Goal: Submit feedback/report problem: Submit feedback/report problem

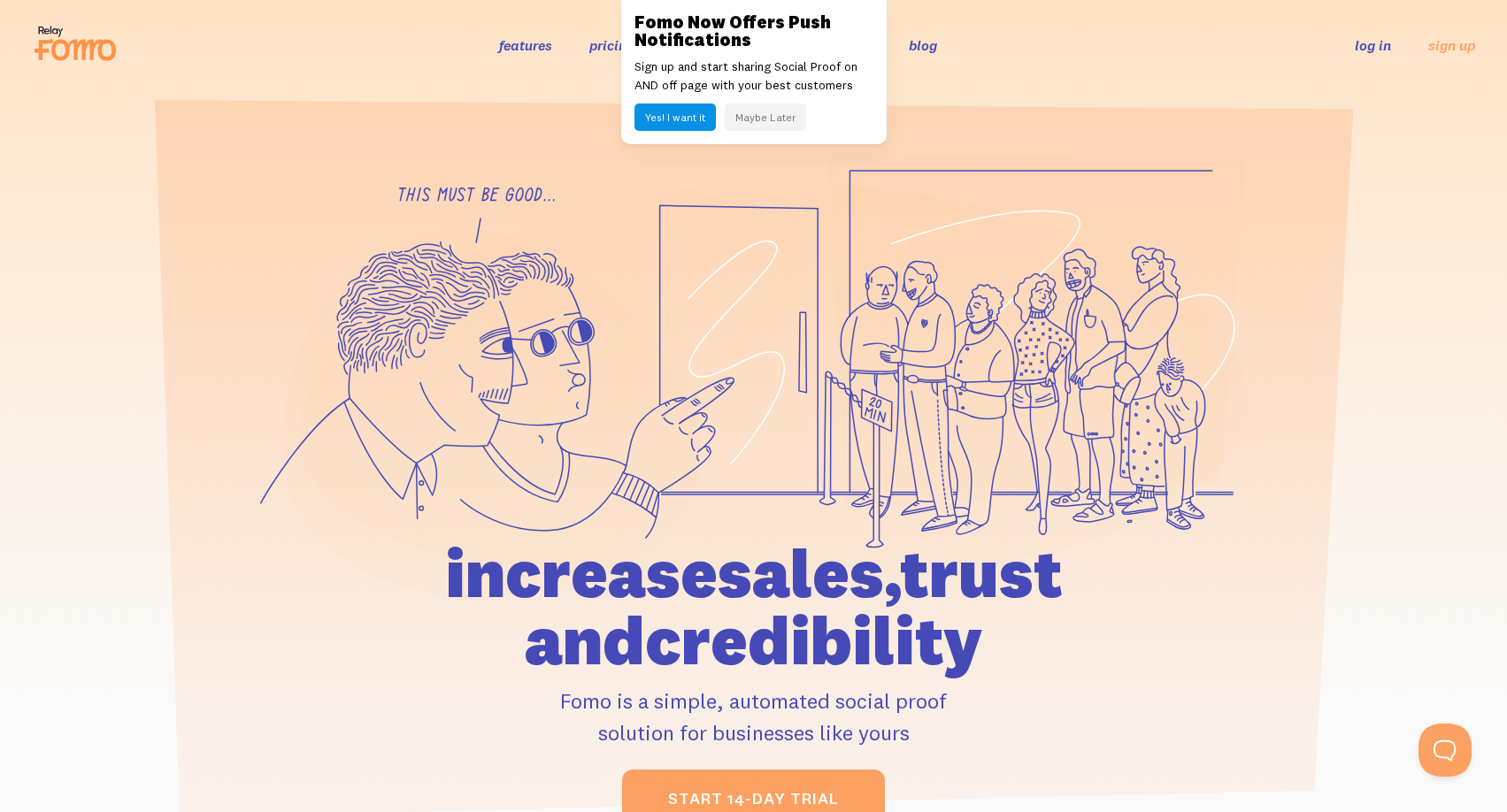
click at [1031, 64] on div "features pricing 106+ integrations reviews blog log in sign up log in sign up" at bounding box center [753, 44] width 1443 height 48
click at [1369, 54] on link "log in" at bounding box center [1373, 45] width 36 height 18
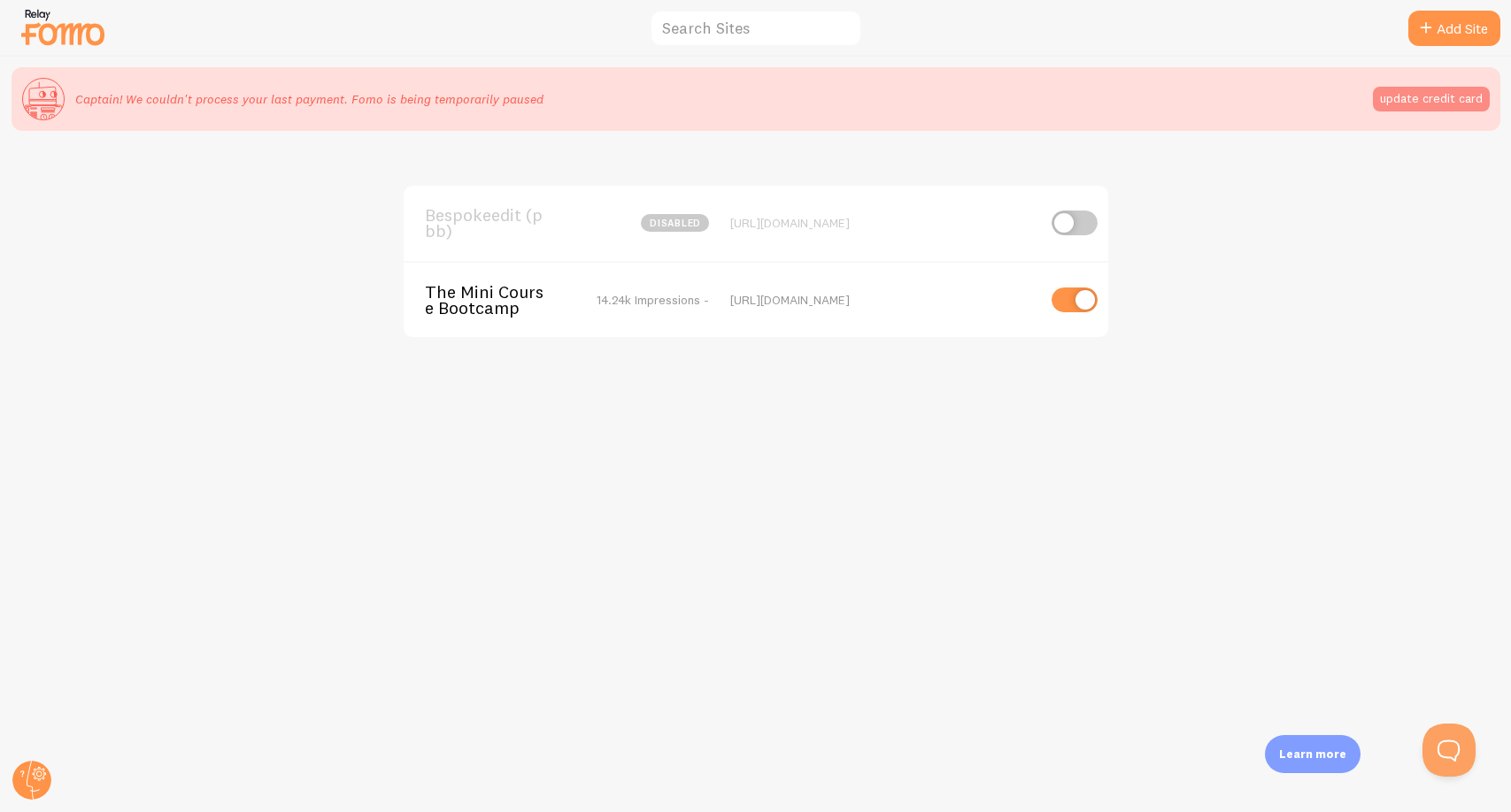
click at [1456, 104] on button "update credit card" at bounding box center [1431, 99] width 117 height 24
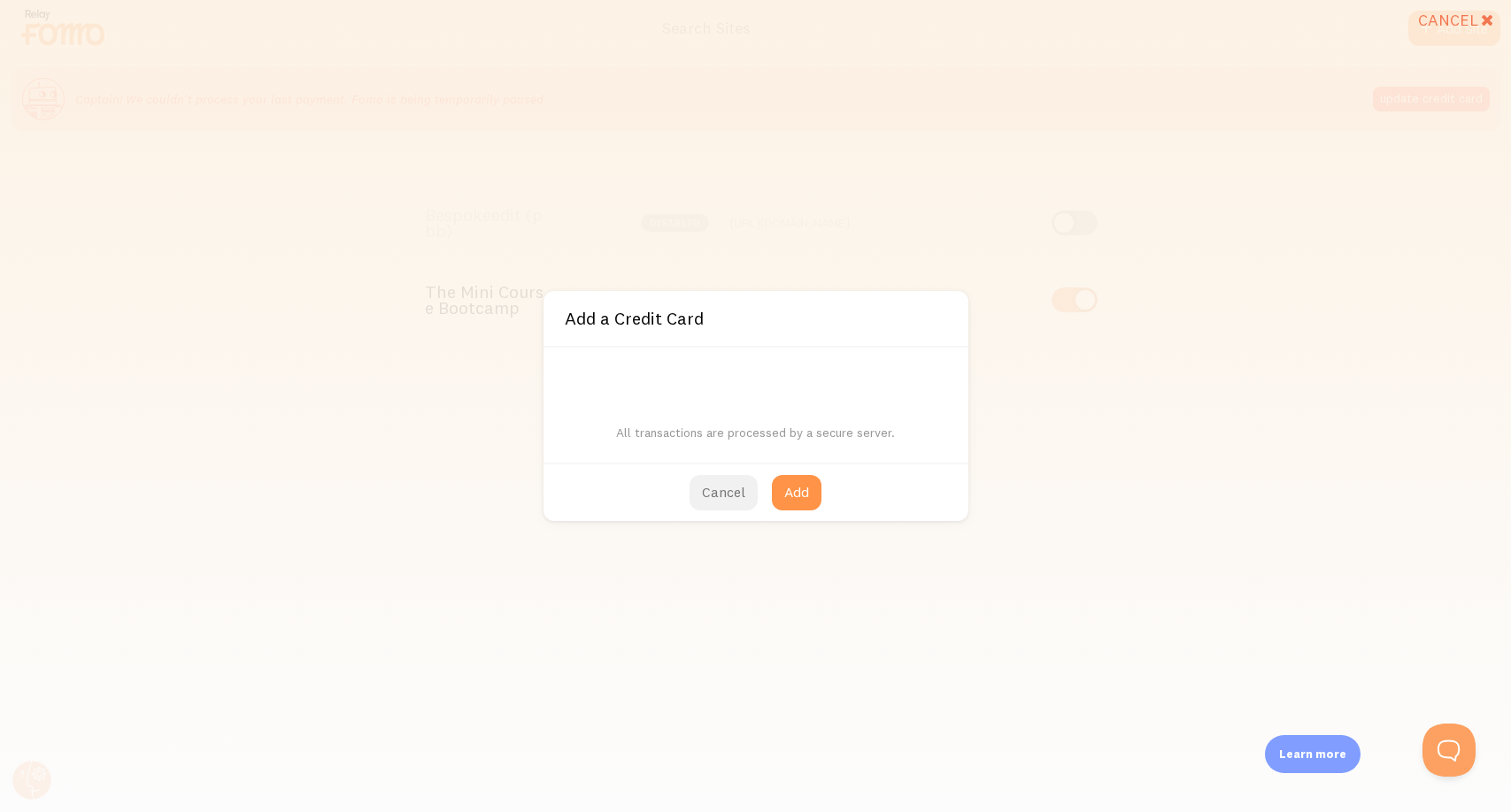
click at [722, 494] on button "Cancel" at bounding box center [723, 493] width 68 height 35
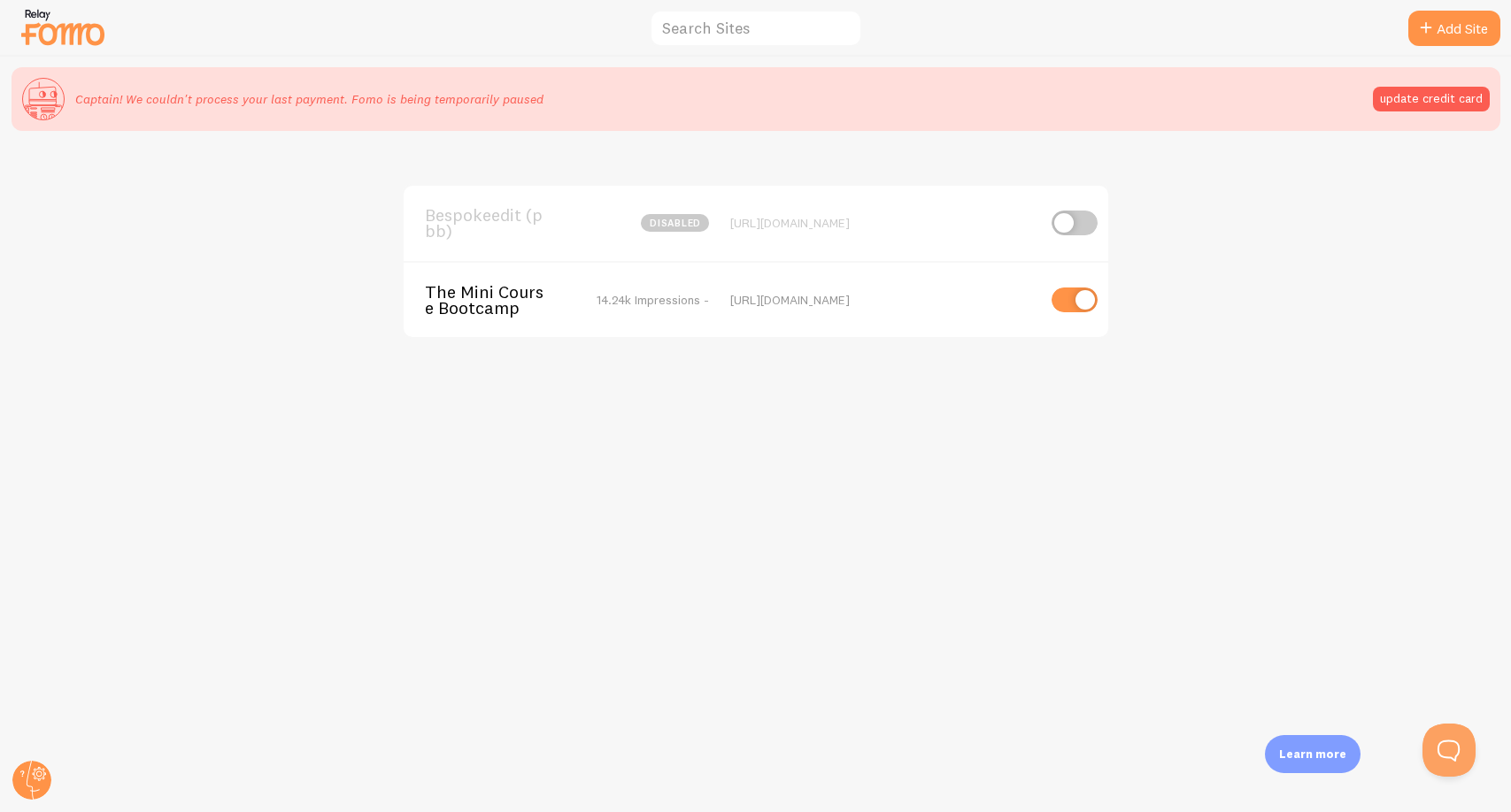
click at [69, 26] on img at bounding box center [63, 27] width 89 height 45
click at [23, 782] on circle at bounding box center [32, 780] width 39 height 39
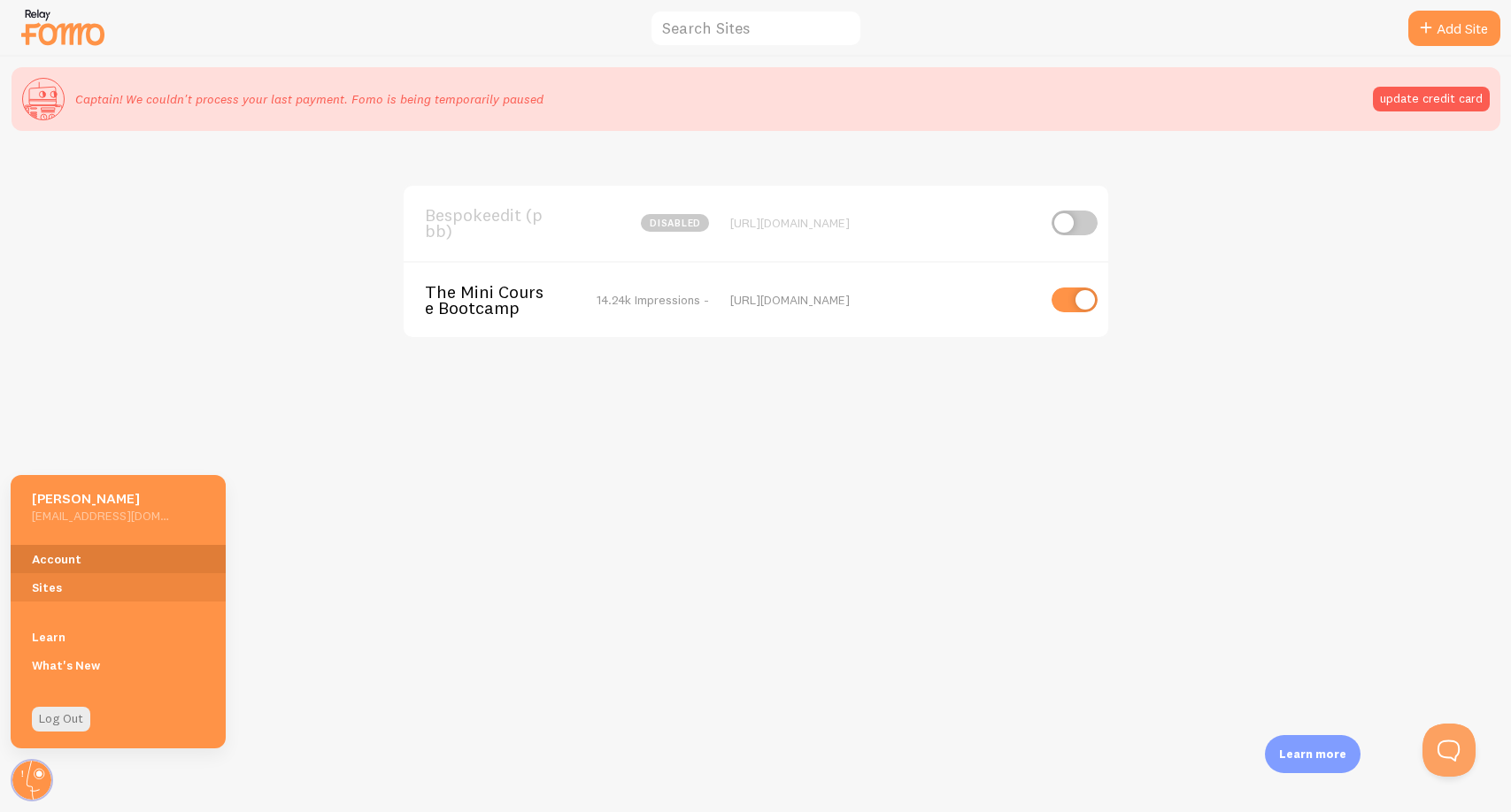
click at [129, 559] on link "Account" at bounding box center [118, 559] width 215 height 28
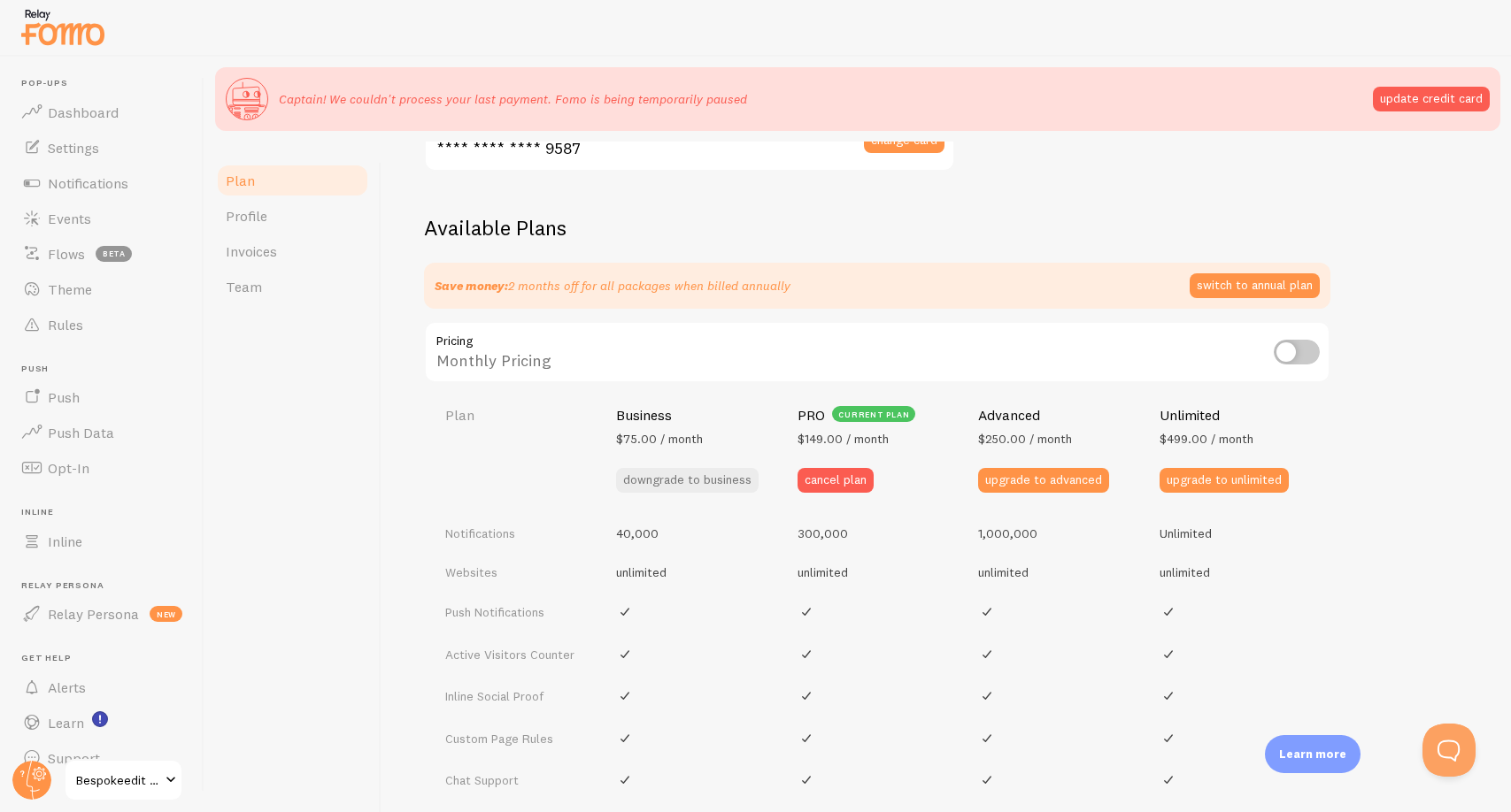
scroll to position [665, 0]
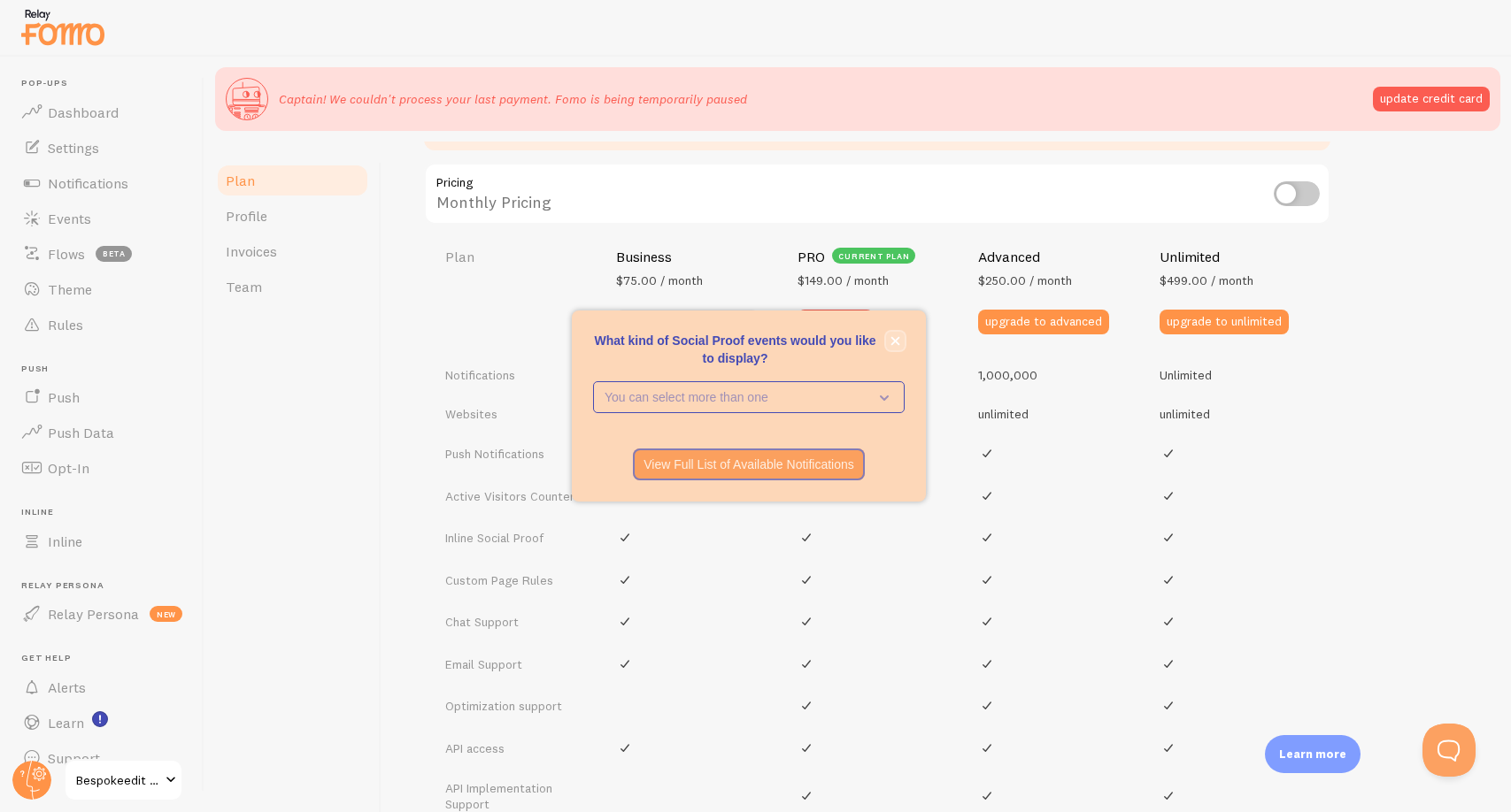
click at [895, 338] on icon "close," at bounding box center [895, 341] width 10 height 10
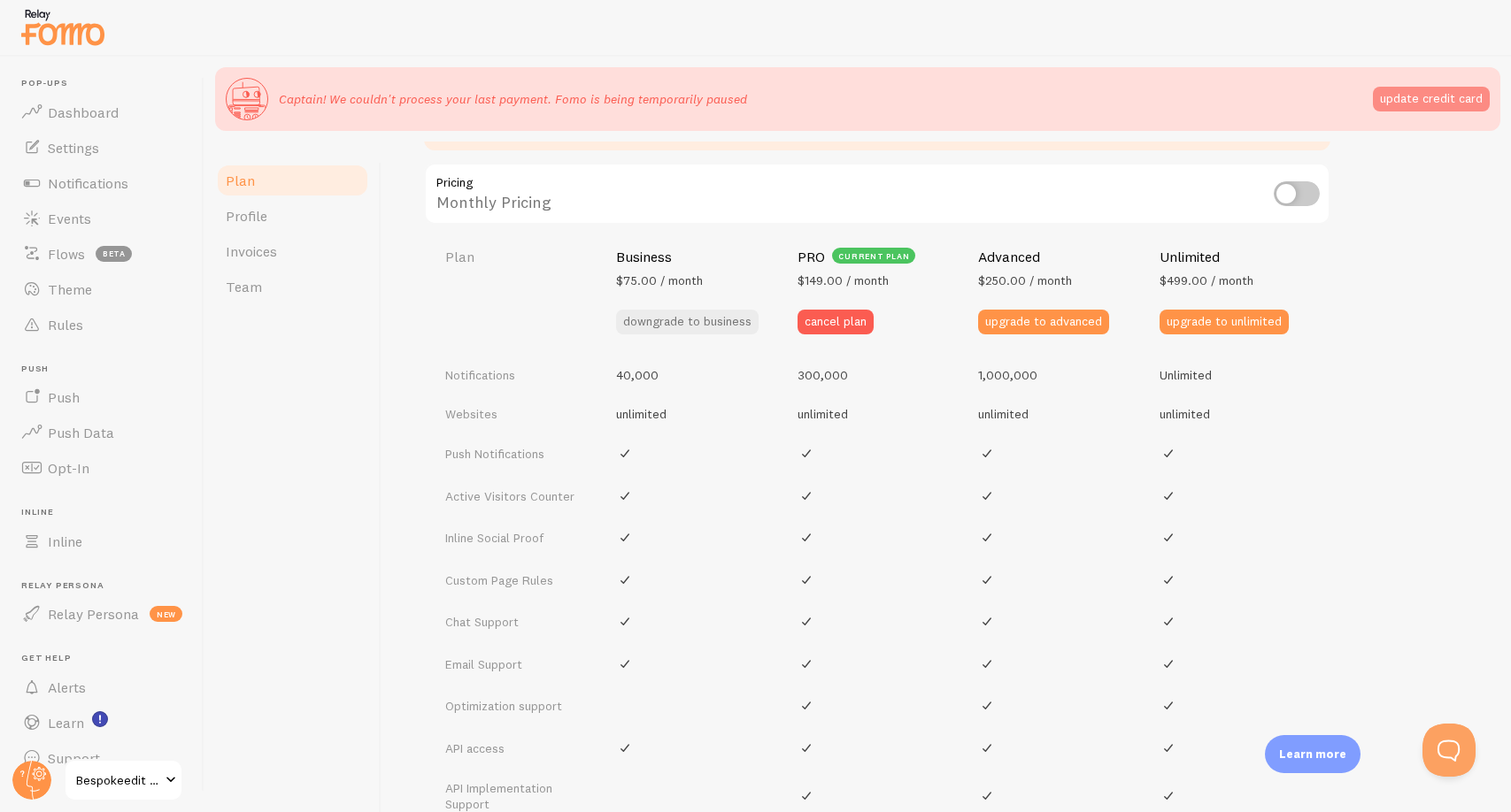
click at [1447, 96] on button "update credit card" at bounding box center [1431, 99] width 117 height 24
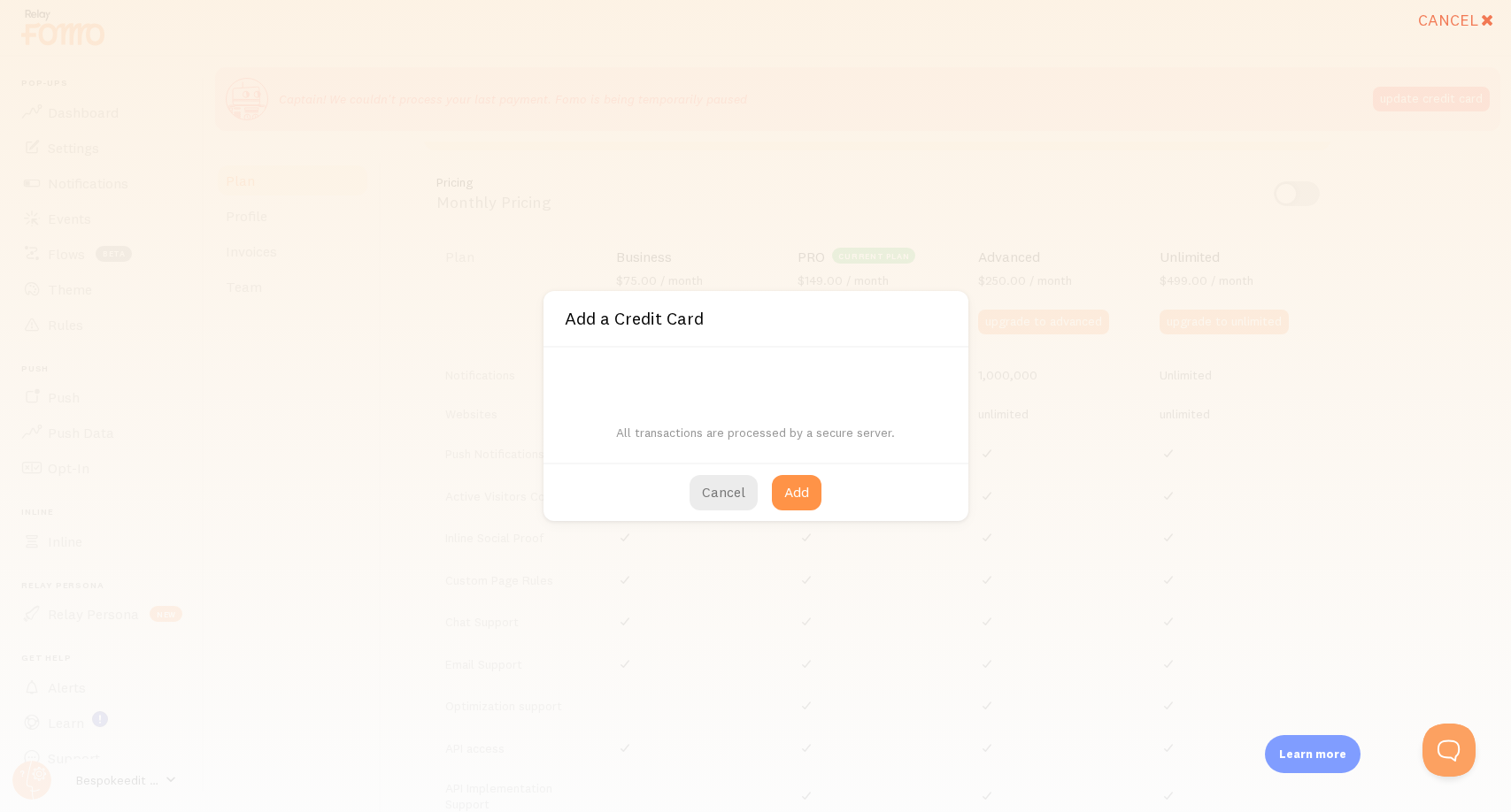
click at [1134, 536] on div "Cancel Add a Credit Card All transactions are processed by a secure server. Can…" at bounding box center [755, 406] width 1511 height 812
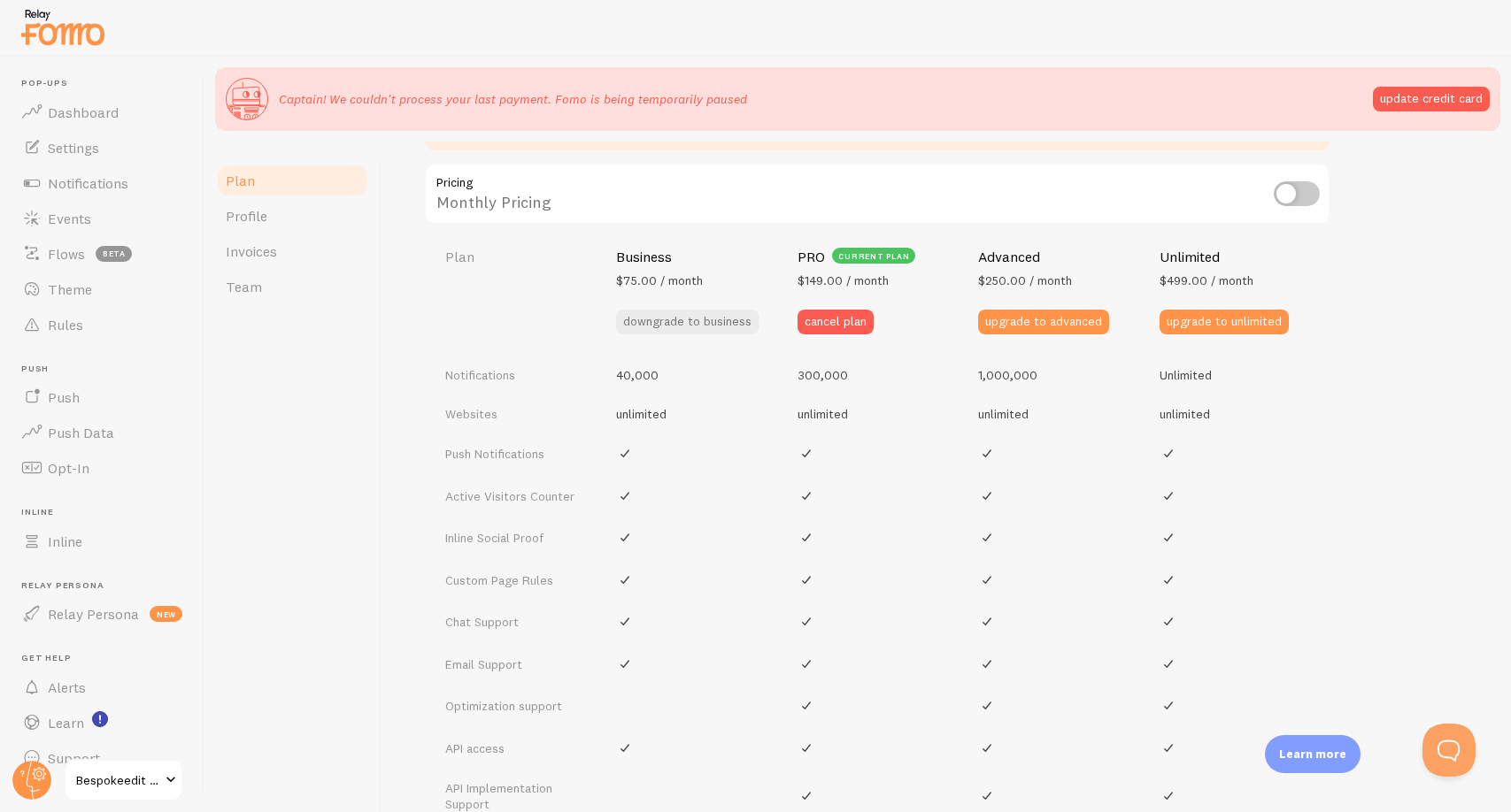
scroll to position [798, 0]
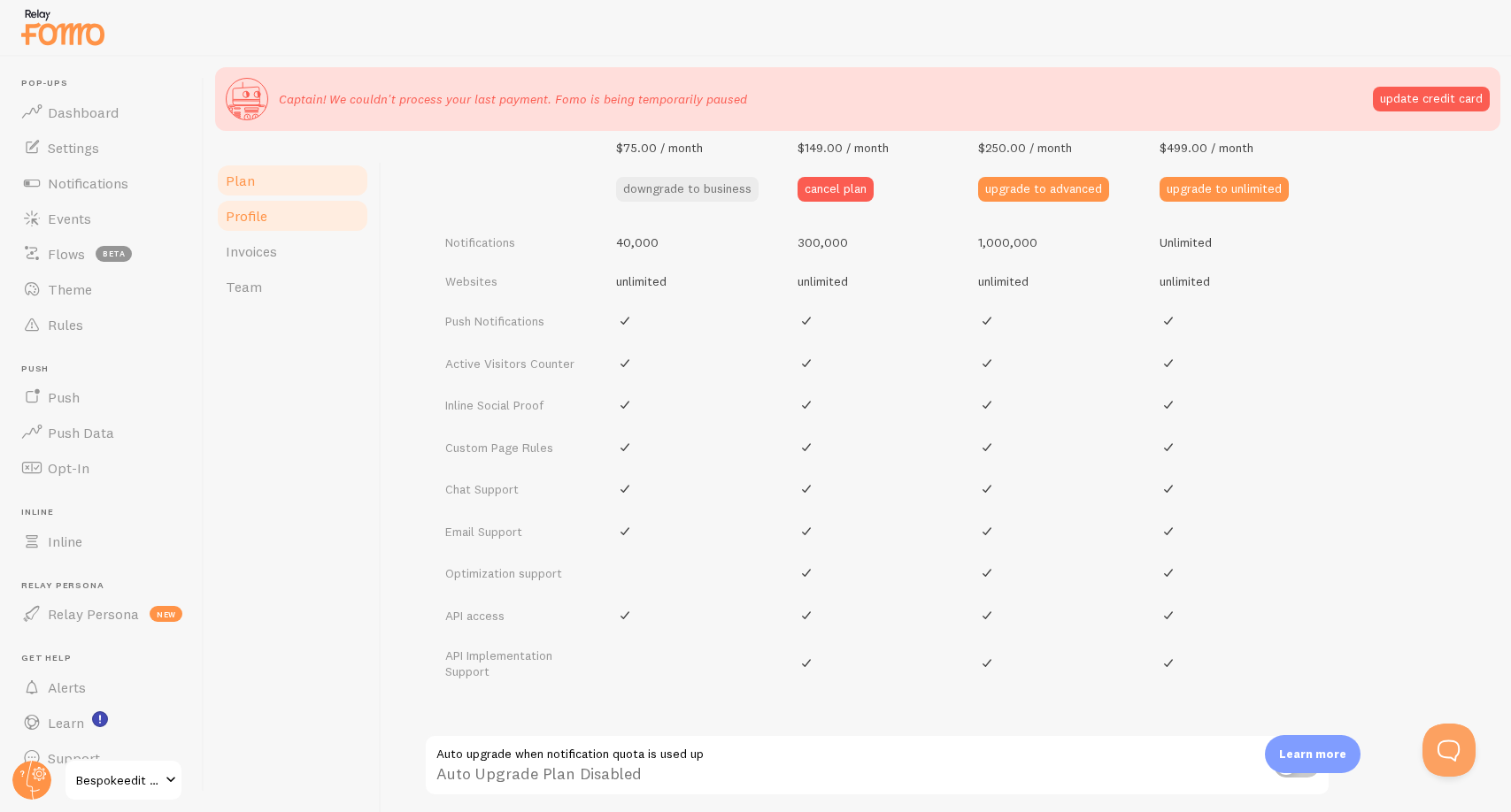
click at [249, 223] on span "Profile" at bounding box center [247, 216] width 42 height 18
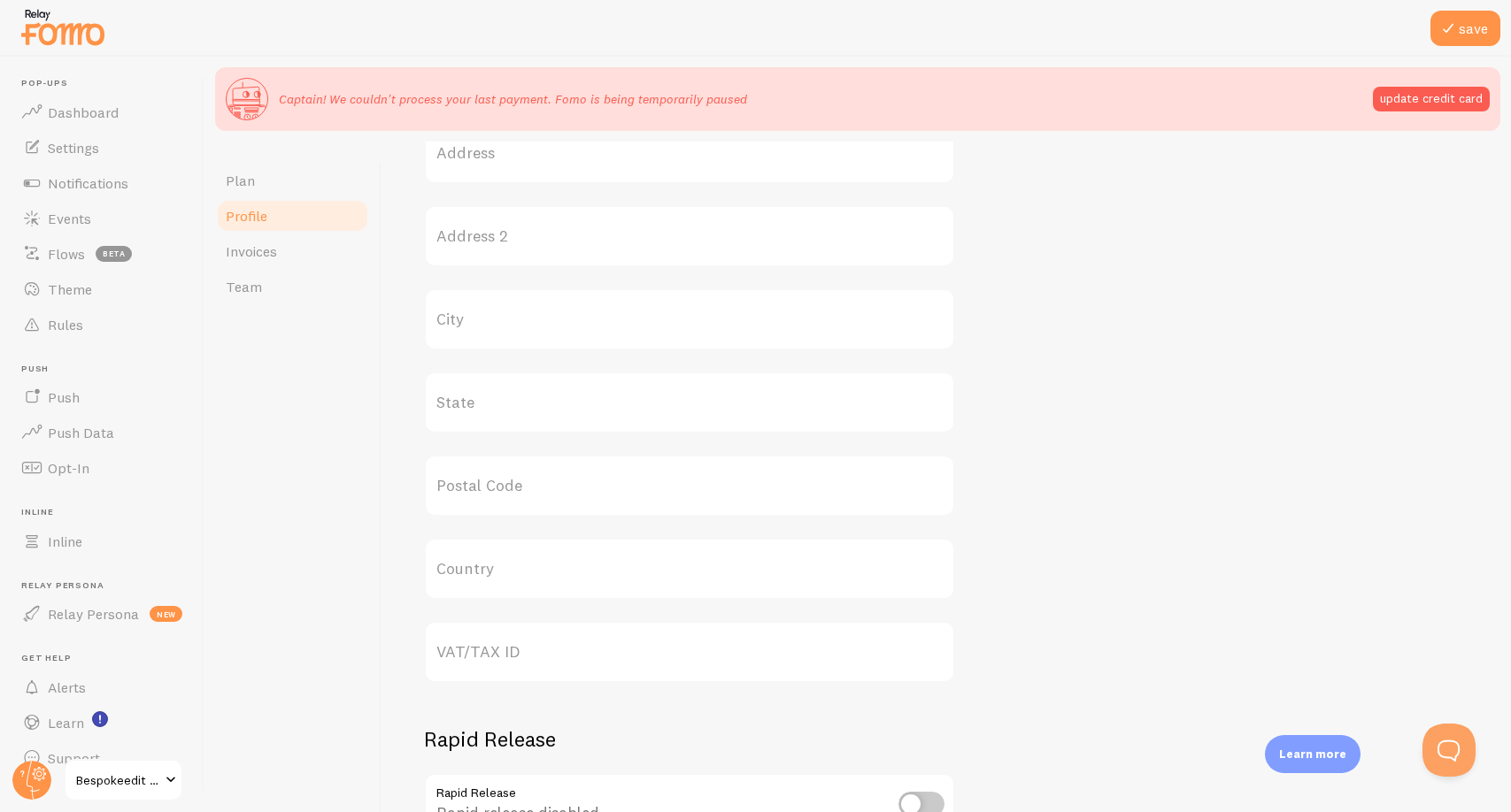
scroll to position [702, 0]
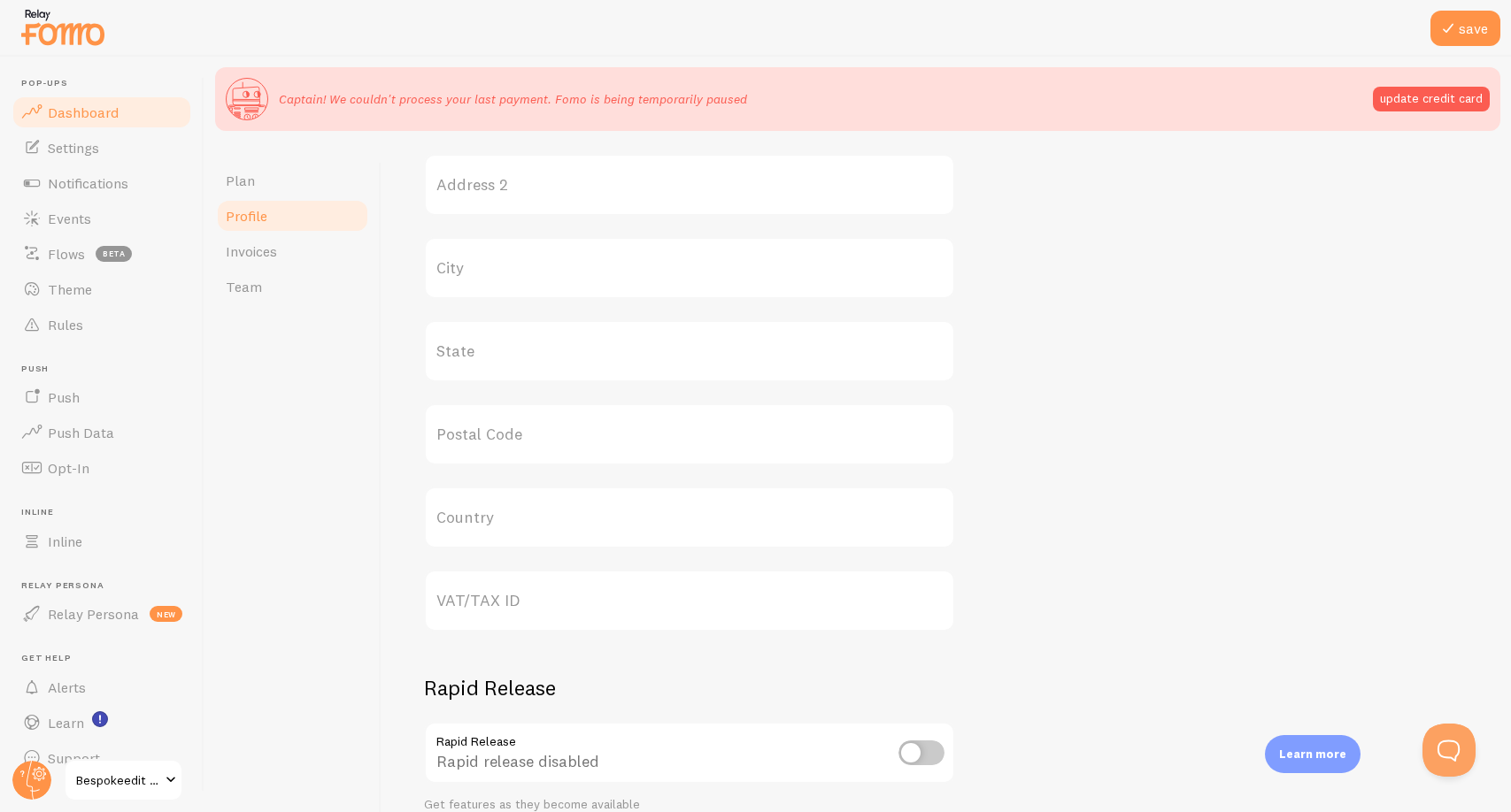
click at [97, 122] on link "Dashboard" at bounding box center [102, 112] width 182 height 35
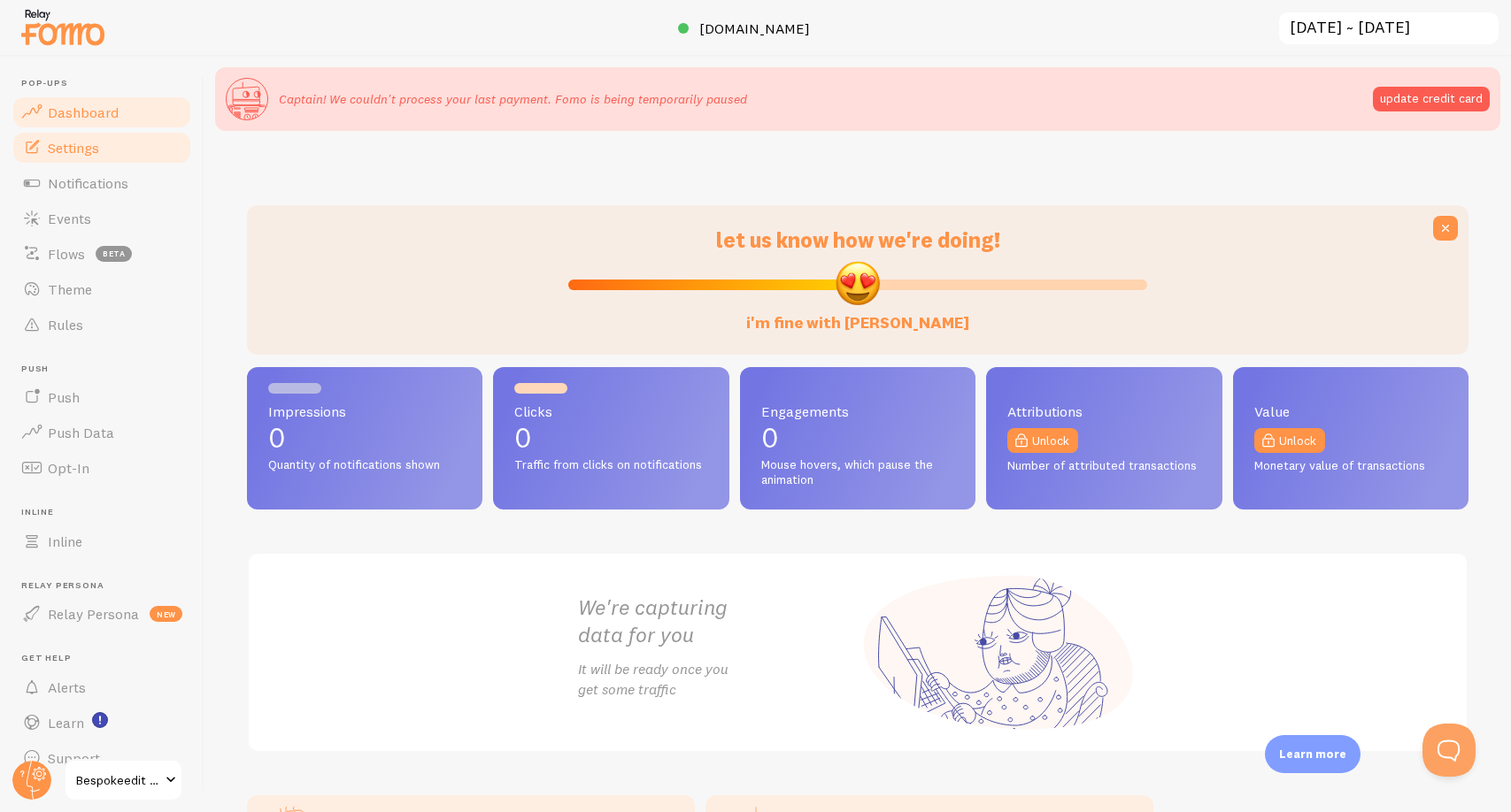
click at [91, 148] on span "Settings" at bounding box center [74, 148] width 52 height 18
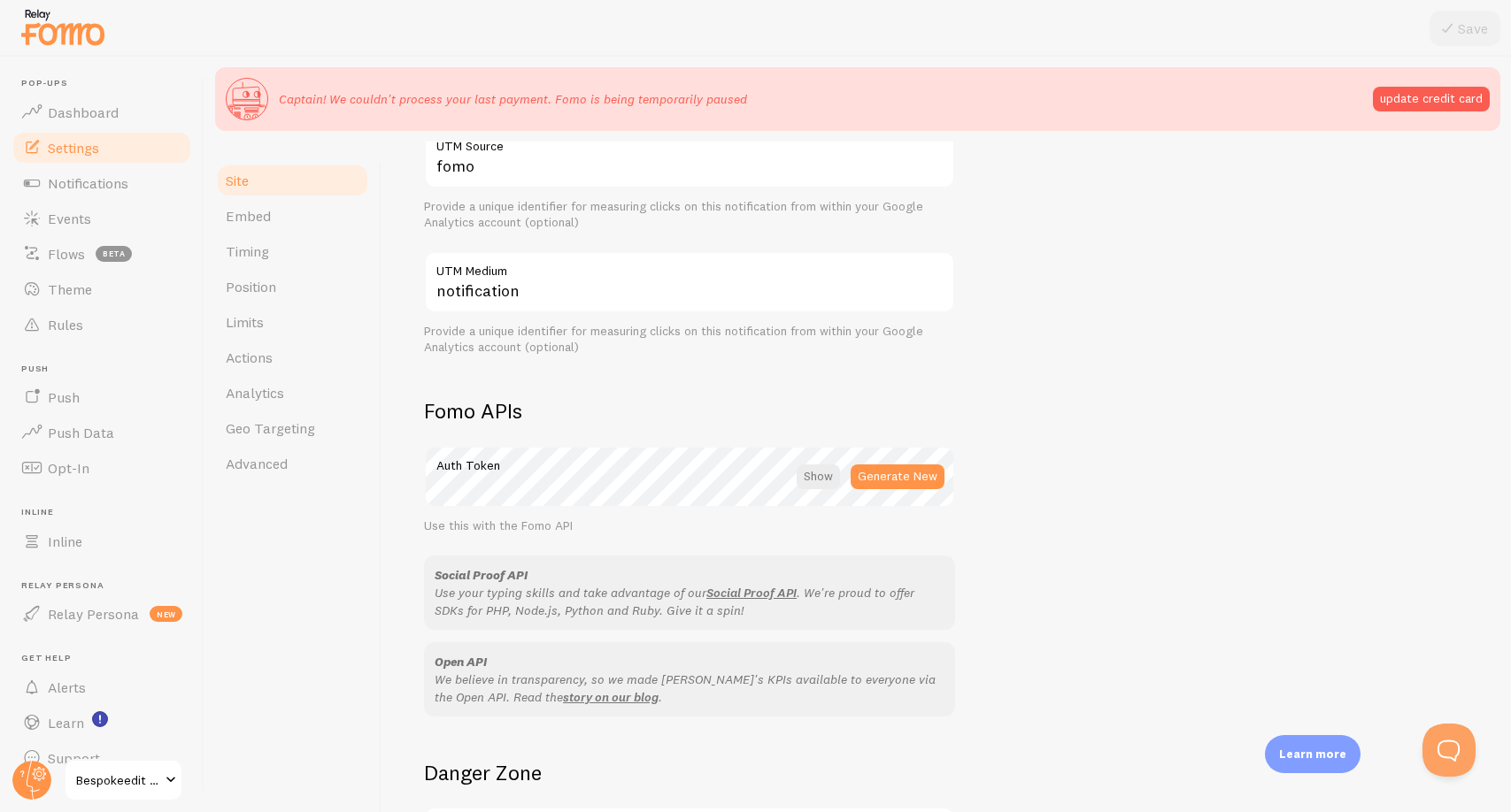
scroll to position [858, 0]
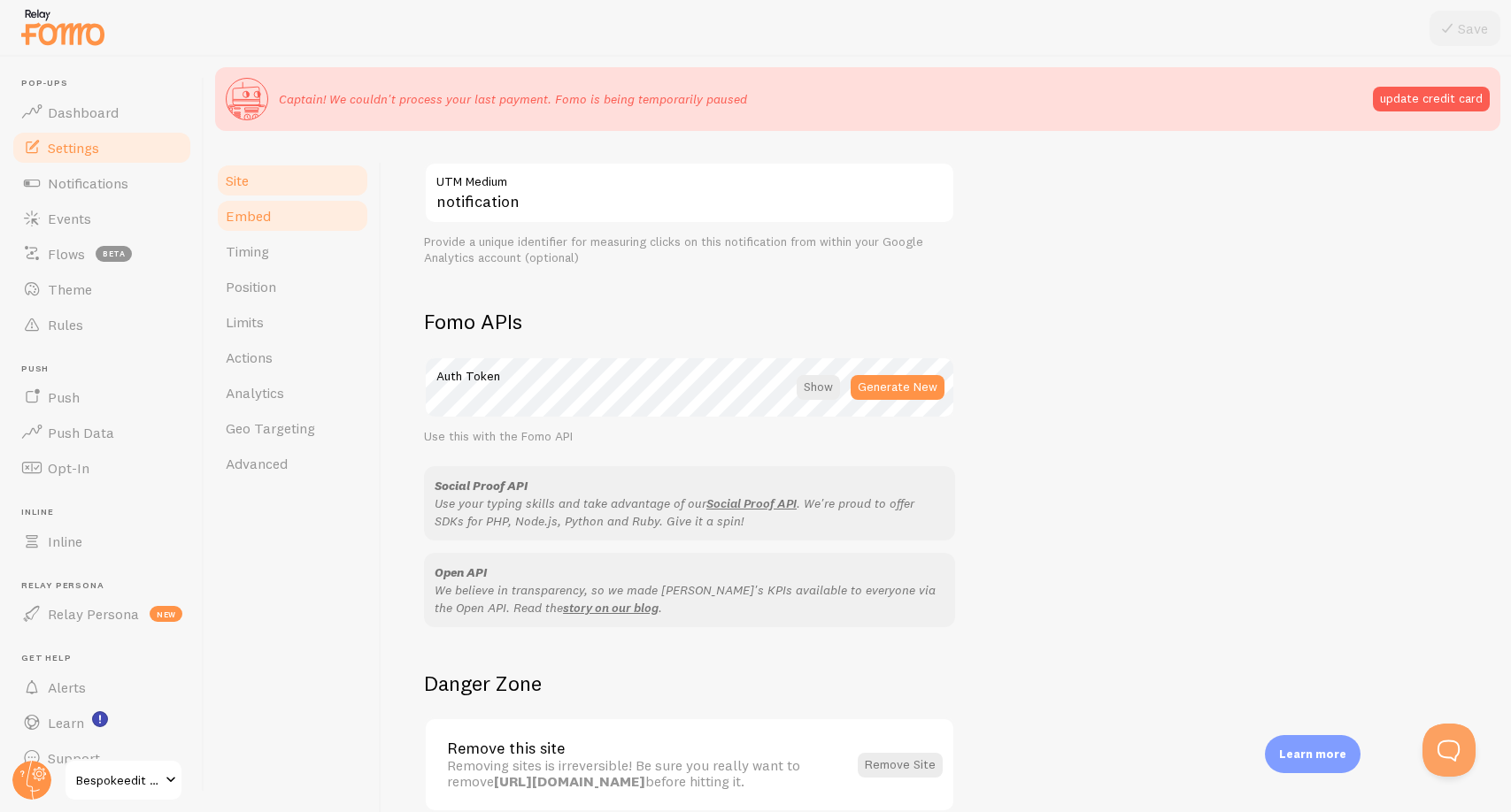
click at [251, 204] on link "Embed" at bounding box center [292, 215] width 155 height 35
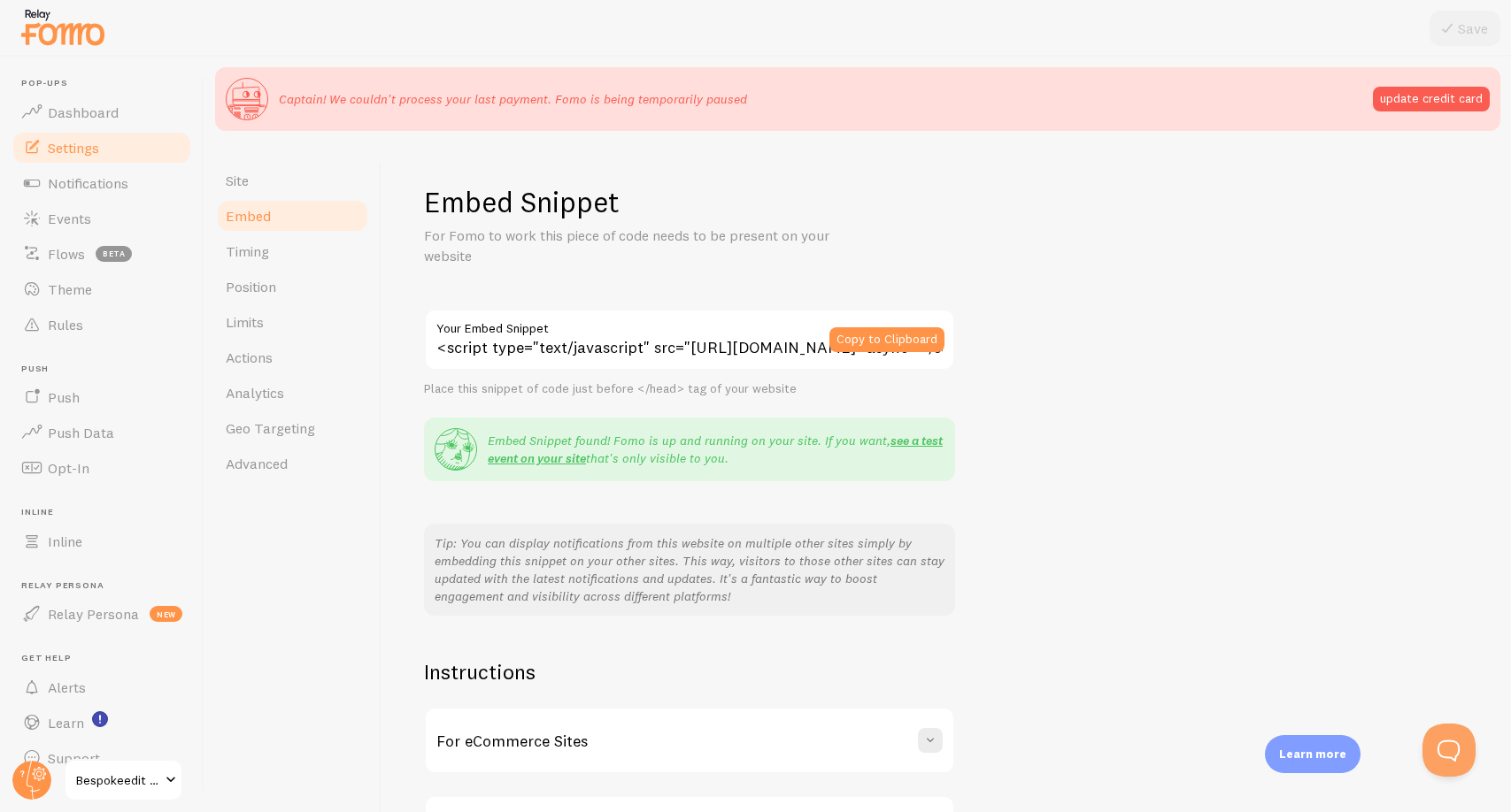
scroll to position [51, 0]
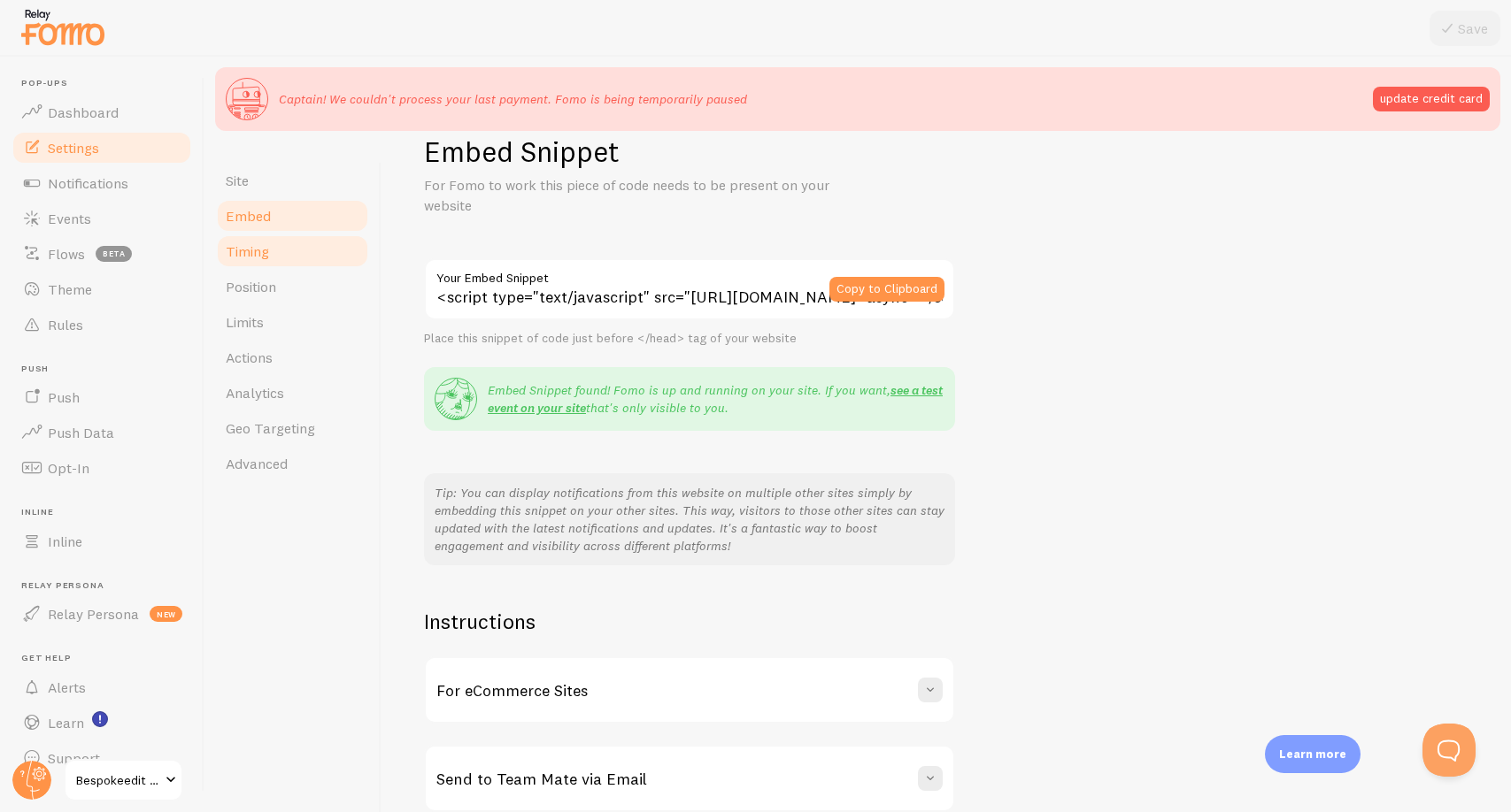
click at [262, 260] on link "Timing" at bounding box center [292, 250] width 155 height 35
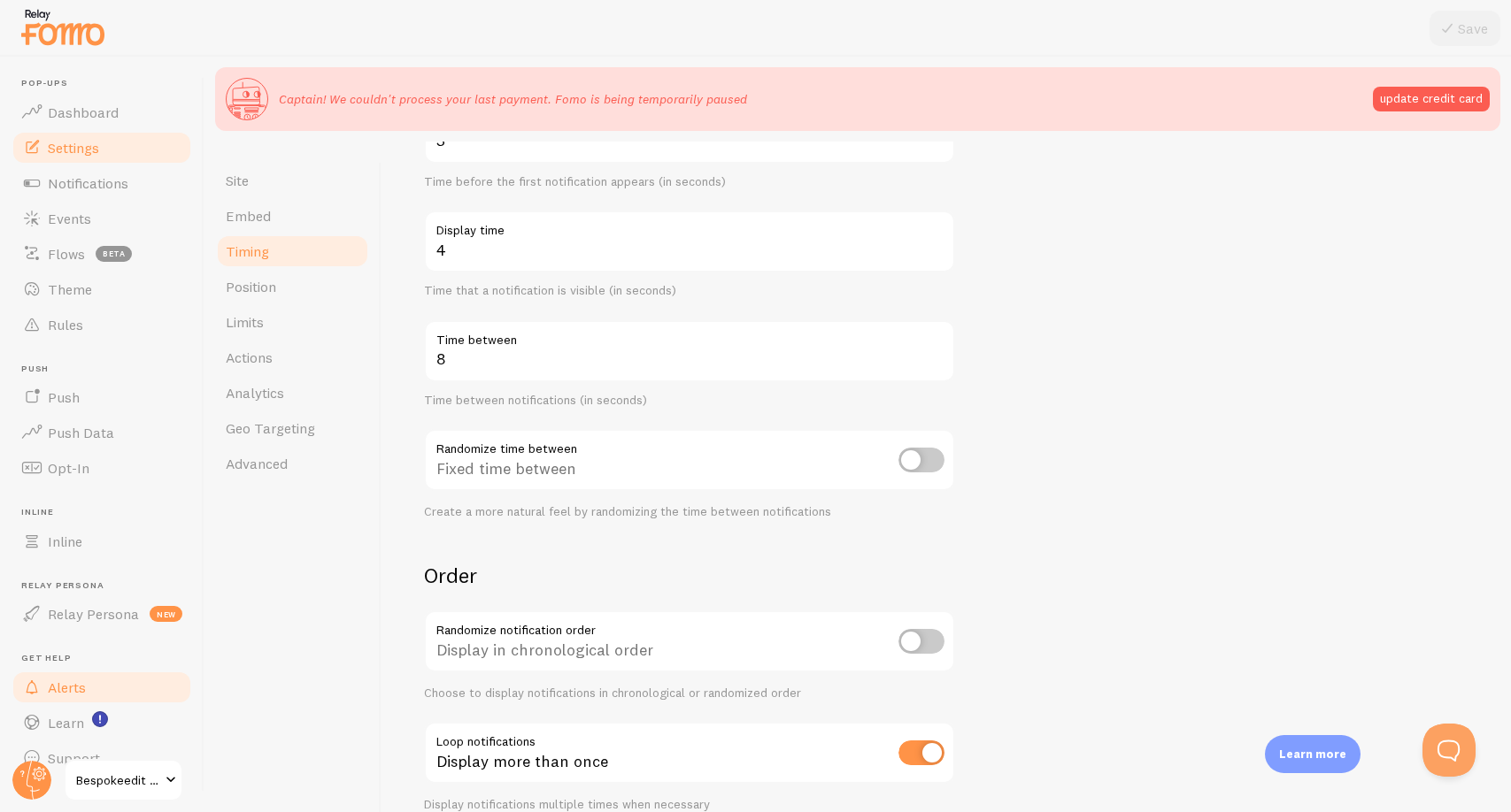
scroll to position [26, 0]
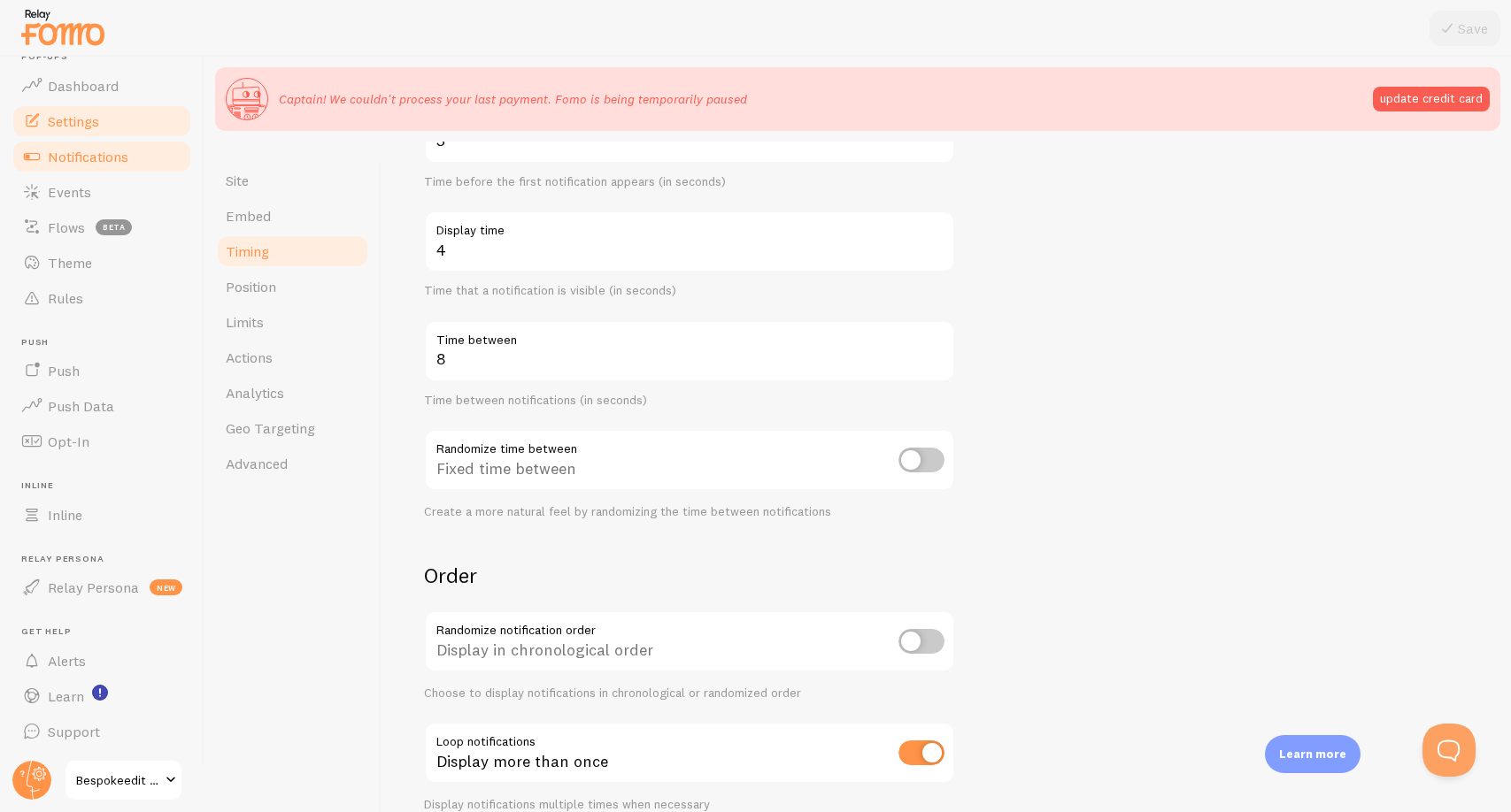
click at [102, 153] on span "Notifications" at bounding box center [88, 157] width 81 height 18
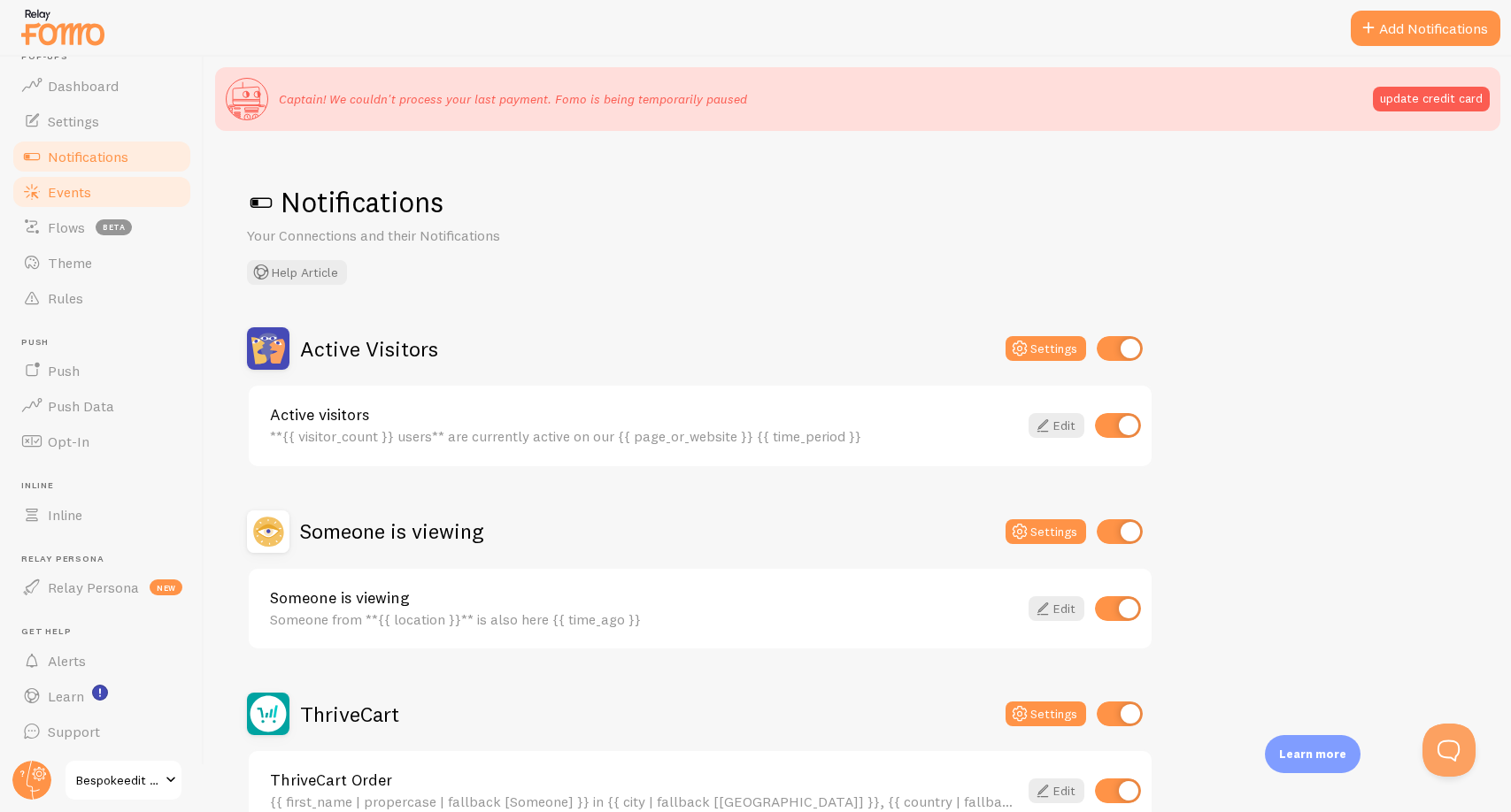
click at [107, 201] on link "Events" at bounding box center [102, 191] width 182 height 35
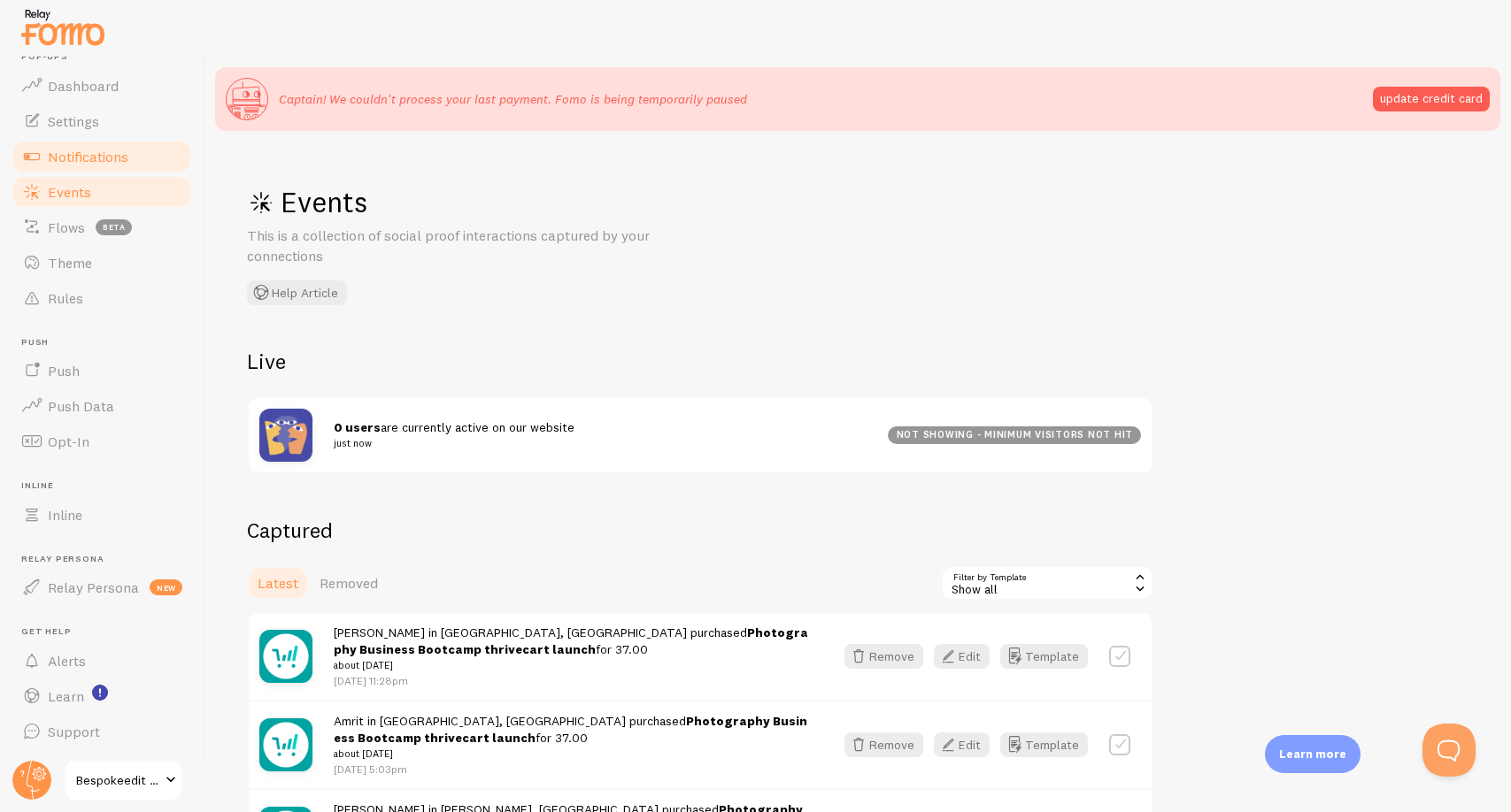
click at [144, 151] on link "Notifications" at bounding box center [102, 156] width 182 height 35
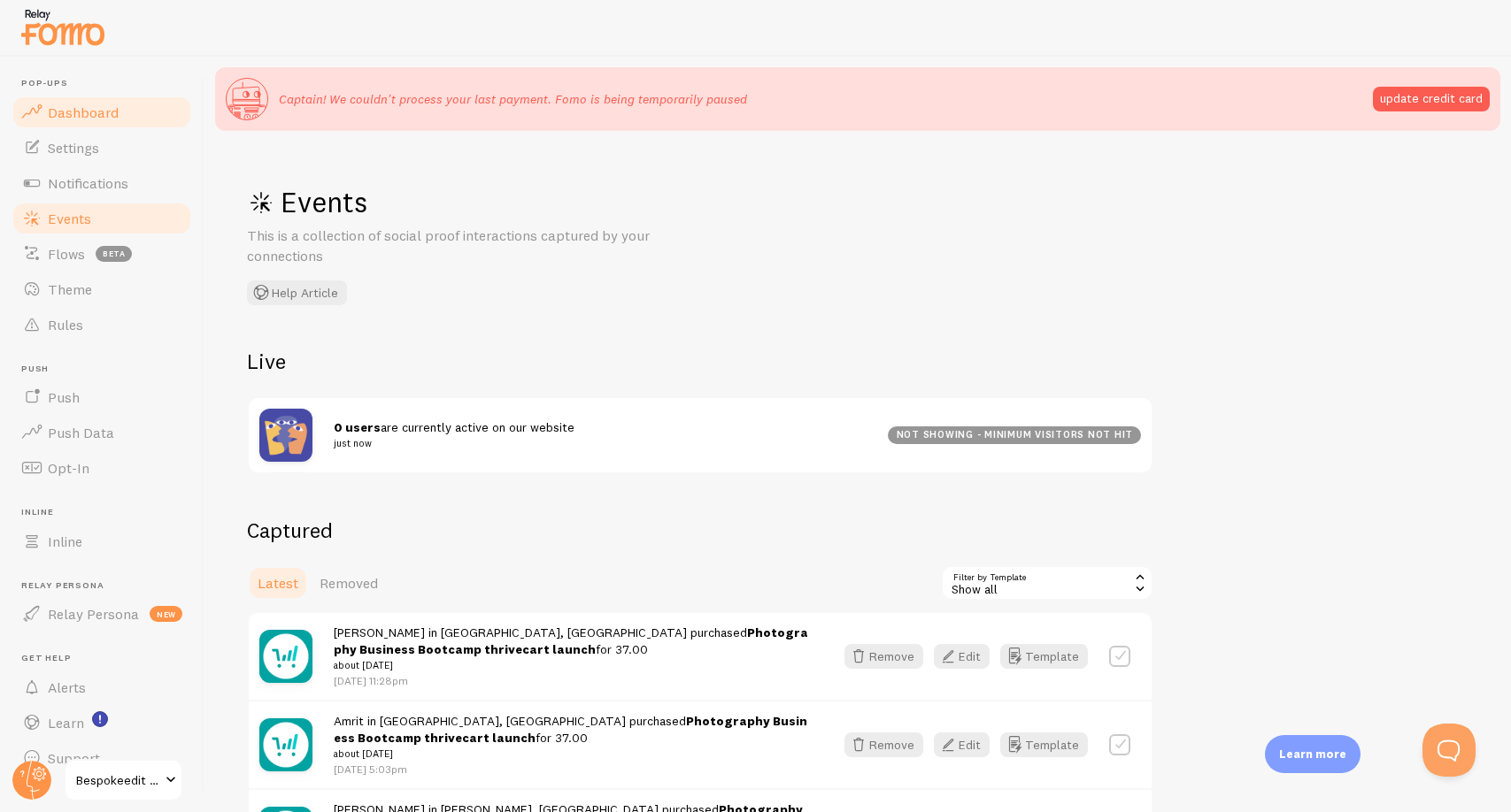
click at [90, 112] on span "Dashboard" at bounding box center [83, 113] width 71 height 18
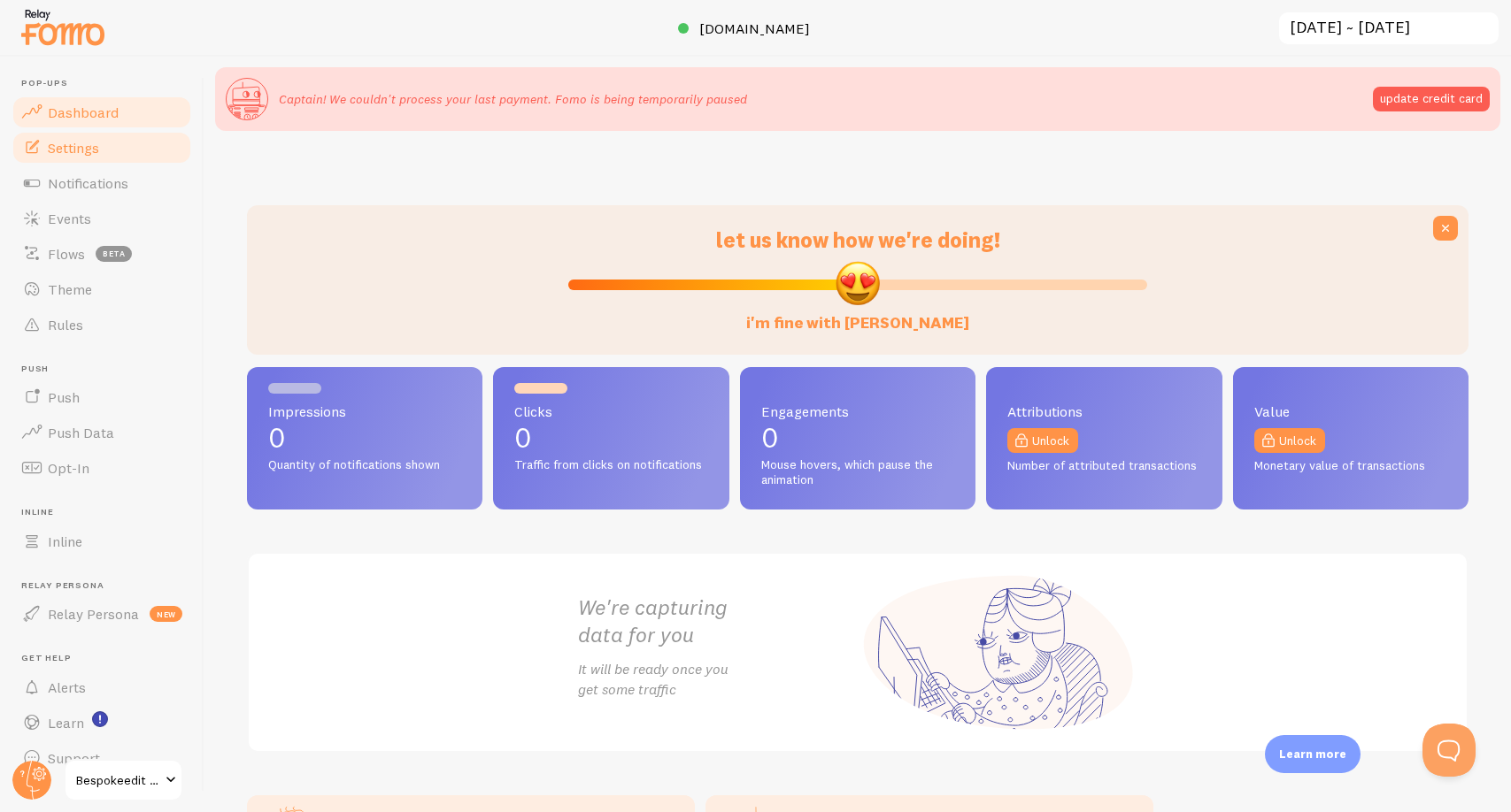
click at [93, 132] on link "Settings" at bounding box center [102, 147] width 182 height 35
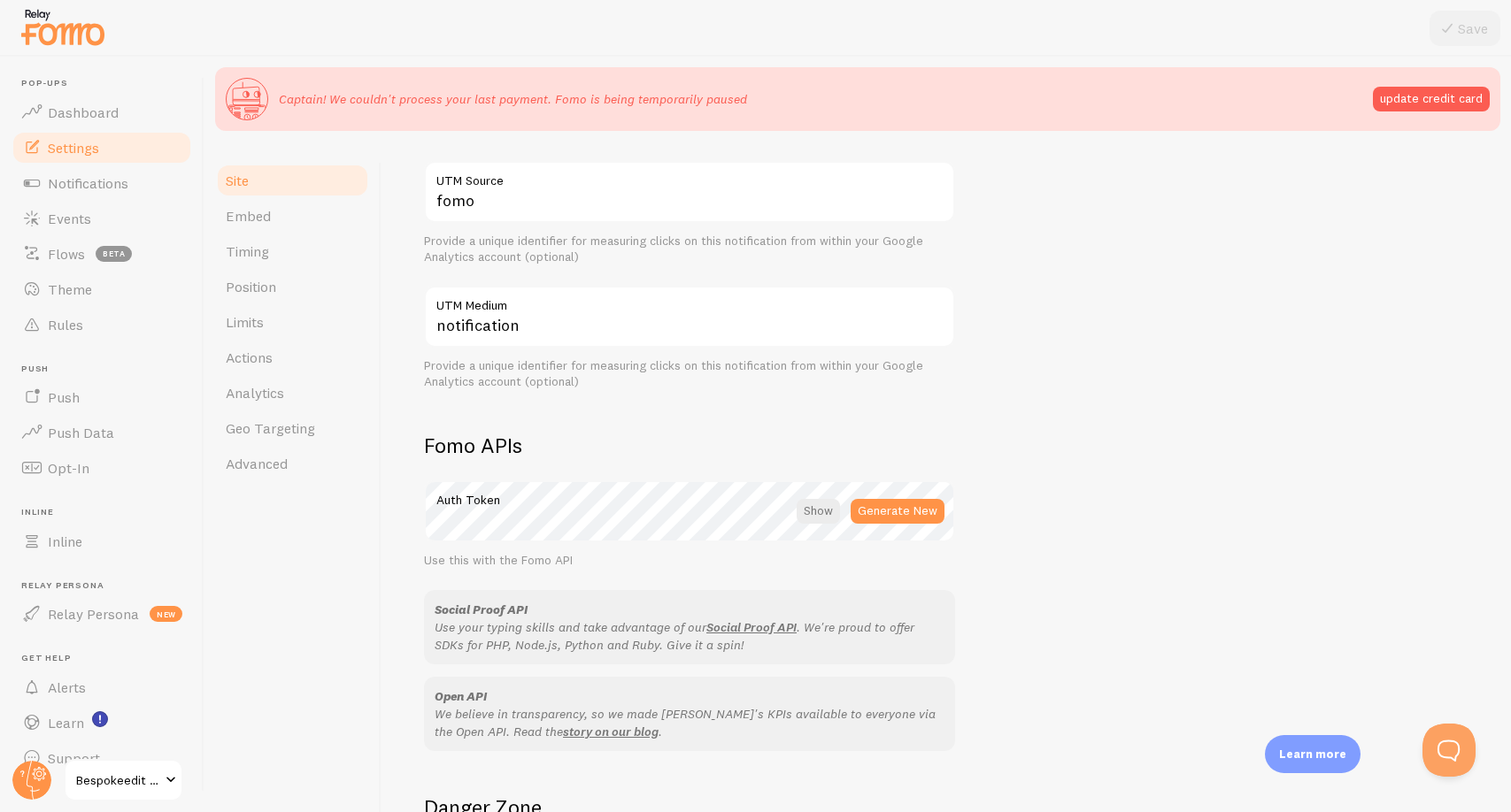
scroll to position [858, 0]
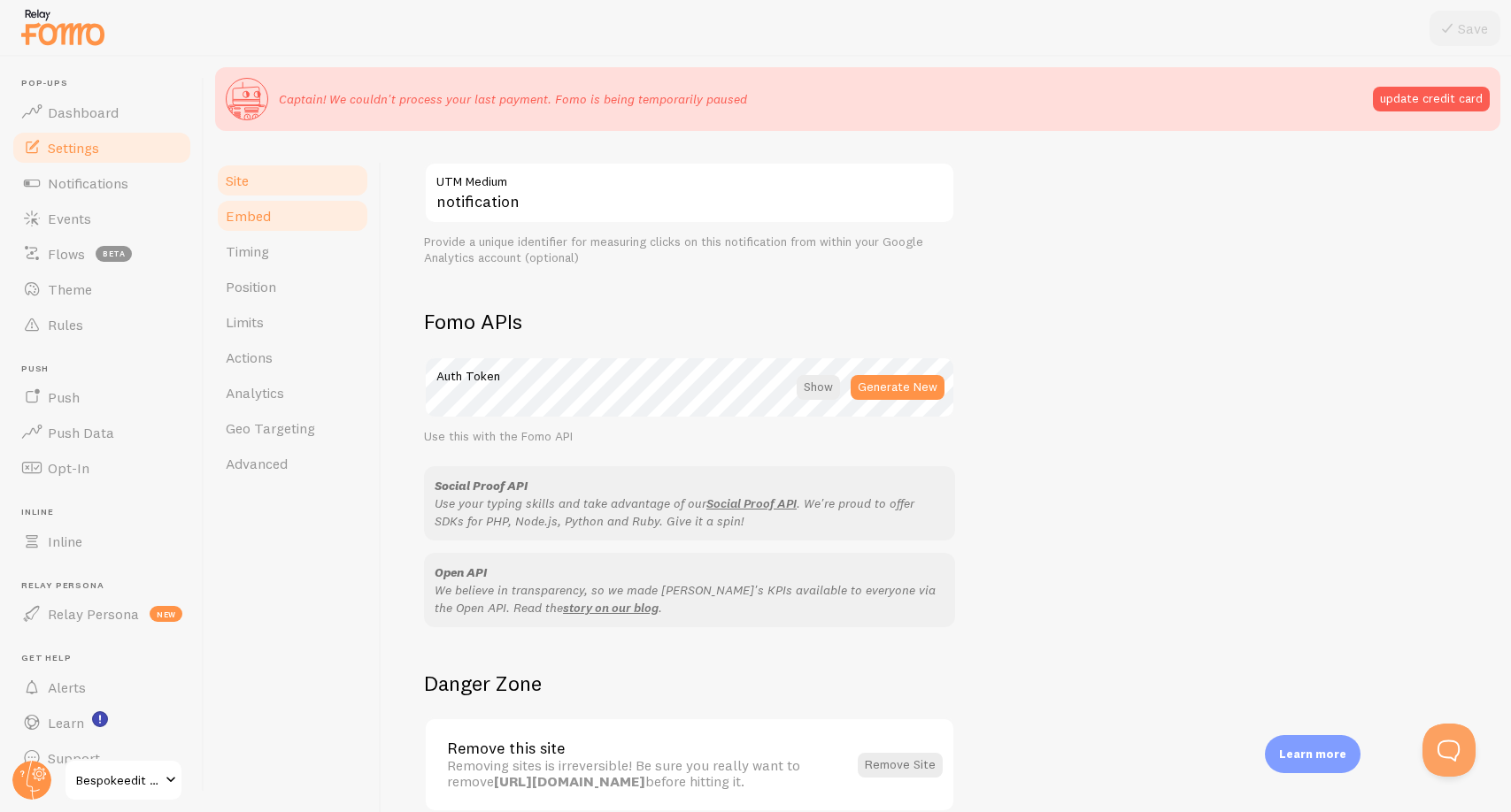
click at [296, 209] on link "Embed" at bounding box center [292, 215] width 155 height 35
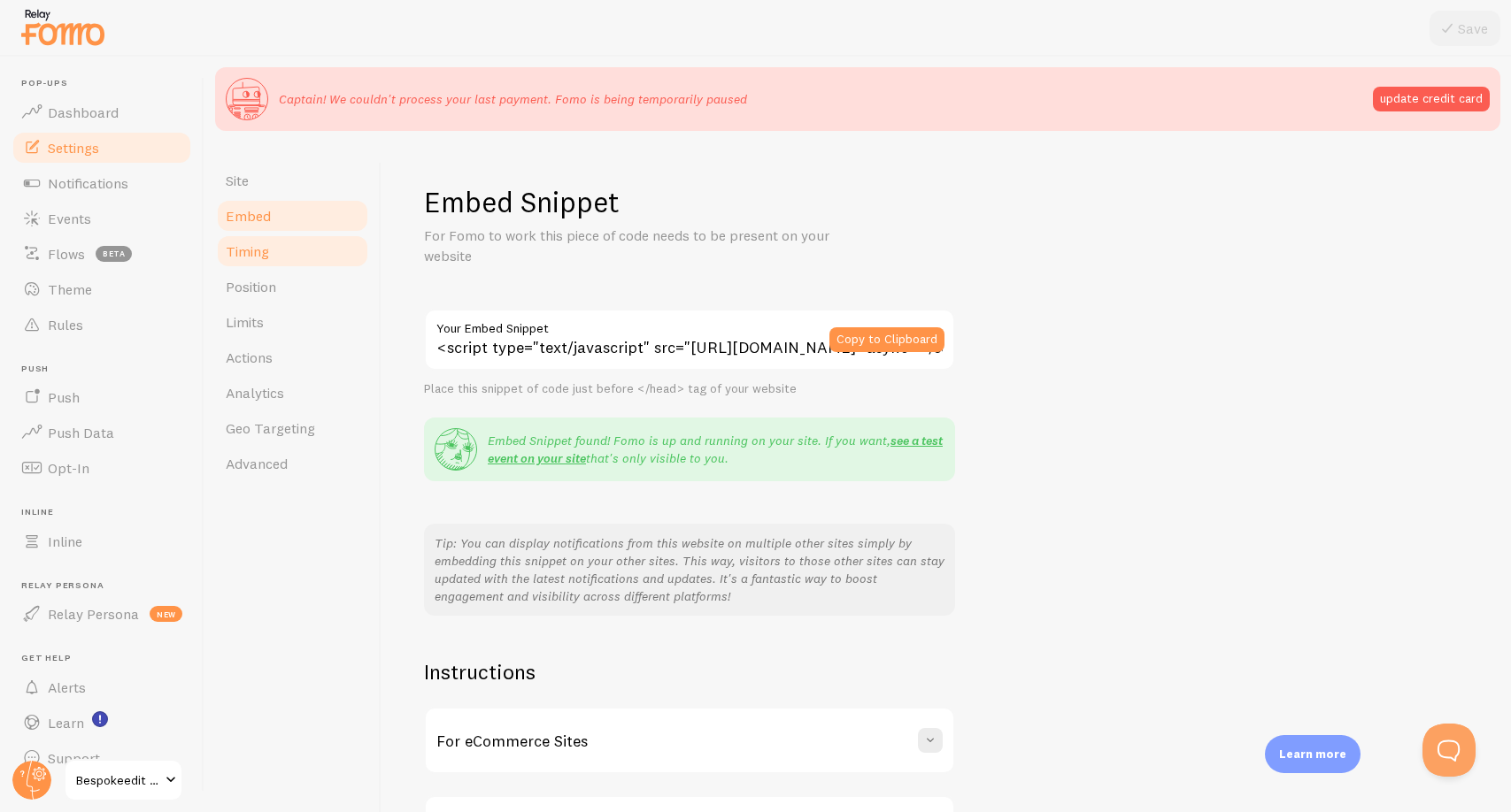
click at [303, 253] on link "Timing" at bounding box center [292, 250] width 155 height 35
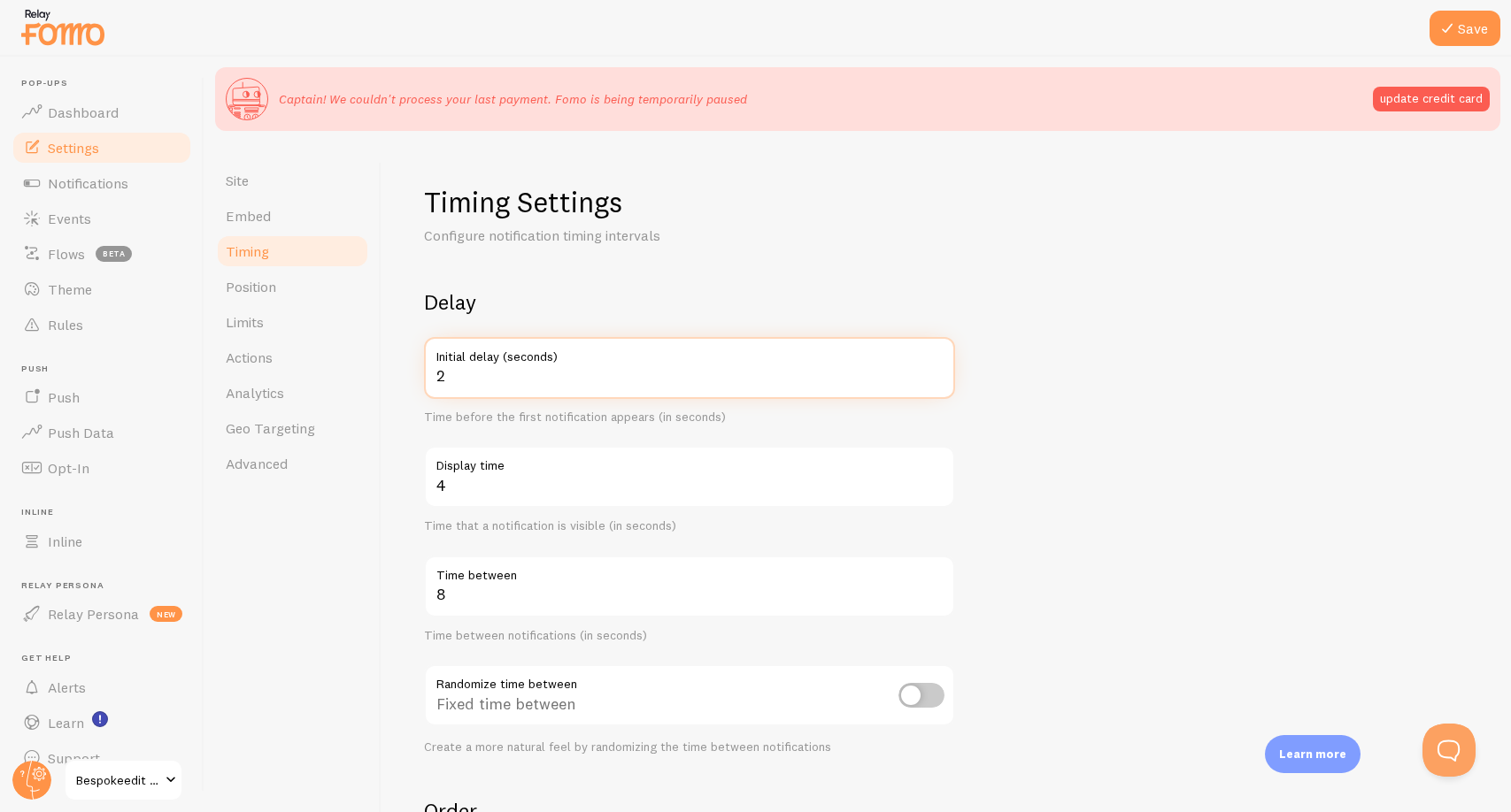
type input "2"
click at [937, 380] on input "2" at bounding box center [689, 368] width 531 height 62
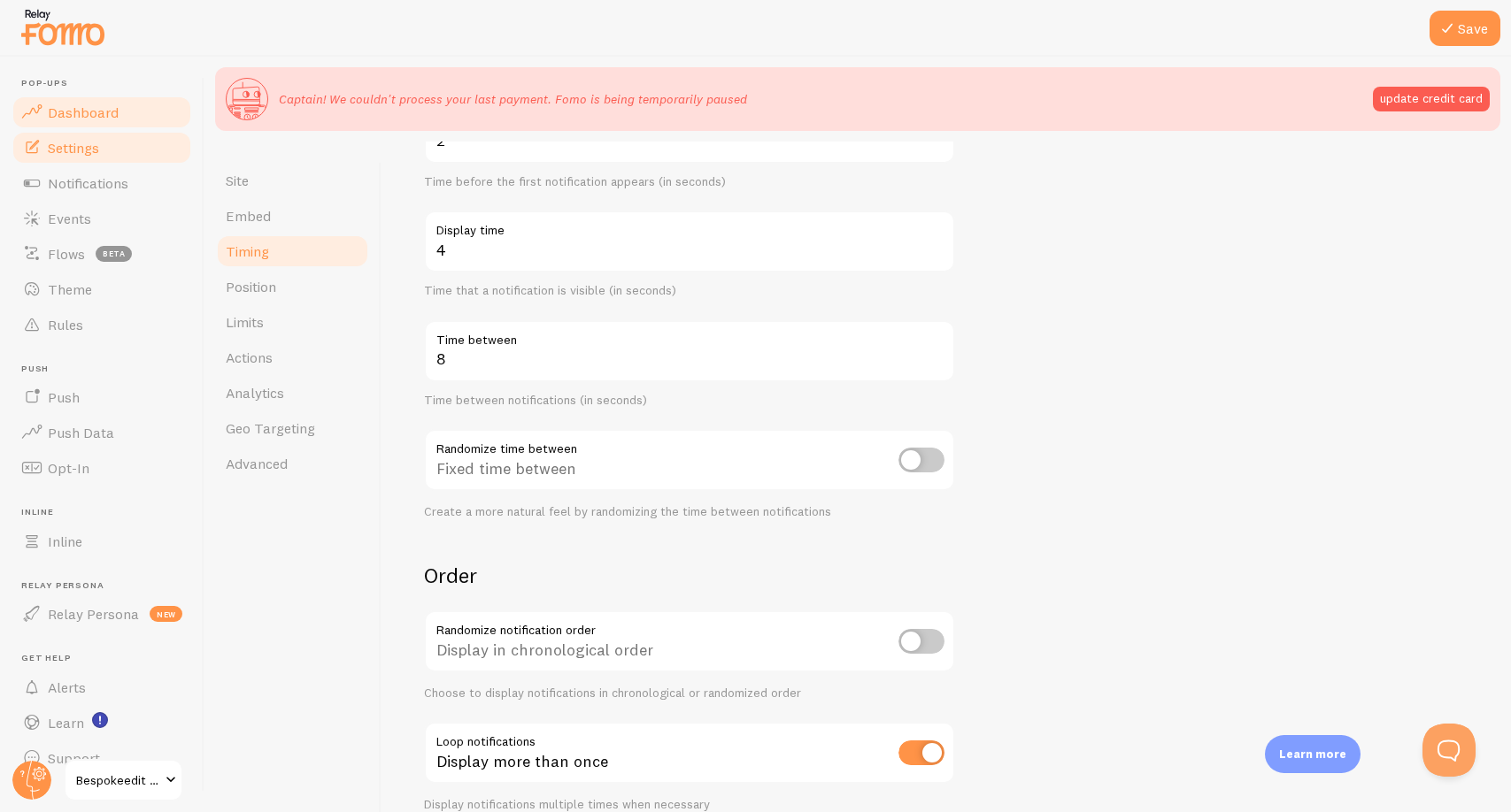
click at [74, 118] on span "Dashboard" at bounding box center [83, 113] width 71 height 18
click at [1468, 21] on button "Save" at bounding box center [1465, 28] width 71 height 35
click at [110, 114] on span "Dashboard" at bounding box center [83, 113] width 71 height 18
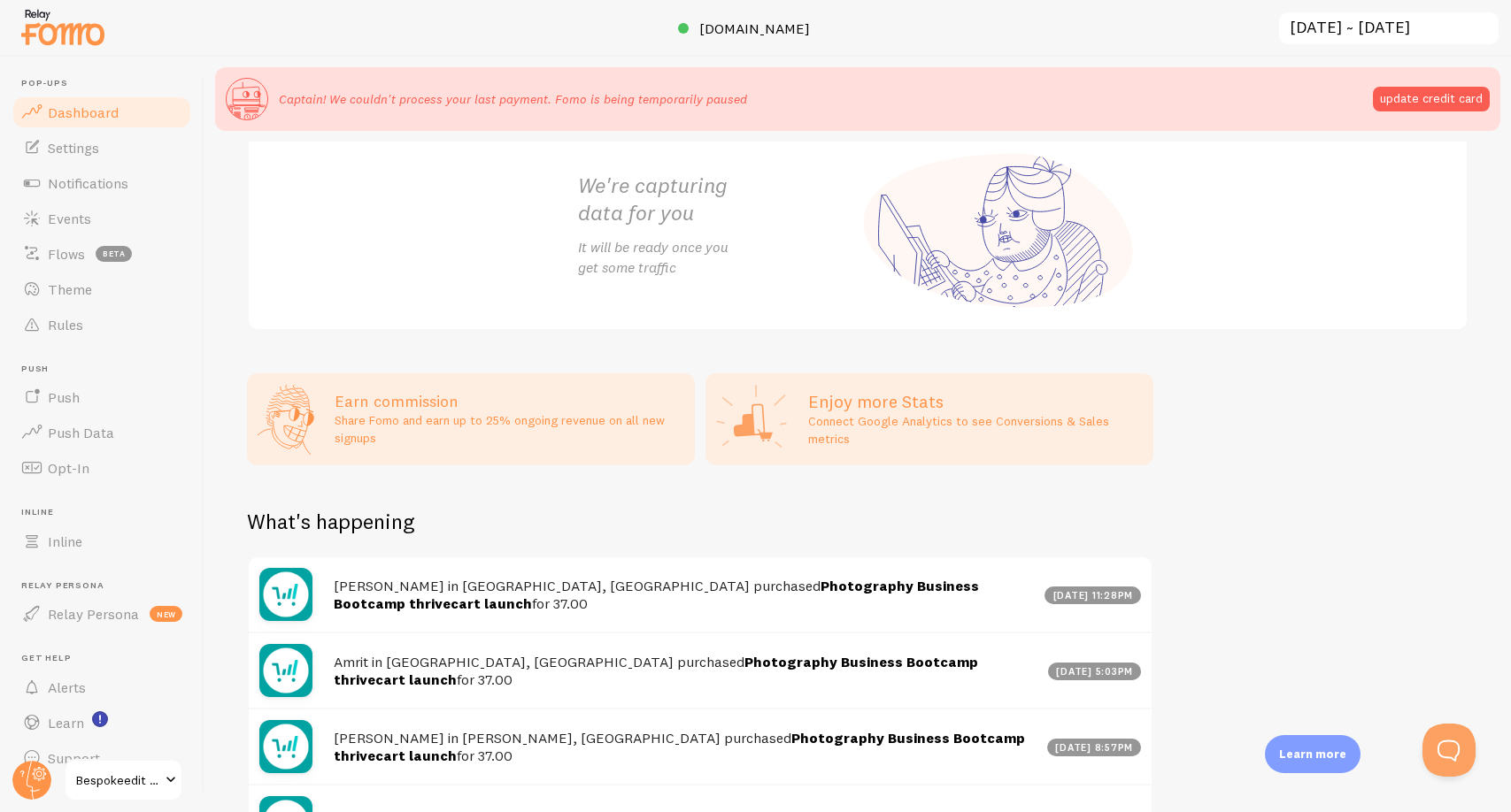
scroll to position [624, 0]
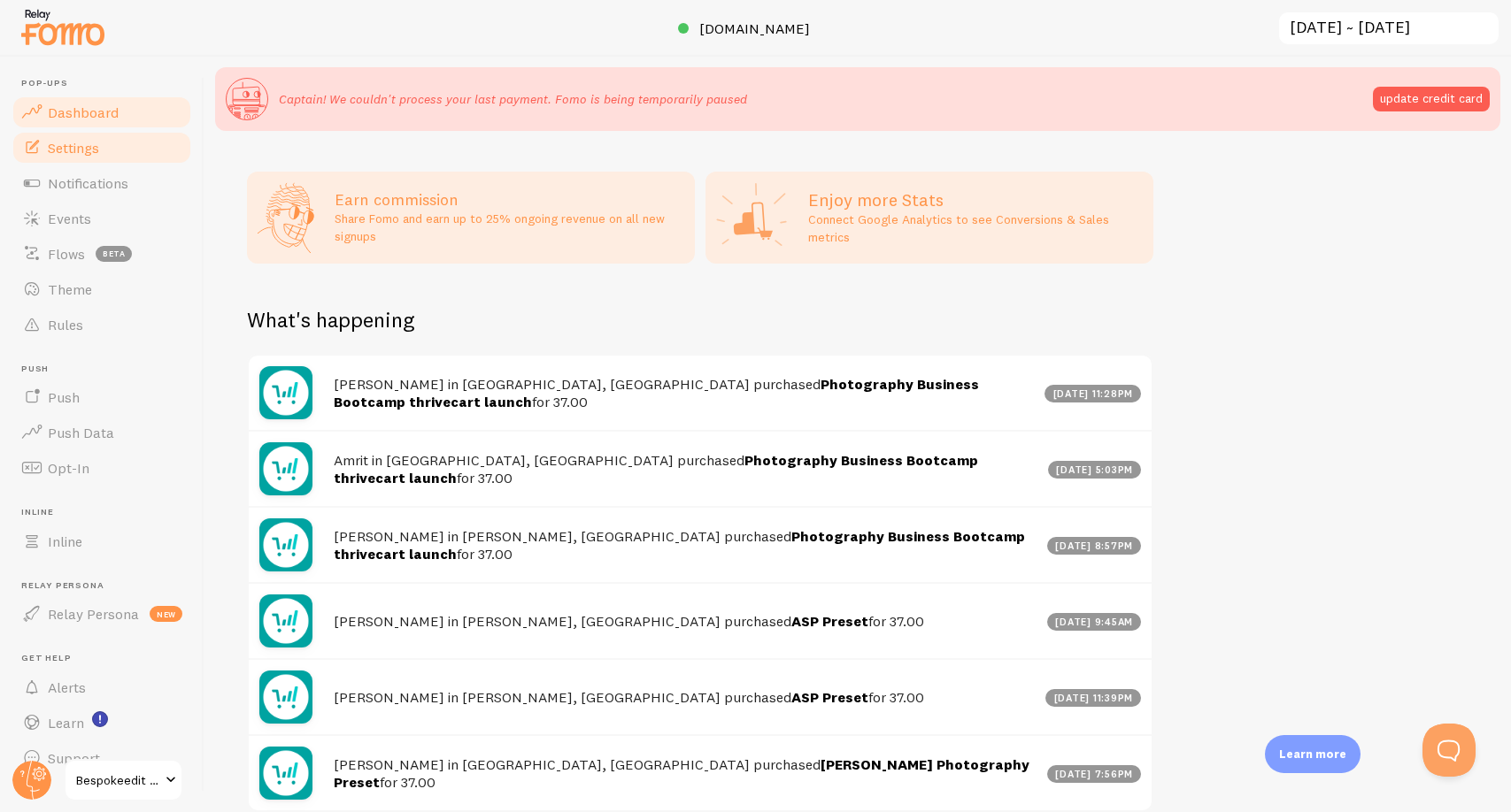
click at [123, 143] on link "Settings" at bounding box center [102, 147] width 182 height 35
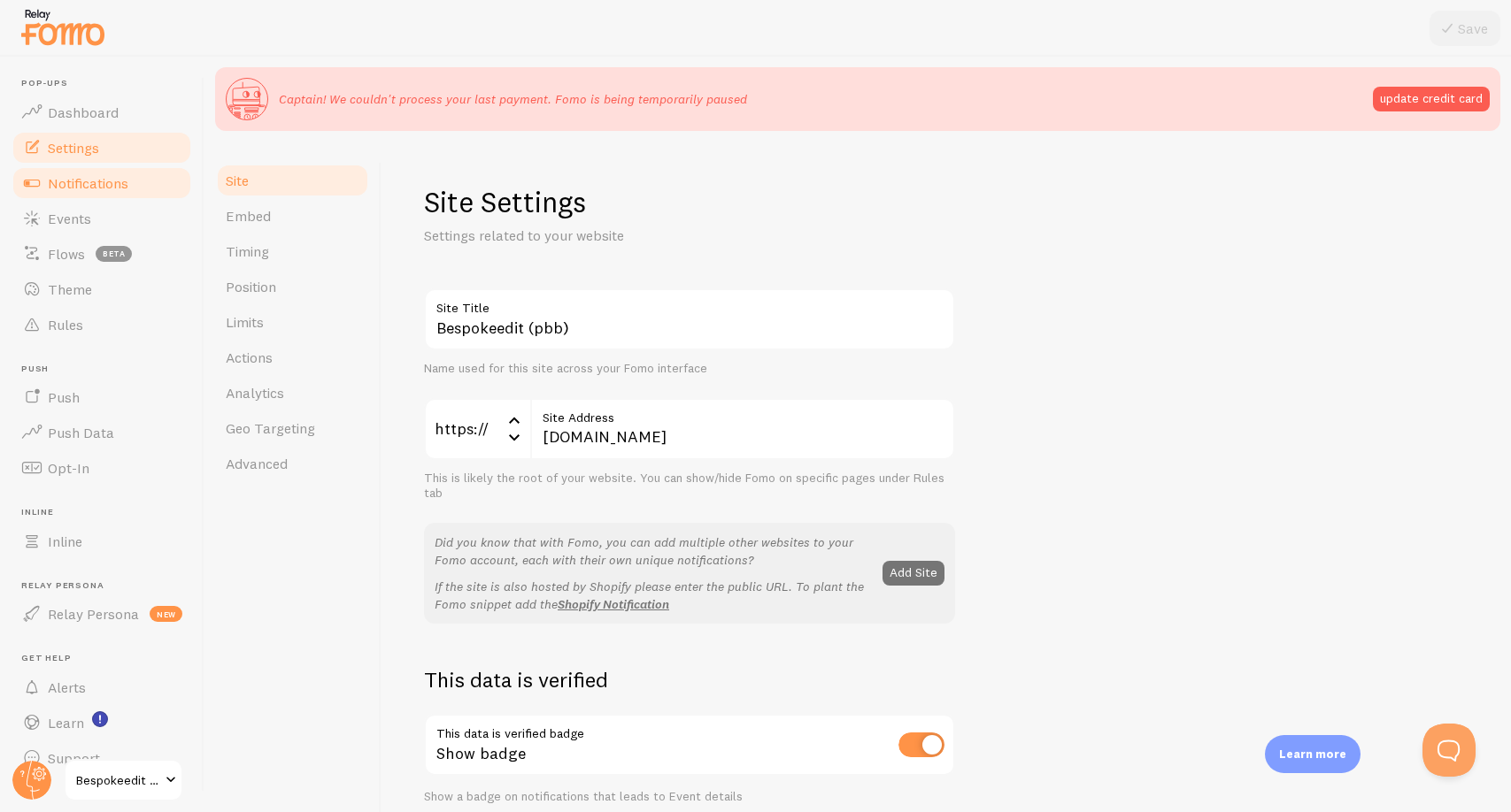
click at [124, 189] on span "Notifications" at bounding box center [88, 183] width 81 height 18
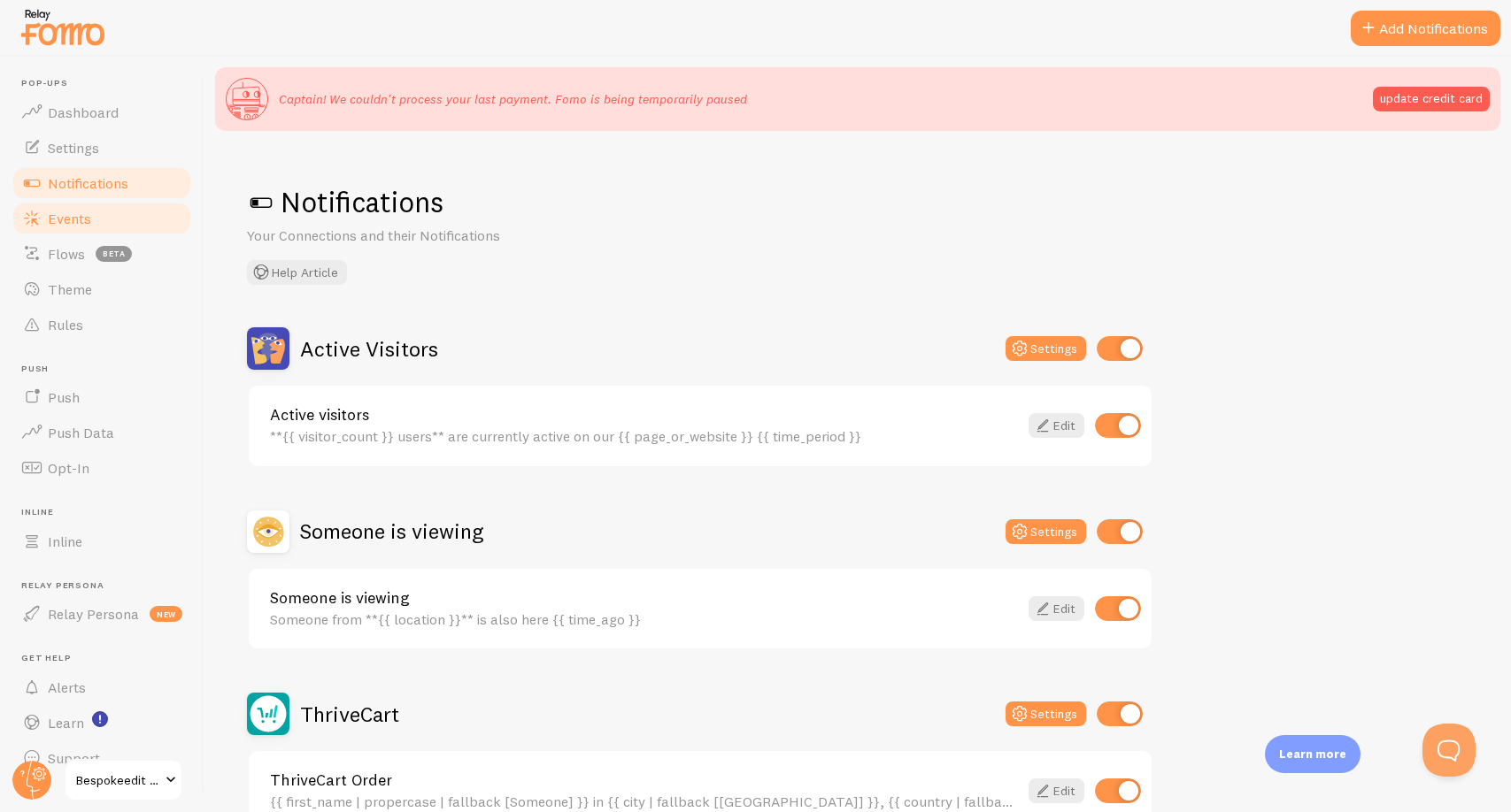
click at [117, 226] on link "Events" at bounding box center [102, 218] width 182 height 35
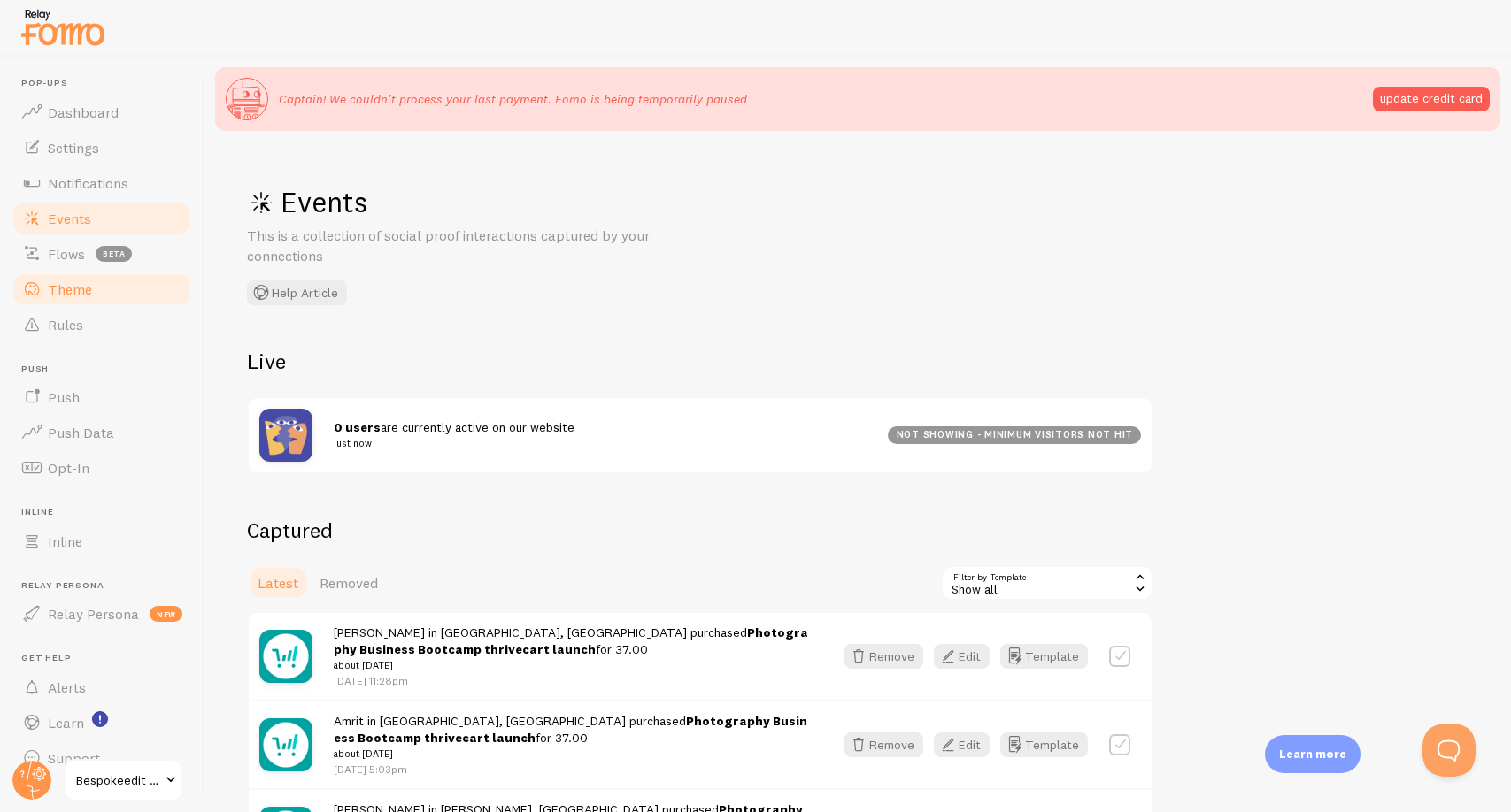
click at [106, 301] on link "Theme" at bounding box center [102, 289] width 182 height 35
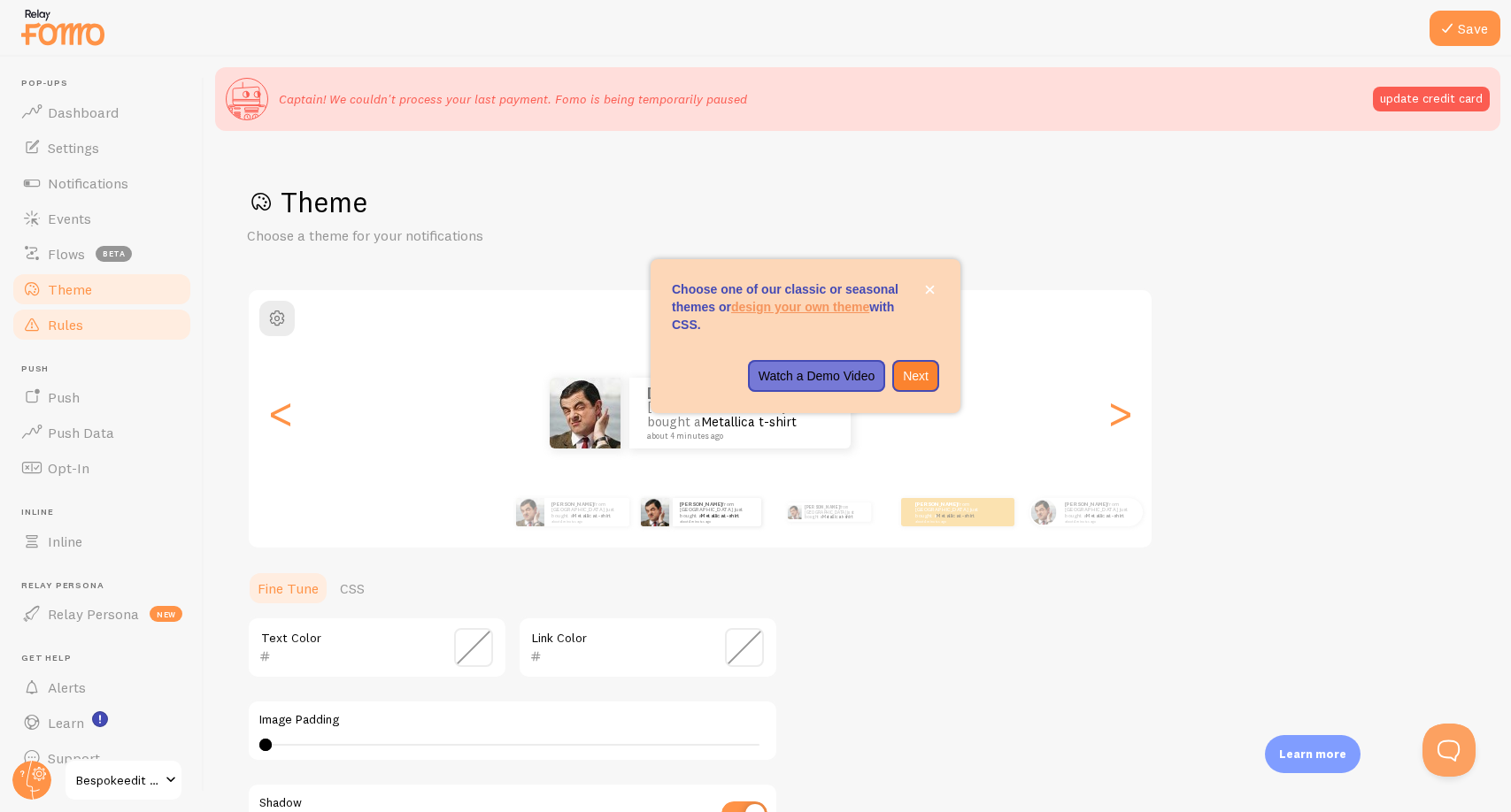
click at [112, 338] on link "Rules" at bounding box center [102, 324] width 182 height 35
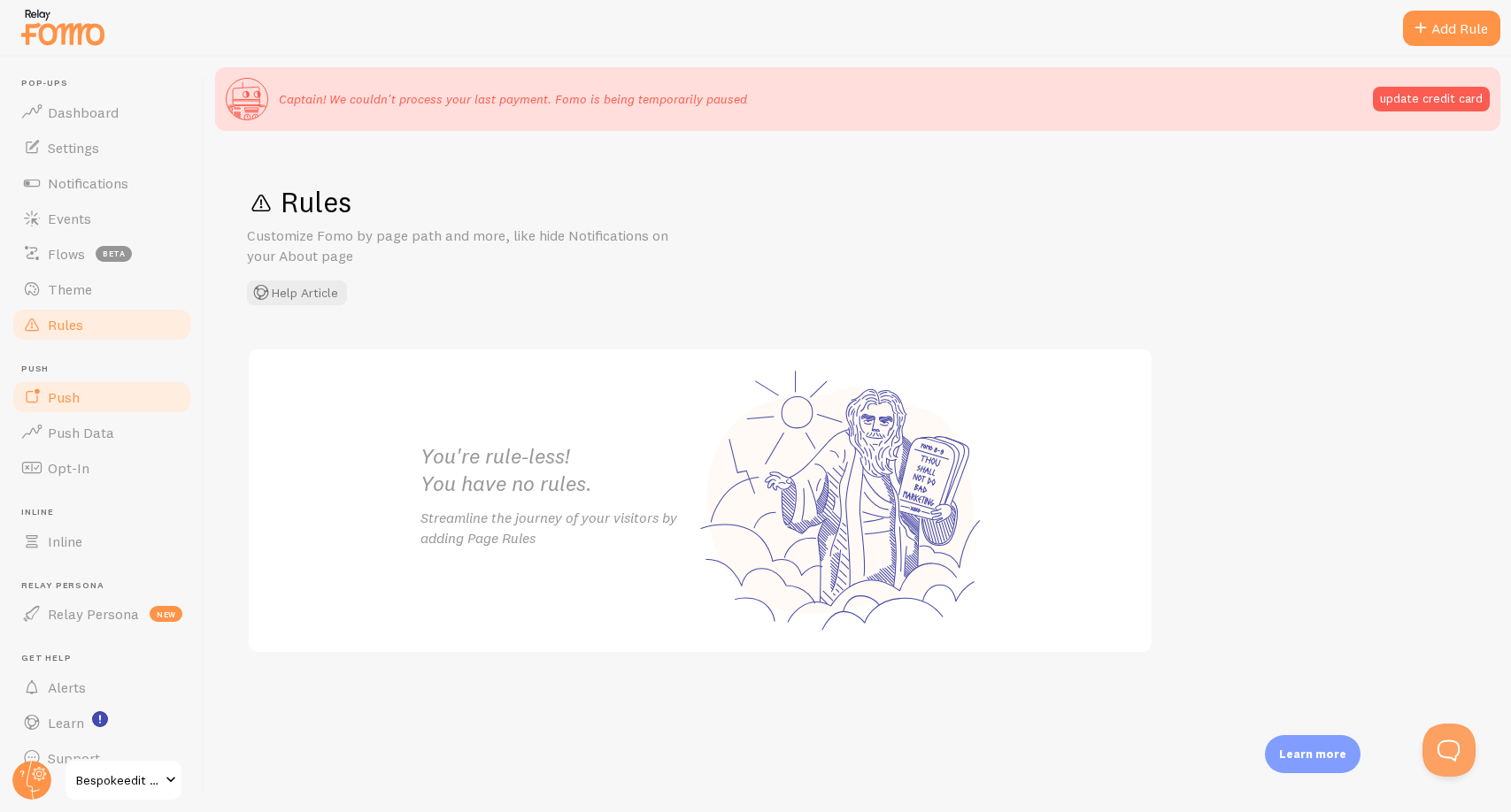
click at [131, 399] on link "Push" at bounding box center [102, 396] width 182 height 35
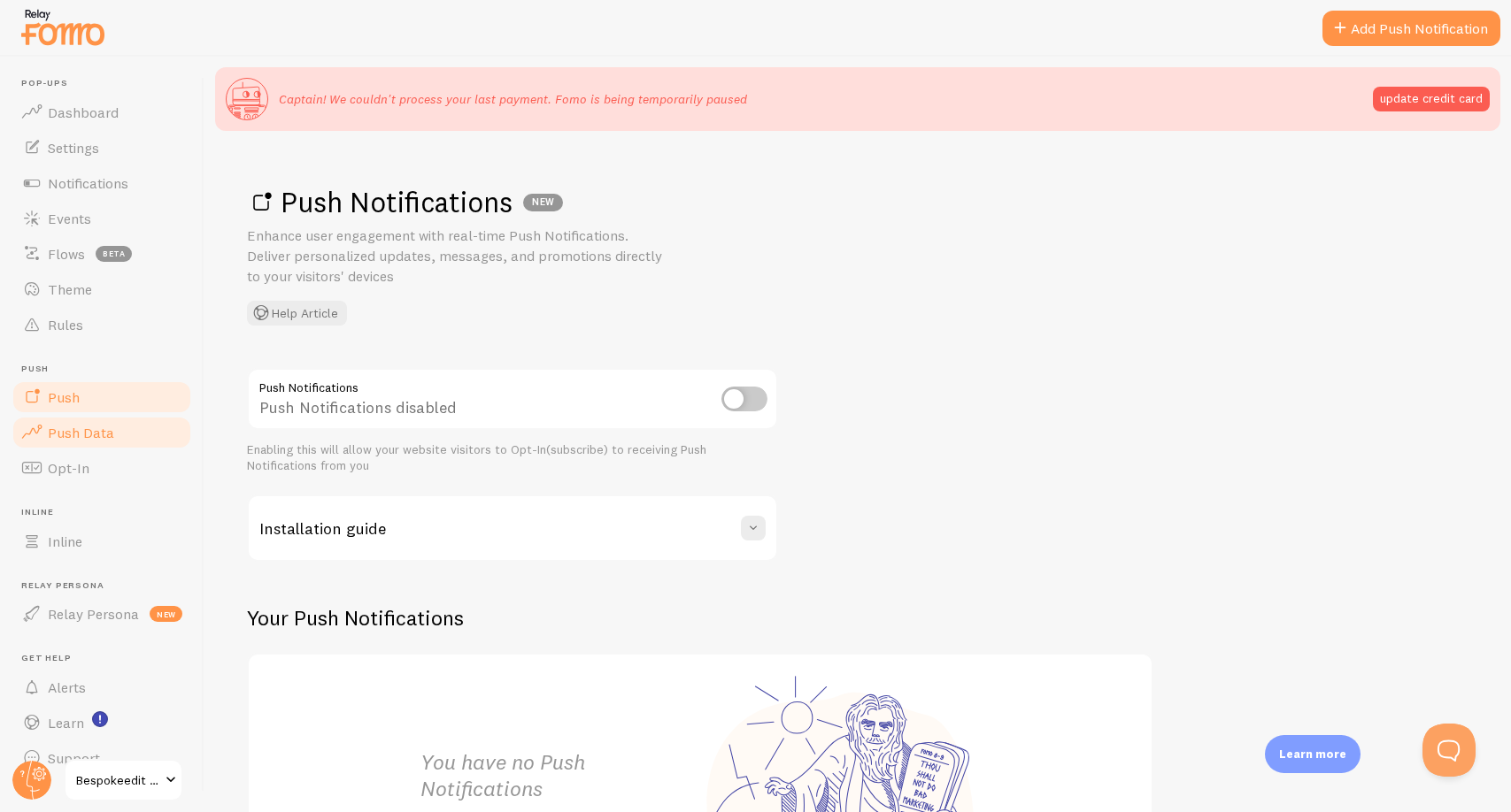
click at [141, 436] on link "Push Data" at bounding box center [102, 432] width 182 height 35
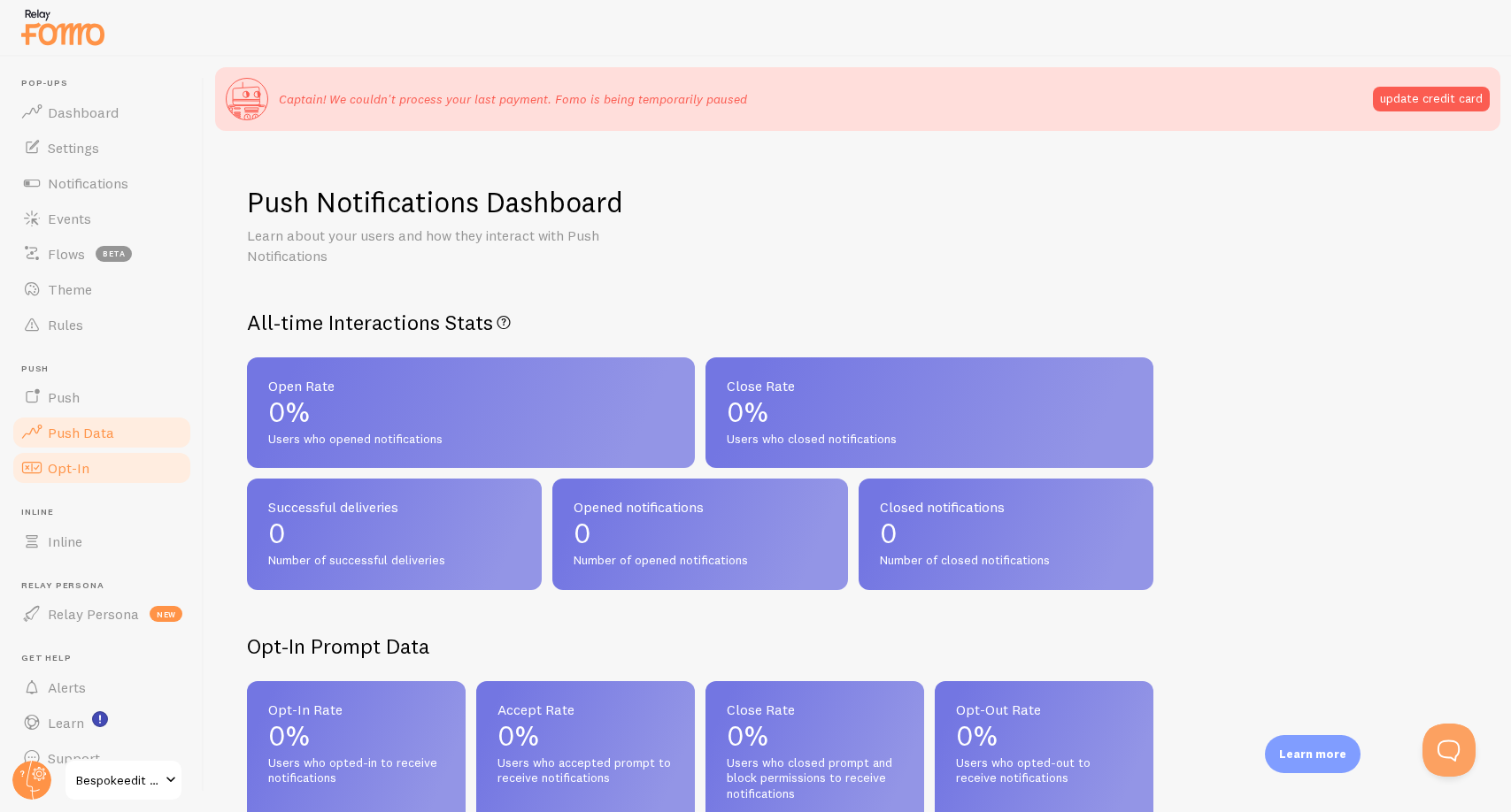
click at [125, 467] on link "Opt-In" at bounding box center [102, 467] width 182 height 35
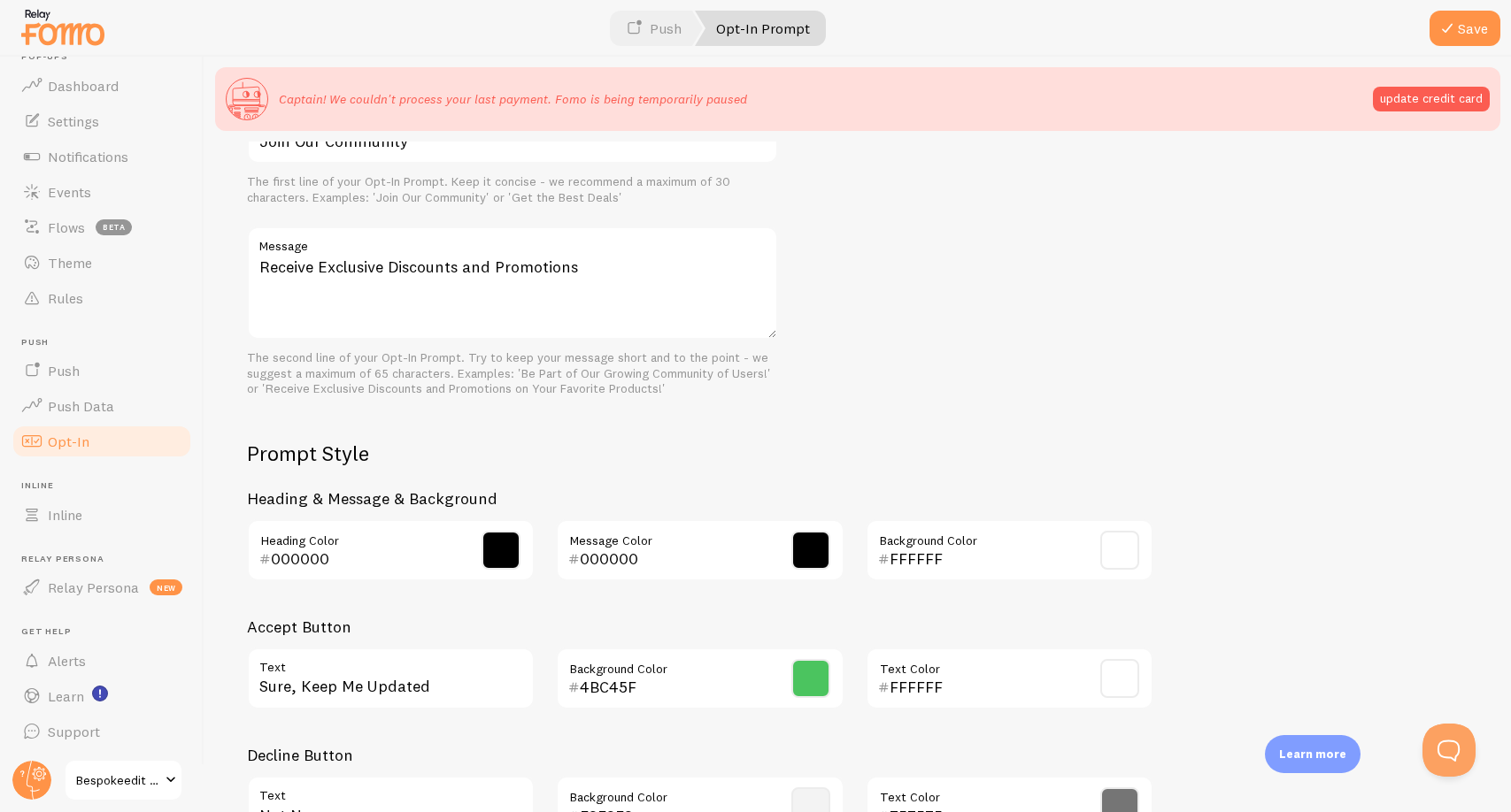
scroll to position [636, 0]
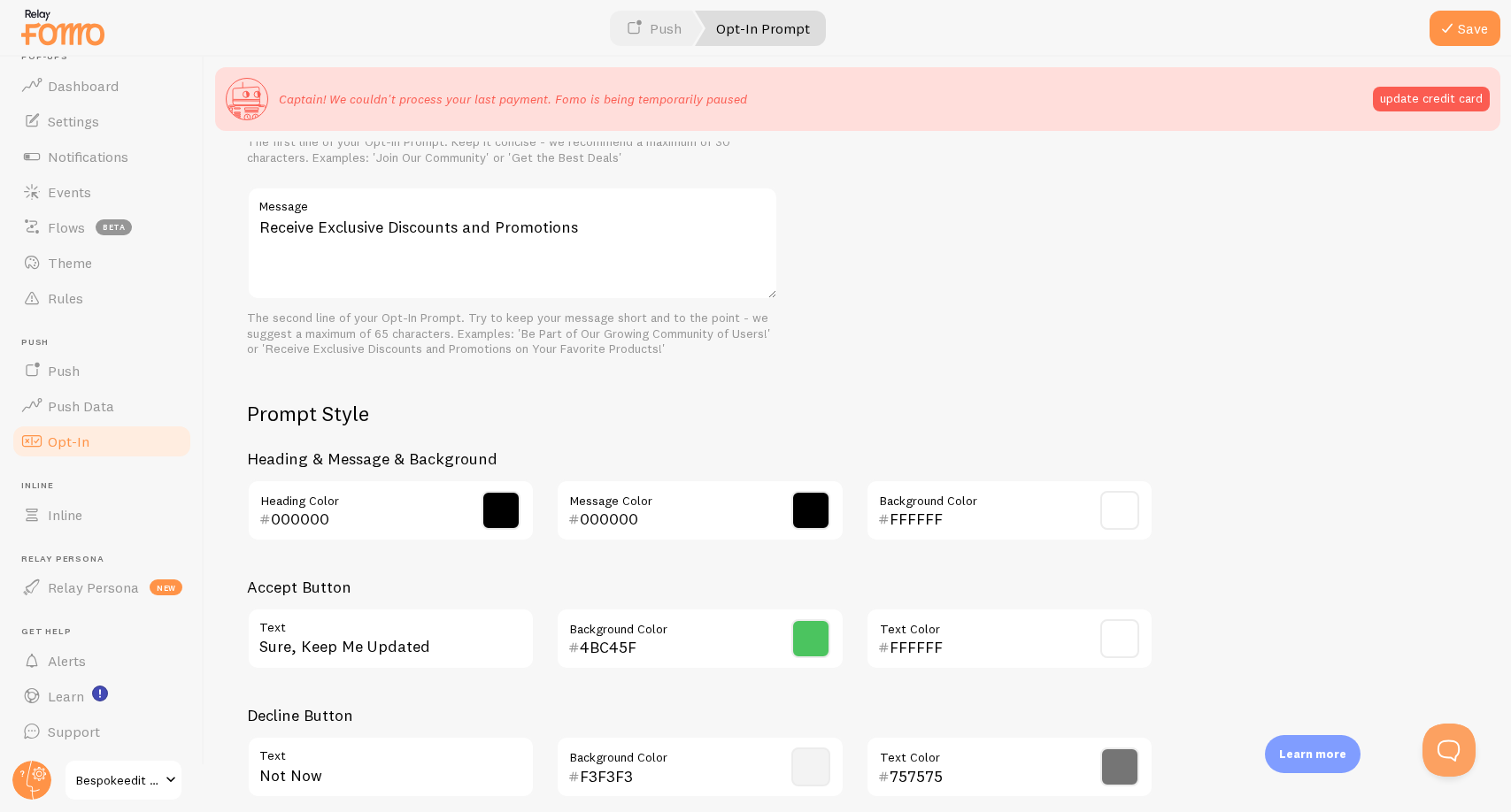
click at [105, 783] on span "Bespokeedit (pbb)" at bounding box center [118, 779] width 84 height 21
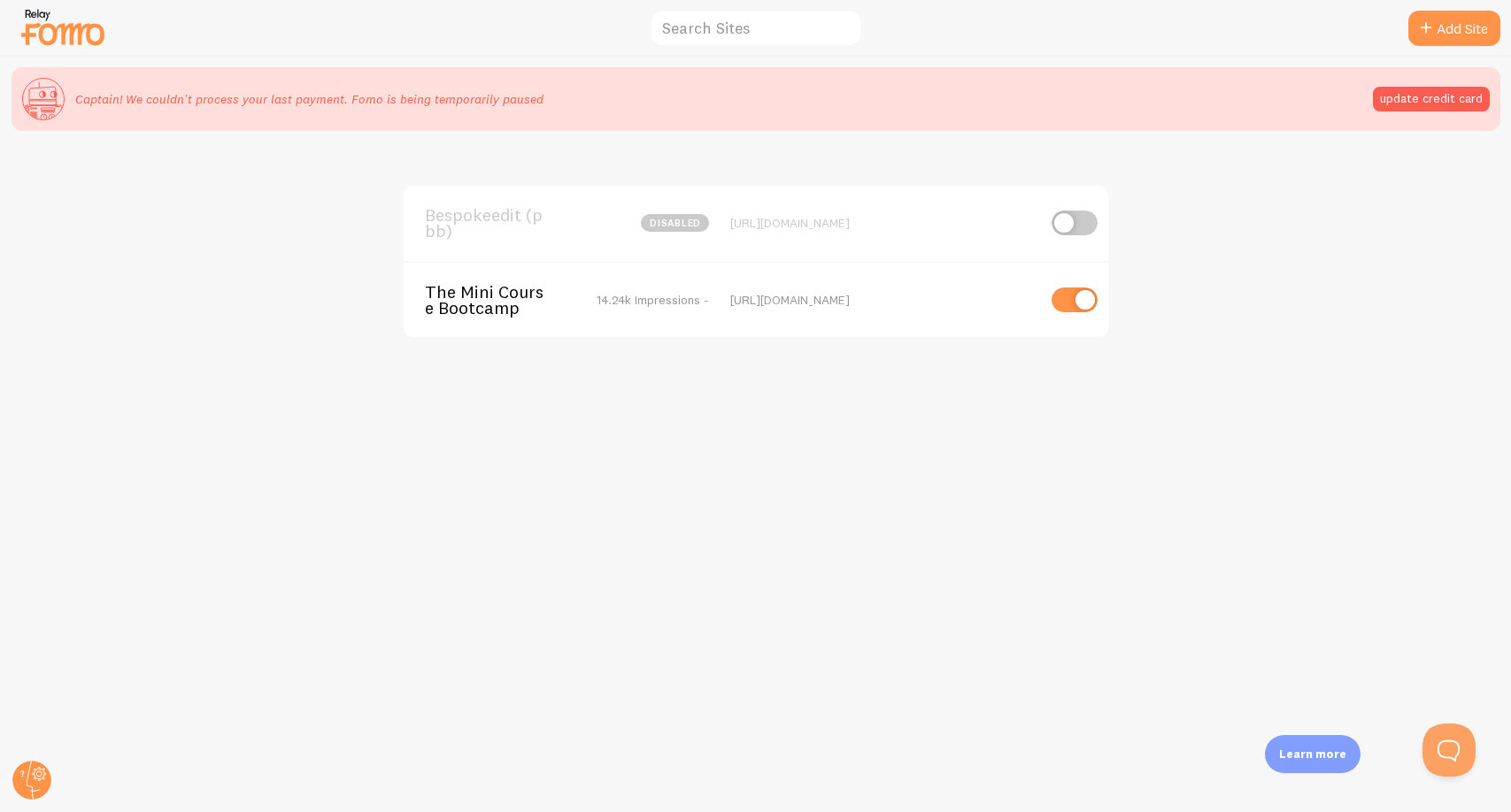
click at [652, 289] on div "The Mini Course Bootcamp 14.24k Impressions -" at bounding box center [566, 300] width 284 height 33
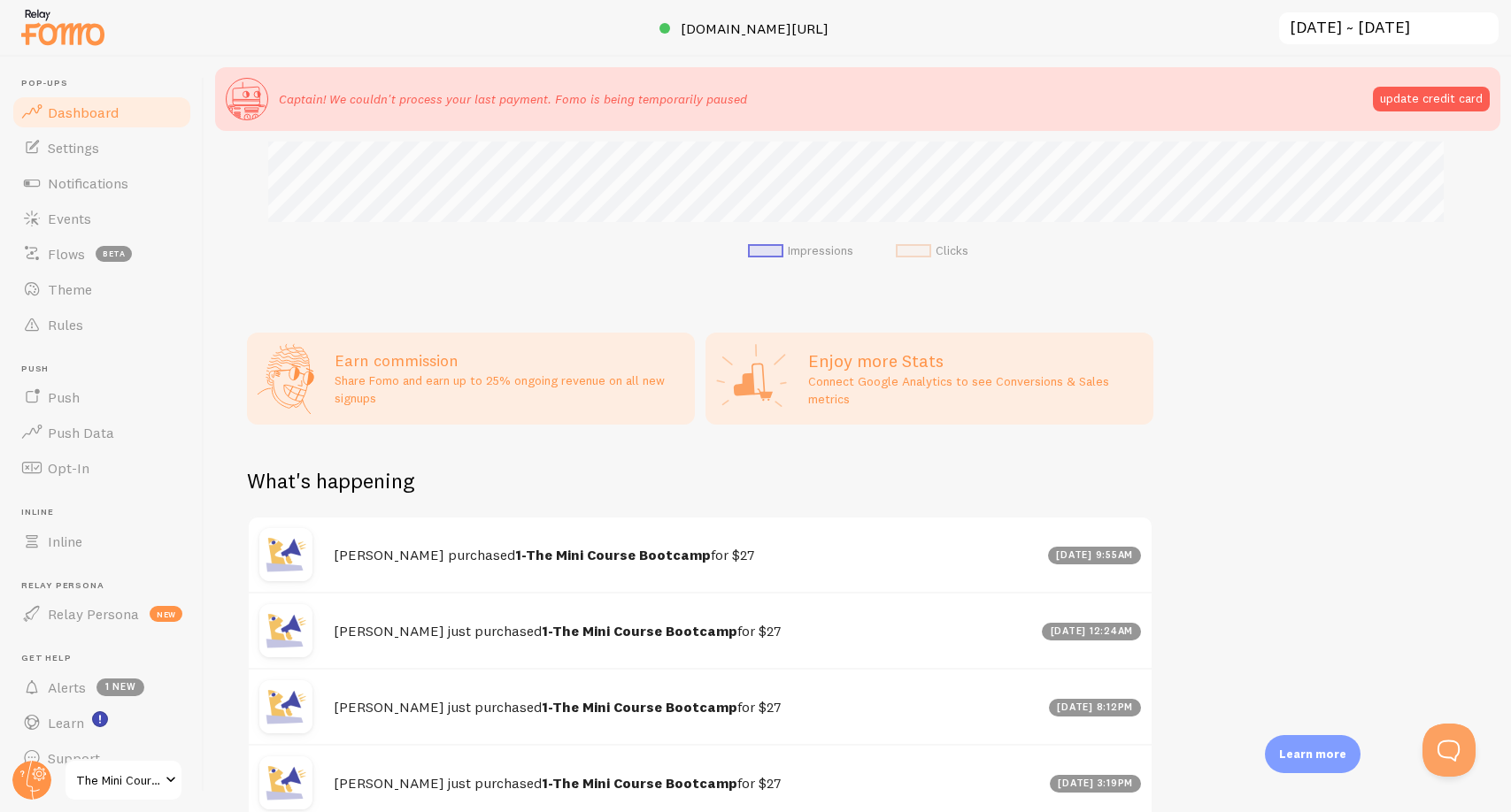
scroll to position [888, 0]
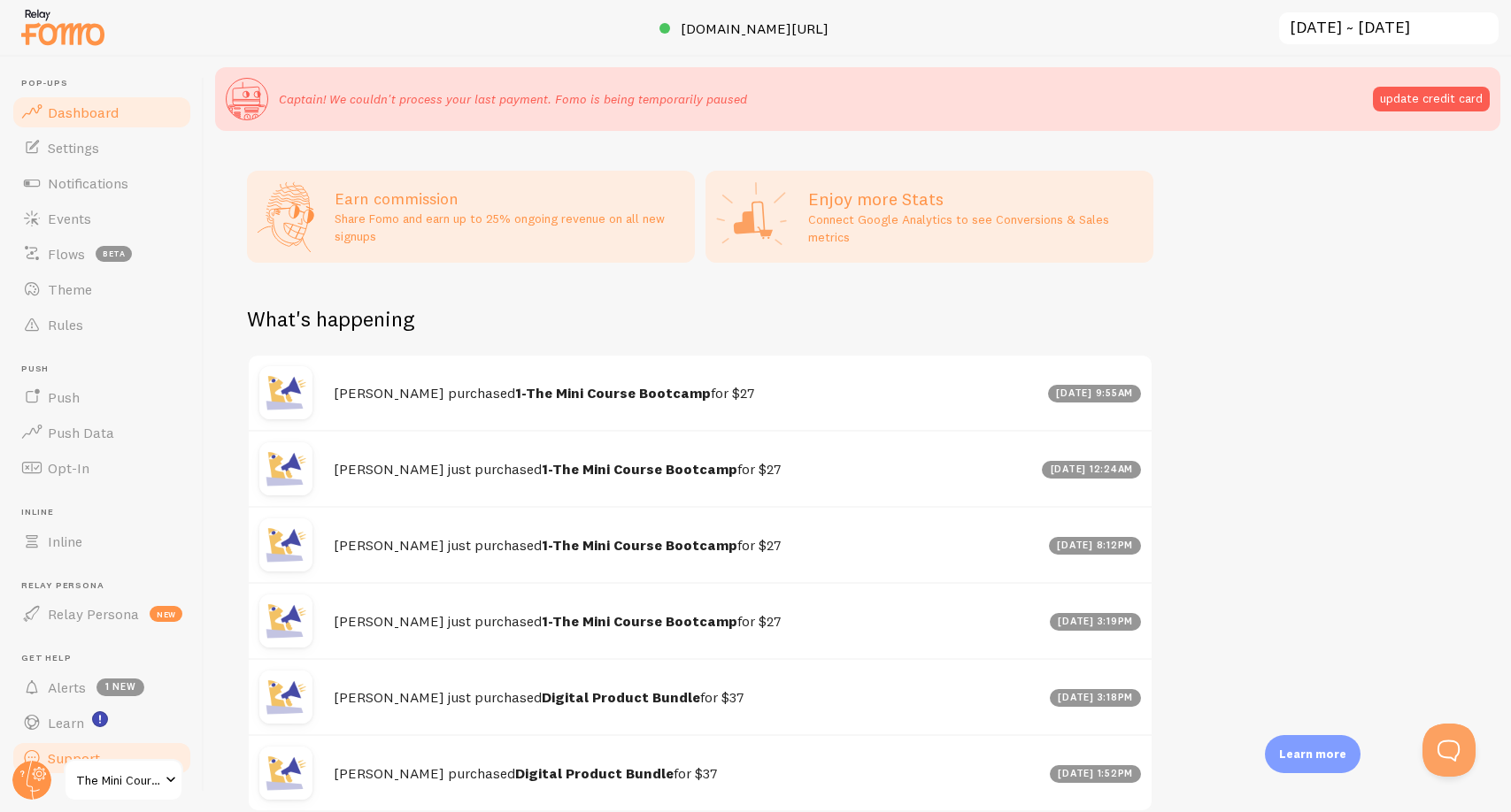
click at [165, 749] on link "Support" at bounding box center [102, 758] width 182 height 35
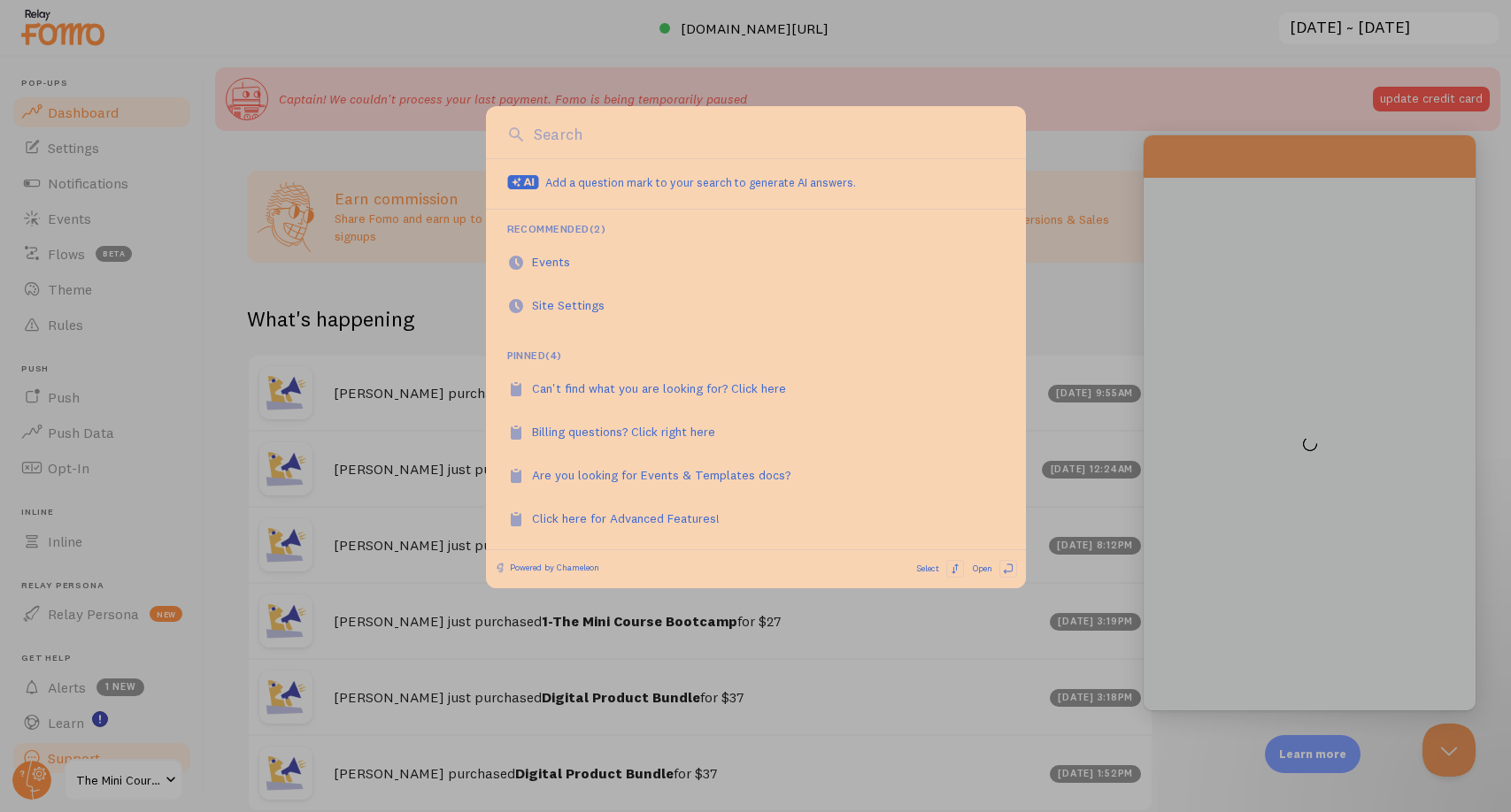
scroll to position [0, 0]
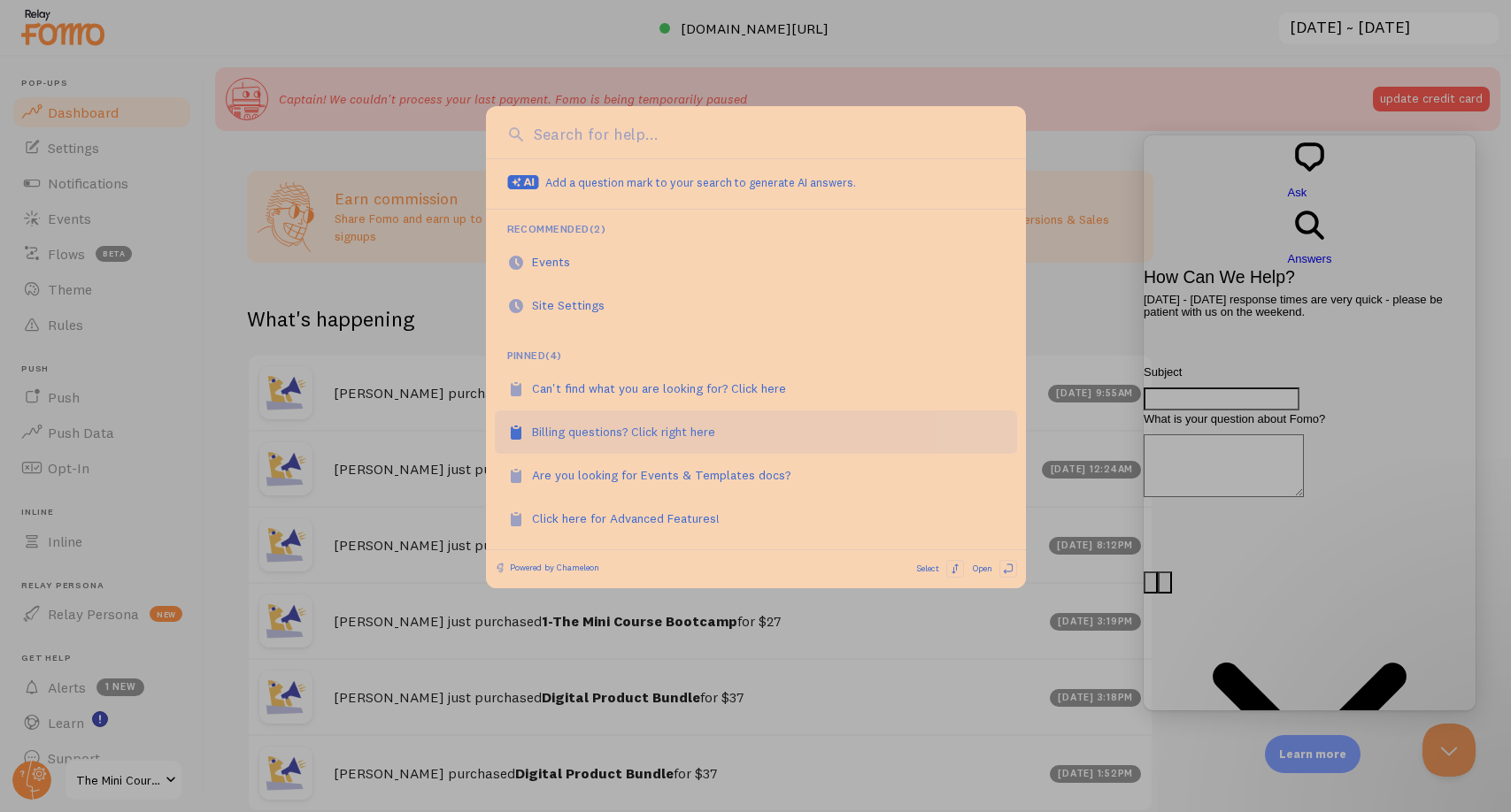
click at [773, 431] on link "Billing questions? Click right here" at bounding box center [755, 432] width 522 height 44
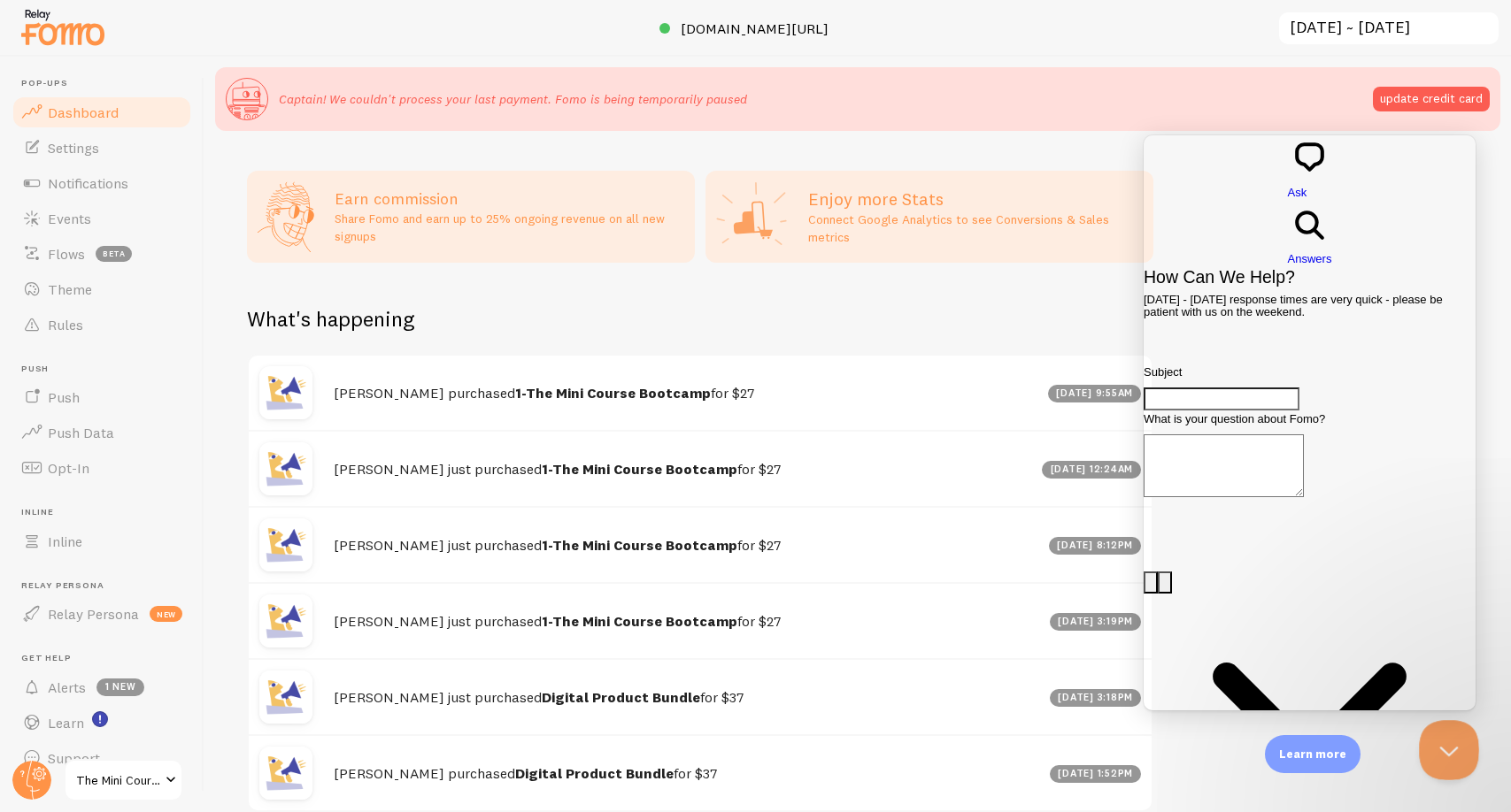
click at [1438, 760] on button "Close Beacon popover" at bounding box center [1445, 747] width 54 height 54
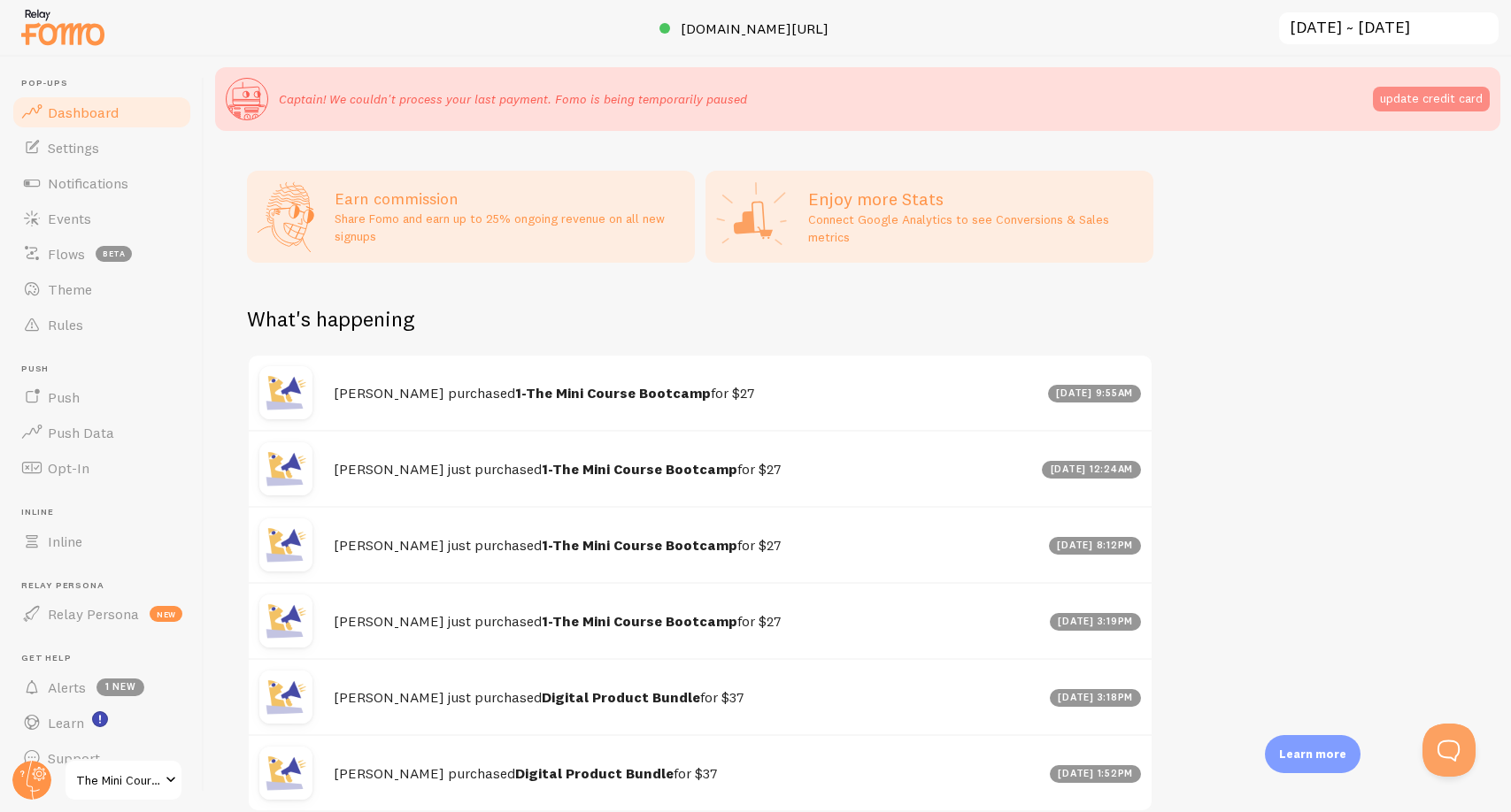
click at [1424, 96] on button "update credit card" at bounding box center [1431, 99] width 117 height 24
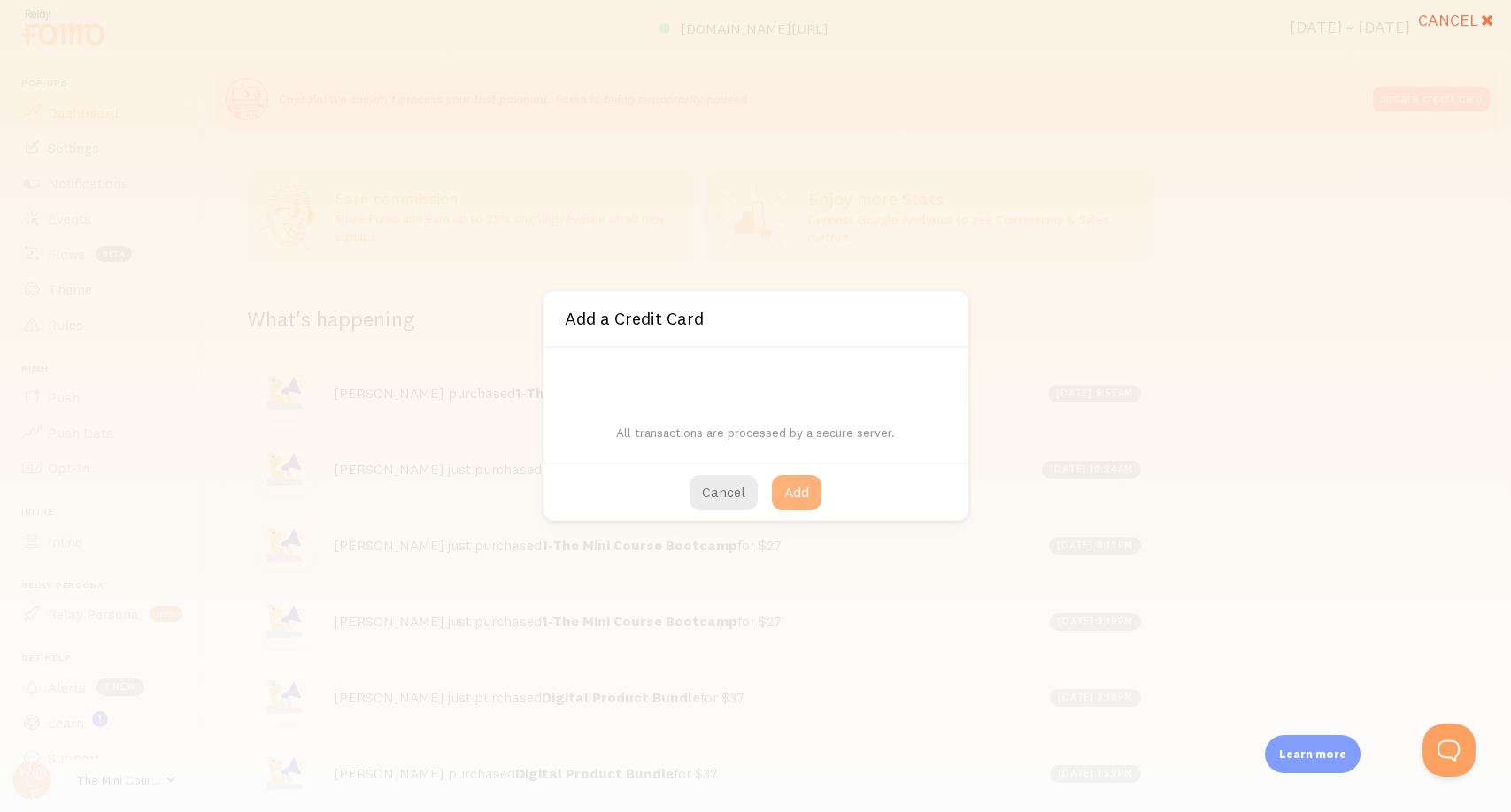
click at [801, 491] on button "Add" at bounding box center [796, 493] width 50 height 35
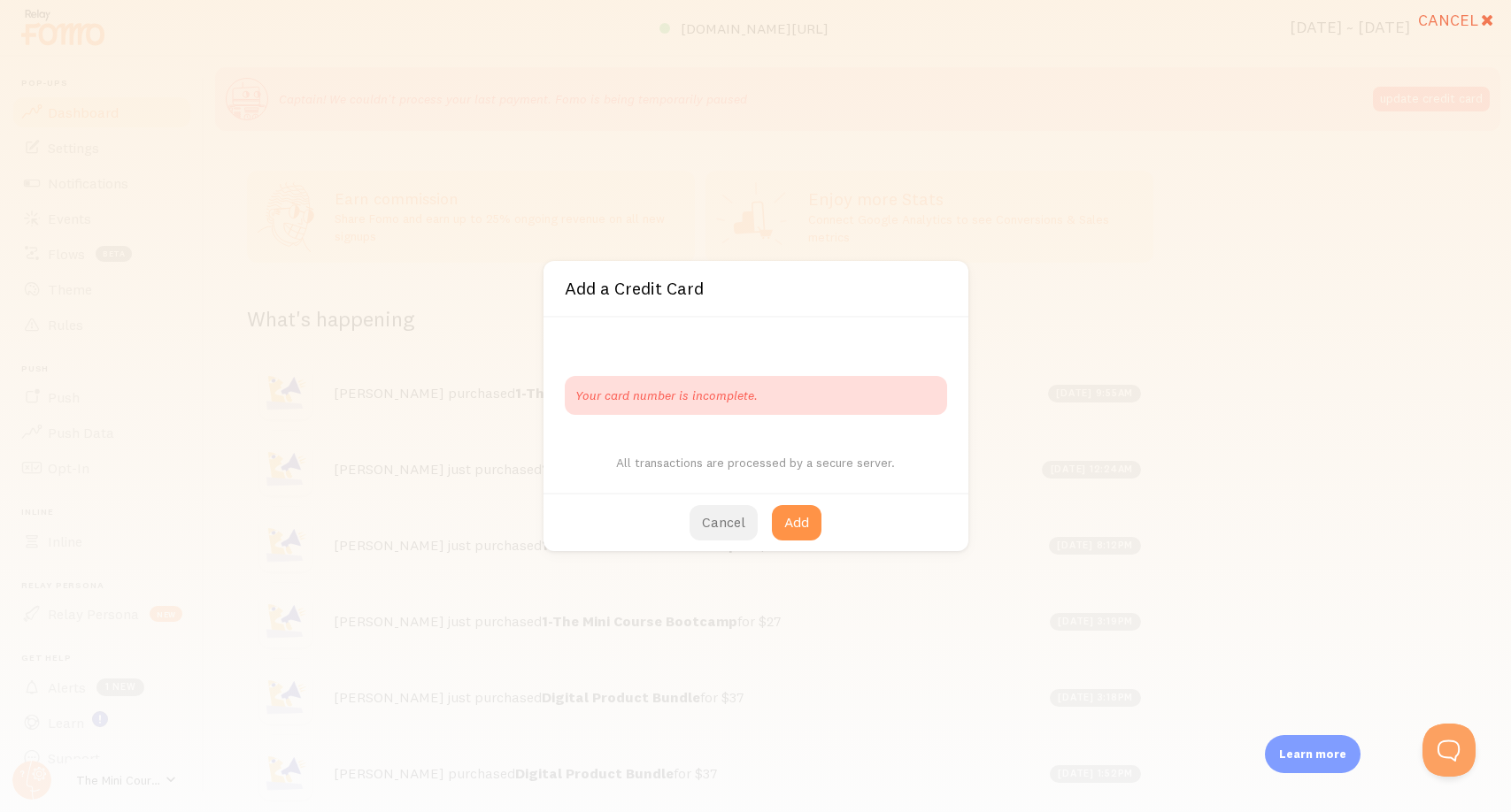
click at [718, 514] on button "Cancel" at bounding box center [723, 523] width 68 height 35
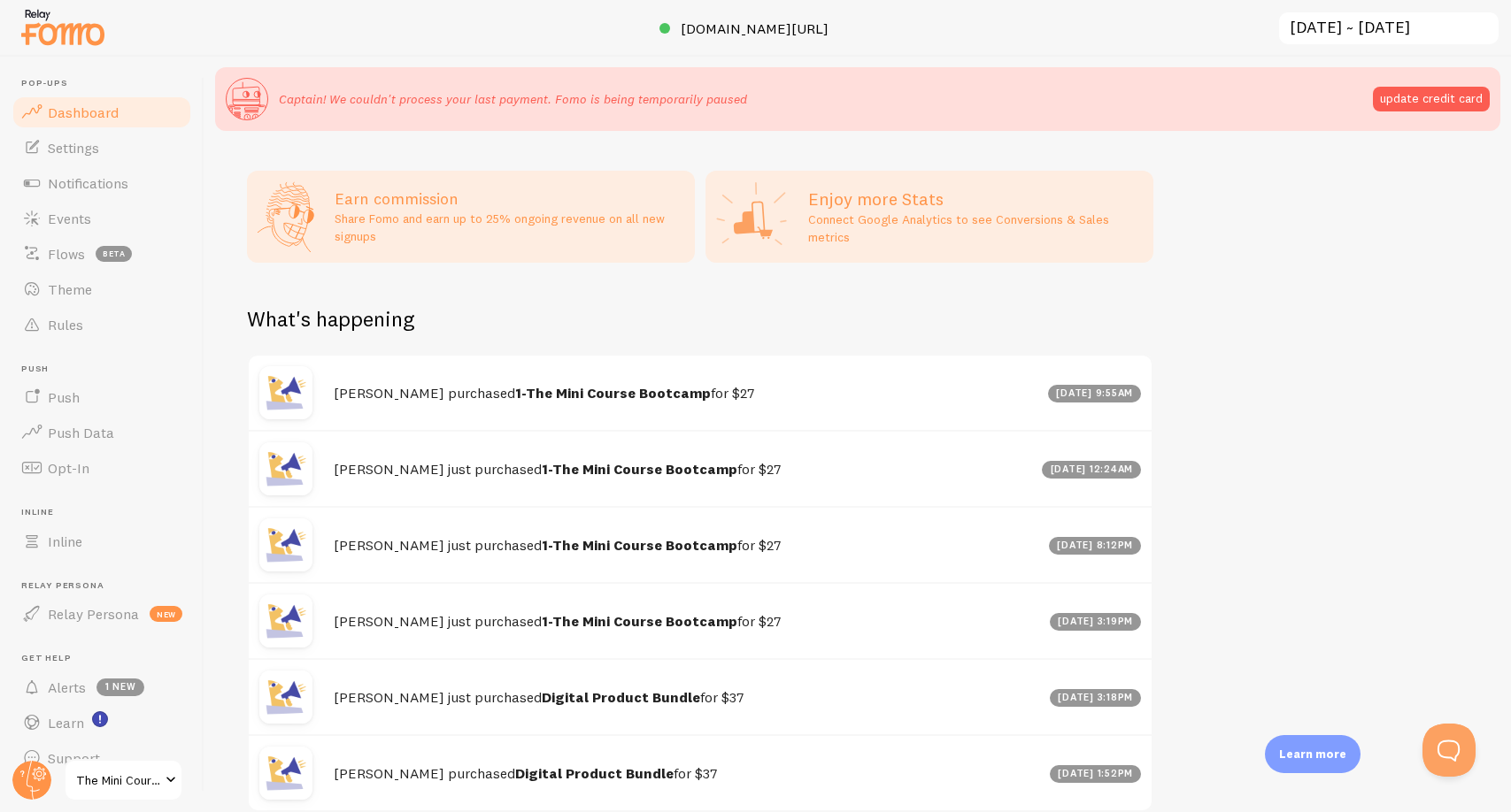
click at [122, 782] on span "The Mini Course Bootcamp" at bounding box center [118, 779] width 84 height 21
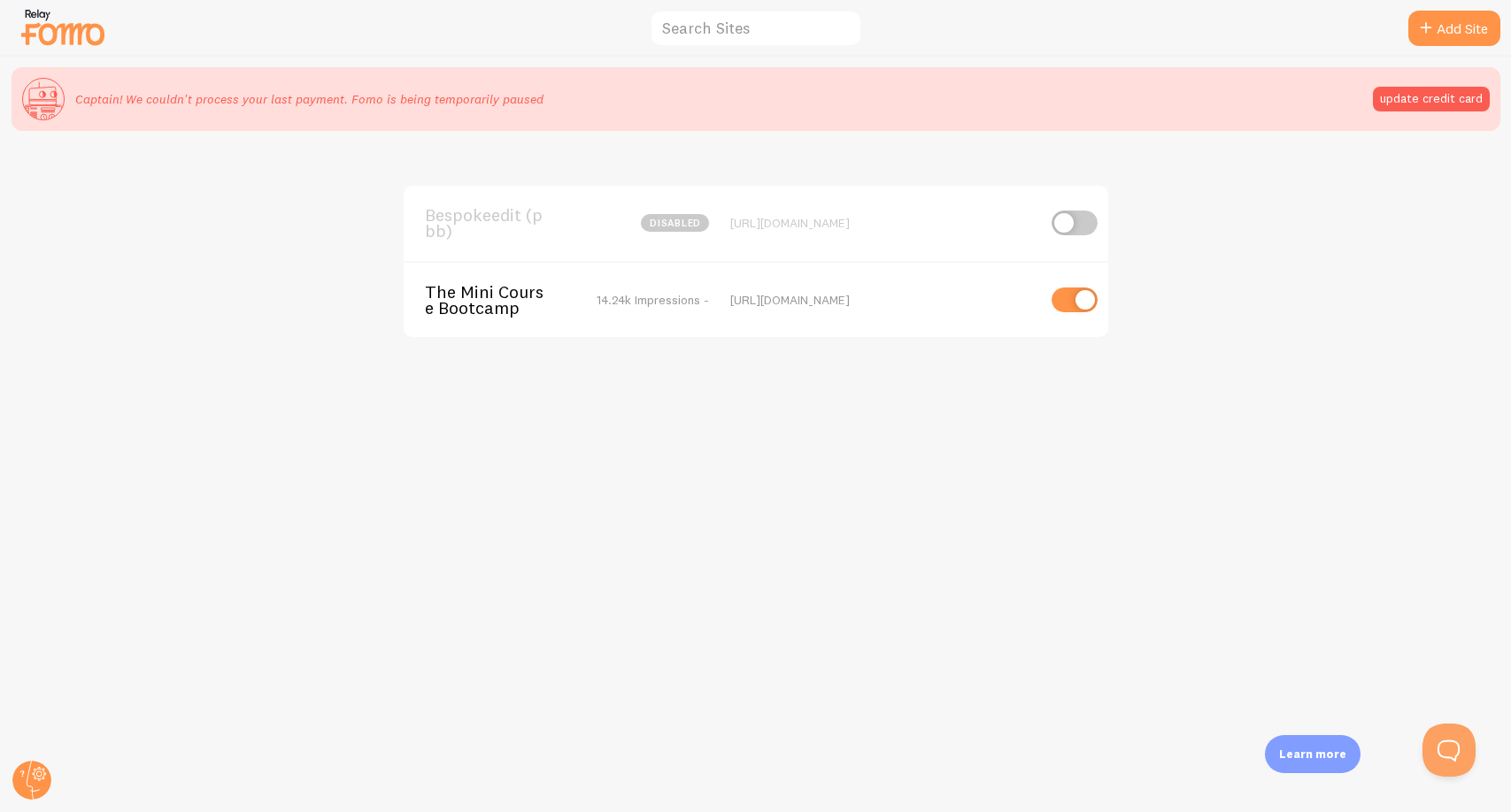
click at [638, 297] on span "14.24k Impressions -" at bounding box center [652, 300] width 113 height 16
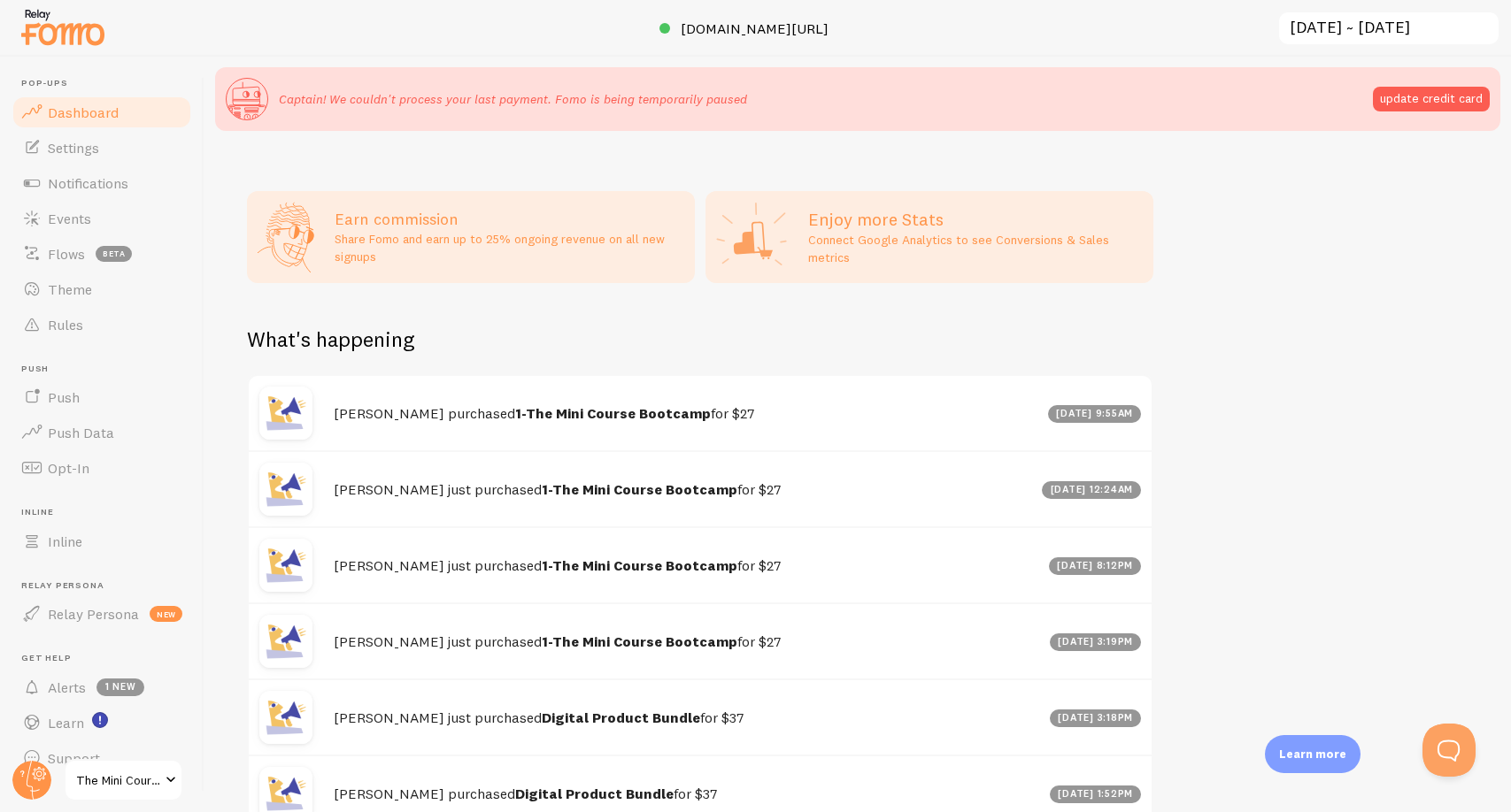
scroll to position [888, 0]
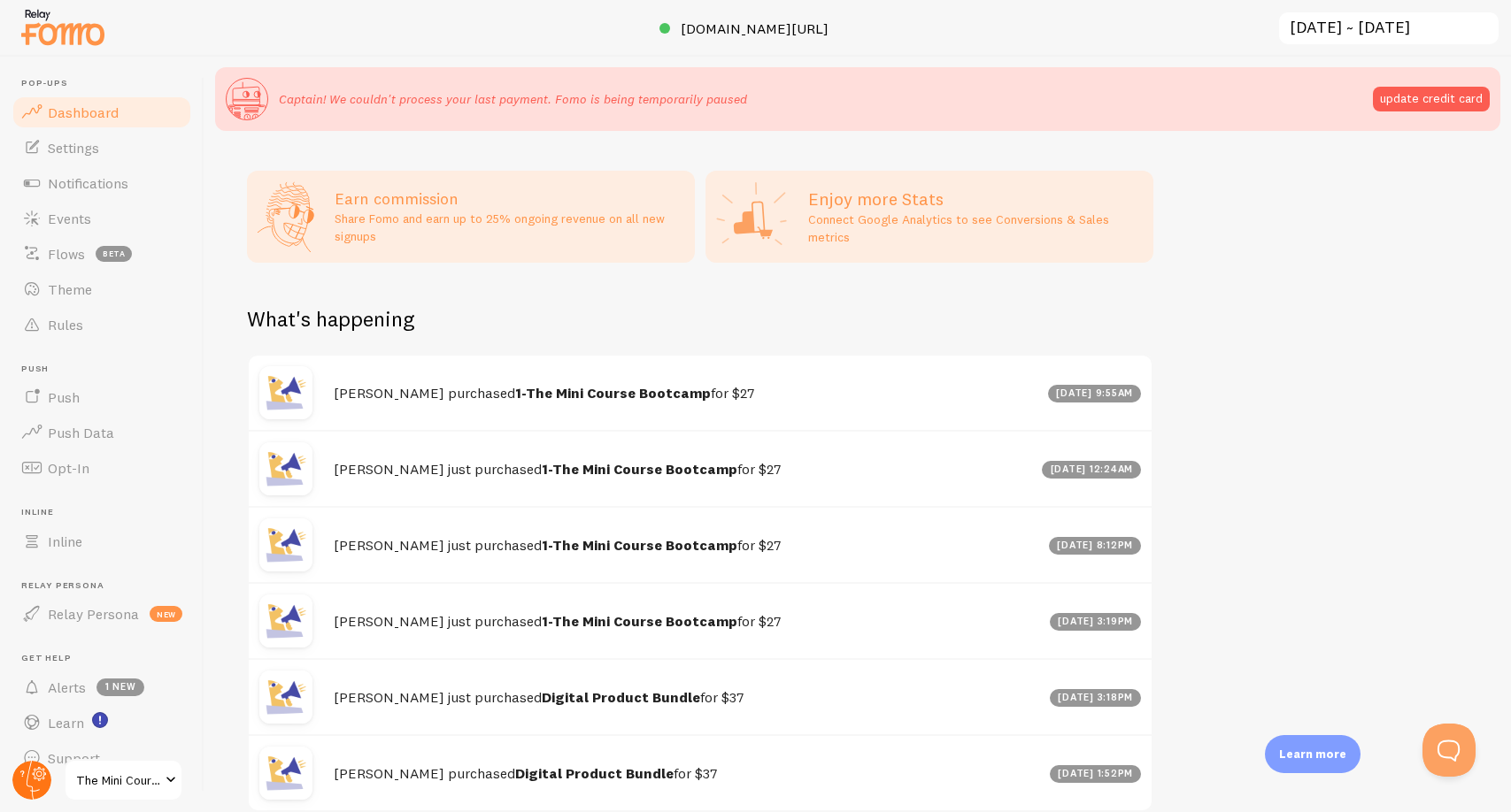
click at [39, 780] on icon at bounding box center [40, 774] width 15 height 15
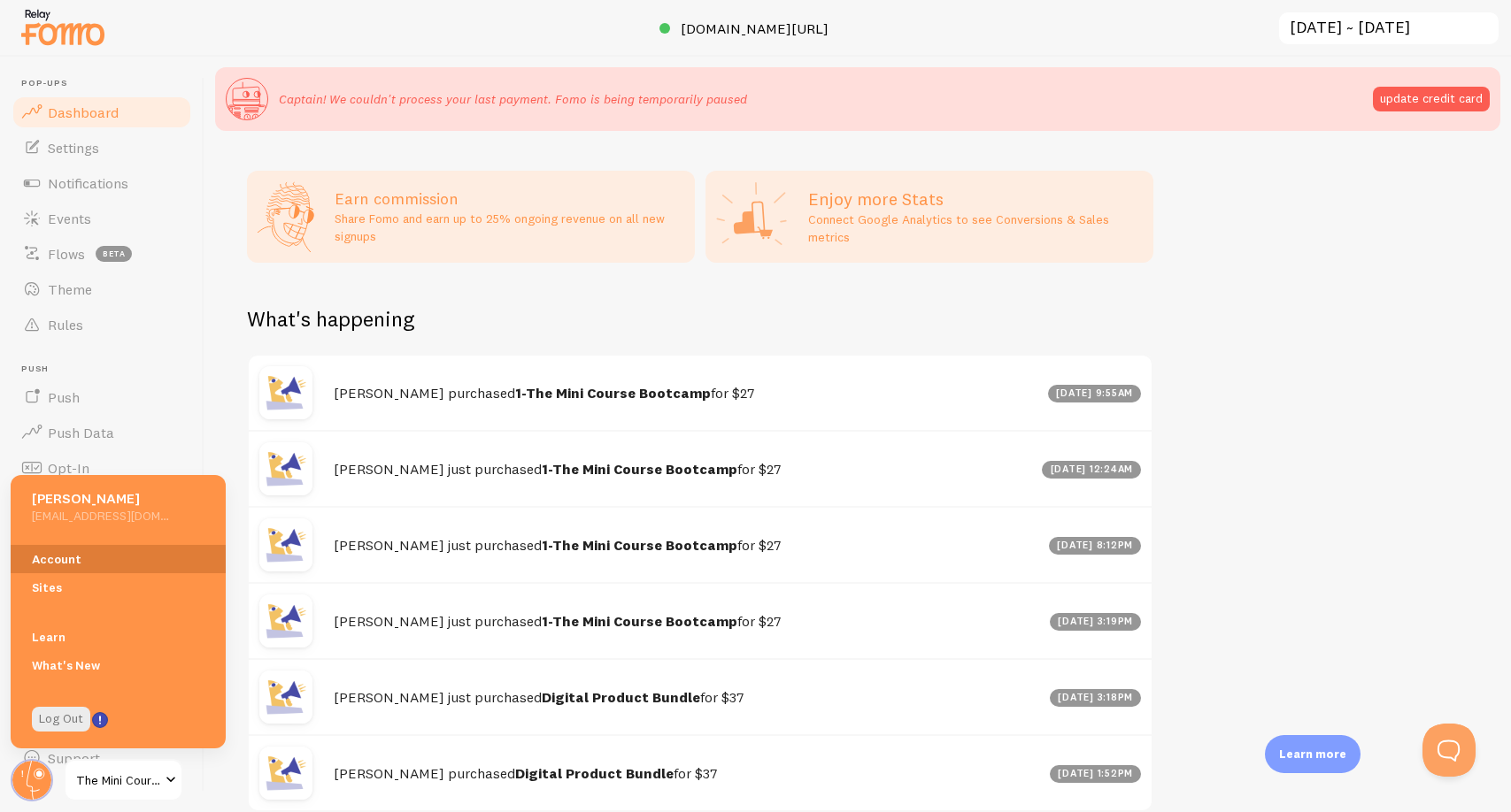
click at [107, 556] on link "Account" at bounding box center [118, 559] width 215 height 28
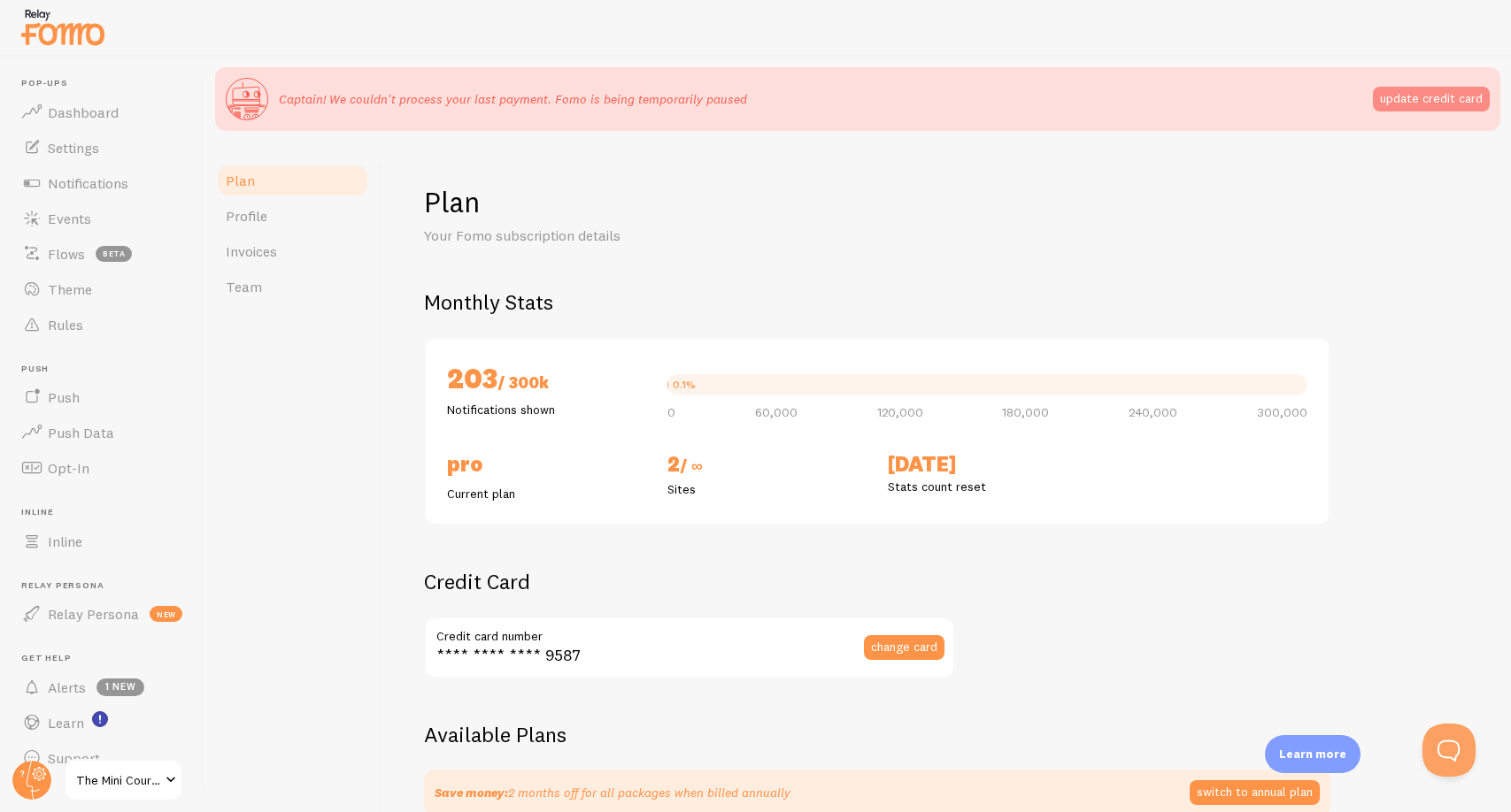
click at [1451, 102] on button "update credit card" at bounding box center [1431, 99] width 117 height 24
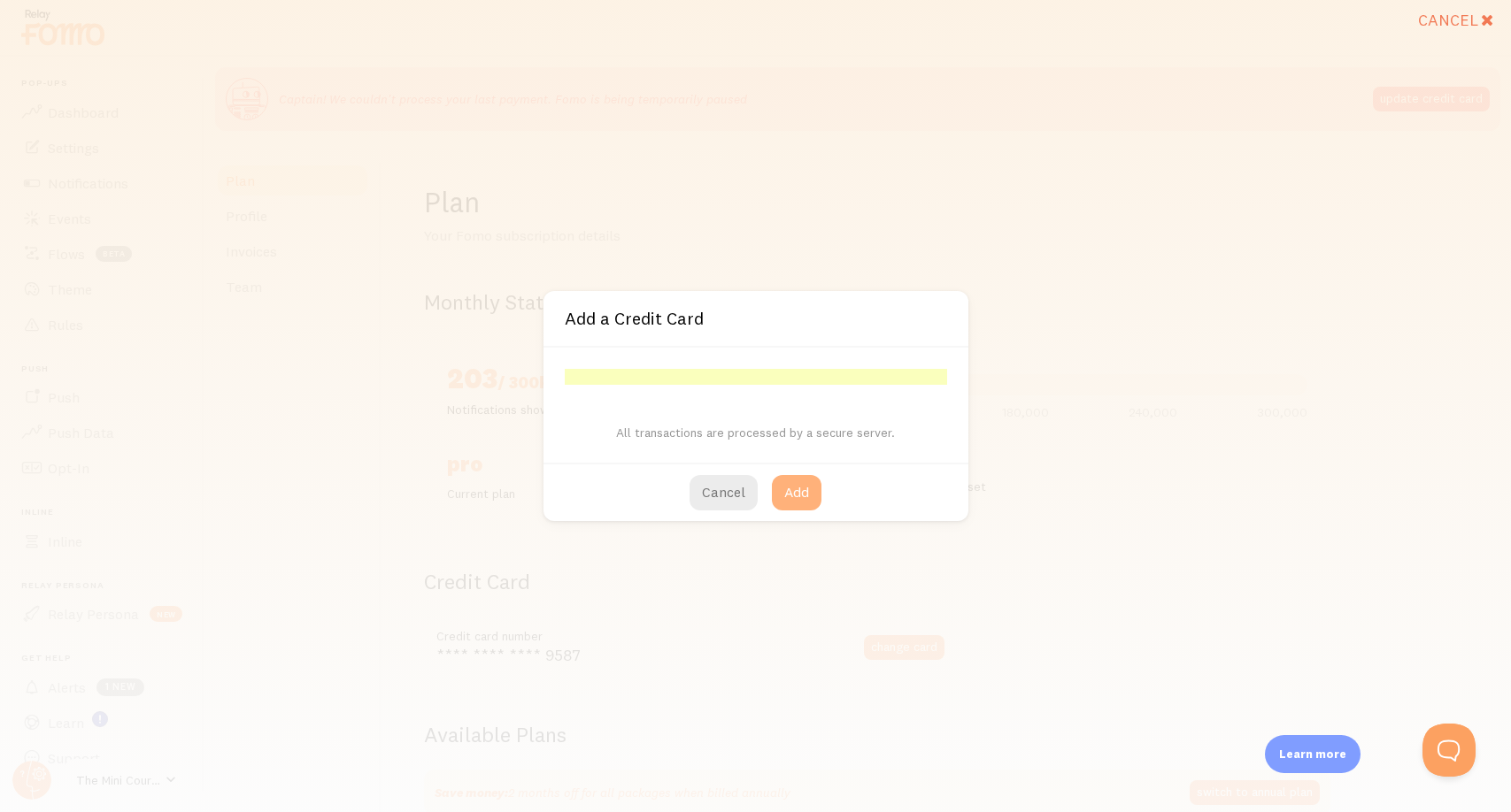
click at [805, 482] on button "Add" at bounding box center [796, 493] width 50 height 35
click at [793, 499] on button "Add" at bounding box center [796, 493] width 50 height 35
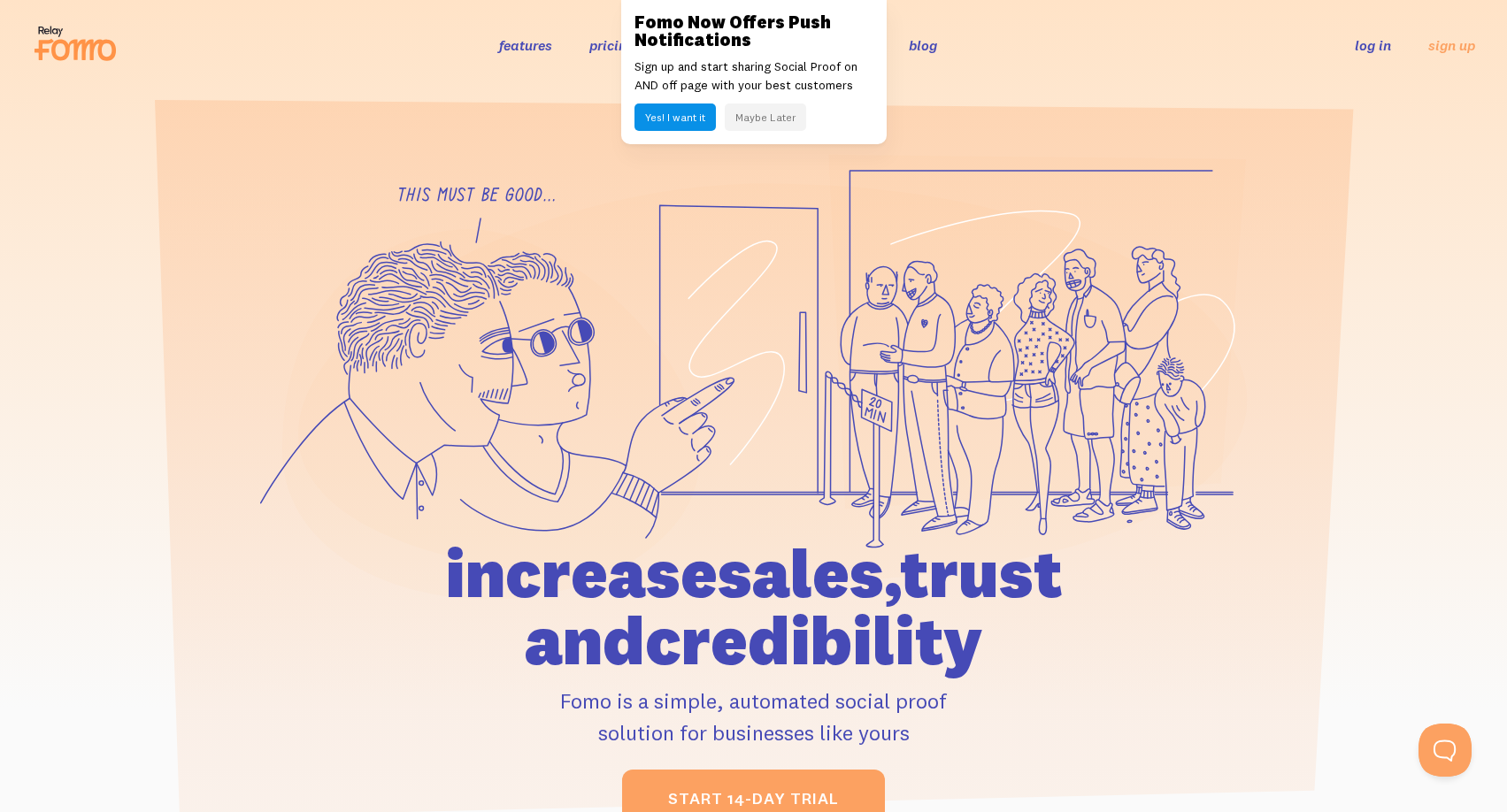
click at [1372, 51] on link "log in" at bounding box center [1373, 45] width 36 height 18
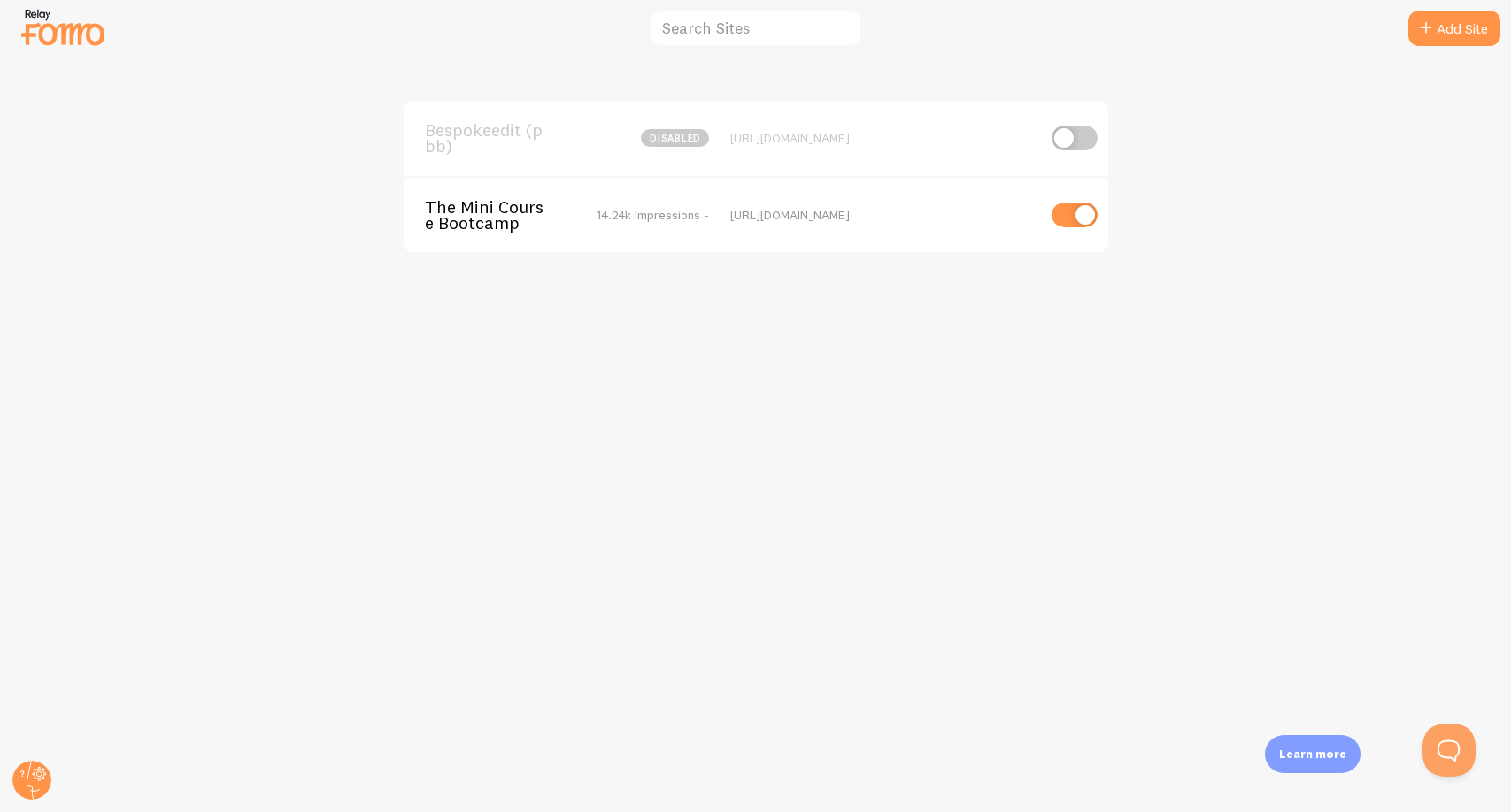
click at [605, 230] on div "The Mini Course Bootcamp 14.24k Impressions -" at bounding box center [566, 215] width 284 height 33
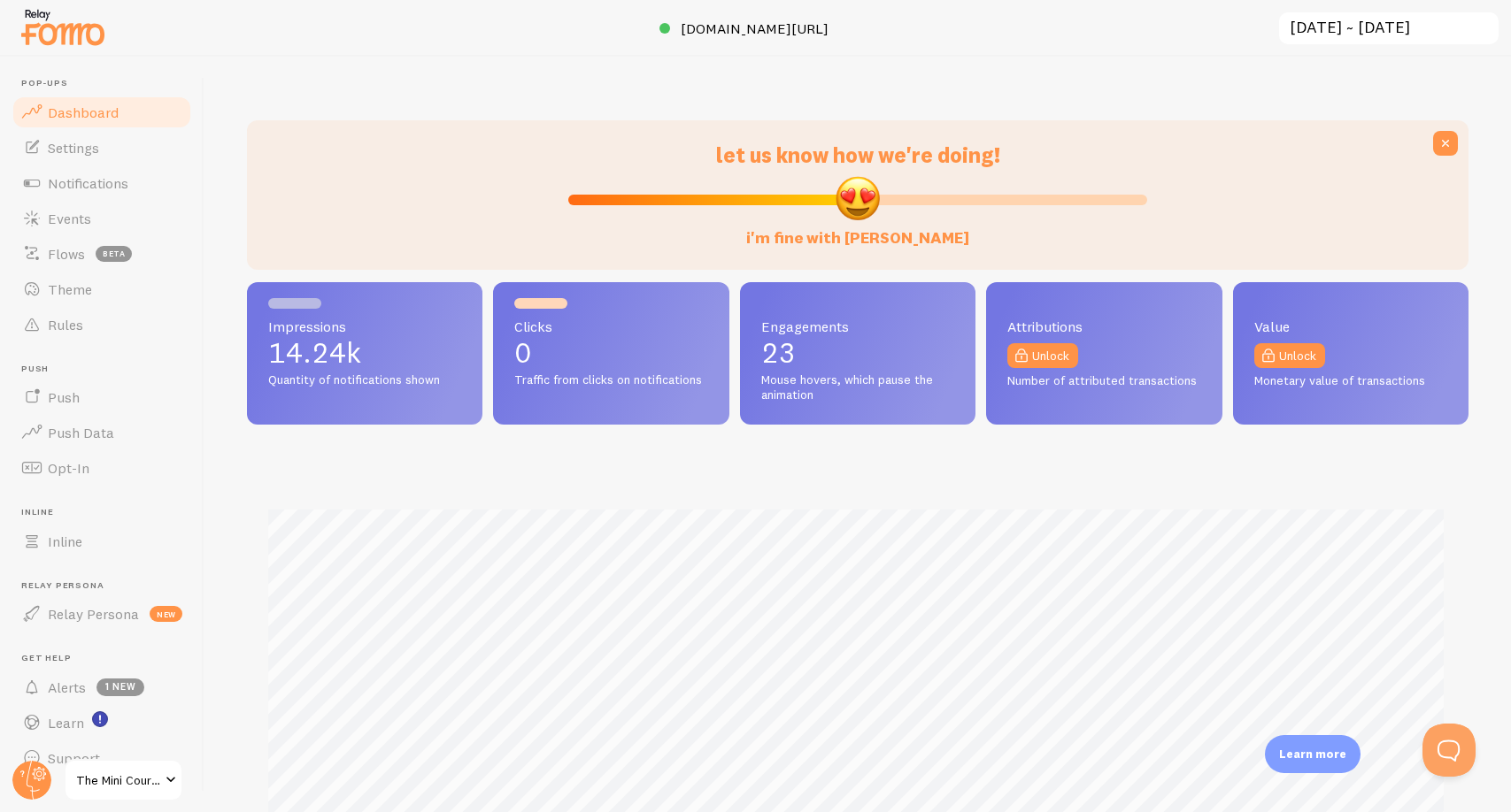
scroll to position [465, 1218]
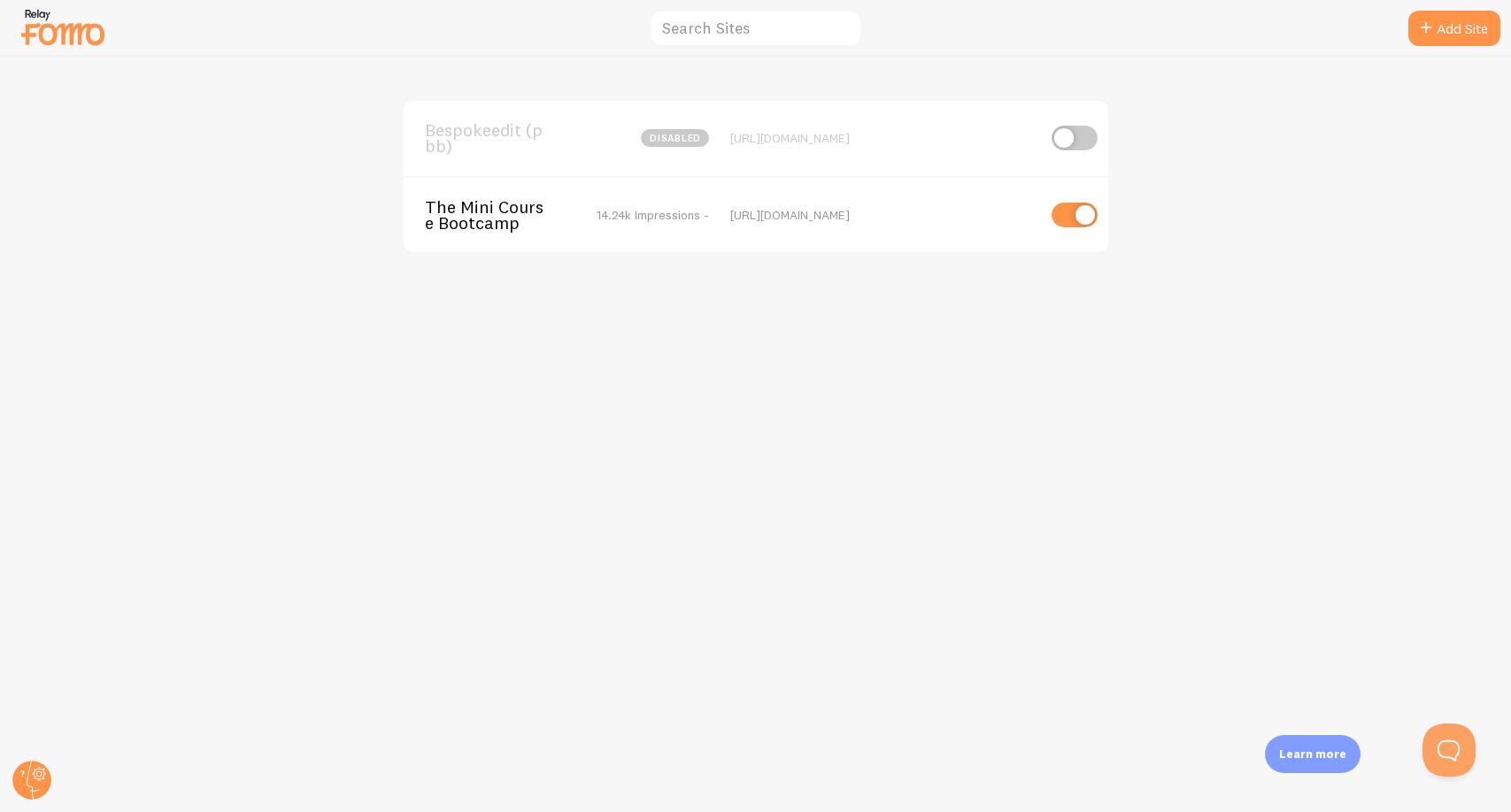
click at [684, 216] on span "14.24k Impressions -" at bounding box center [652, 215] width 113 height 16
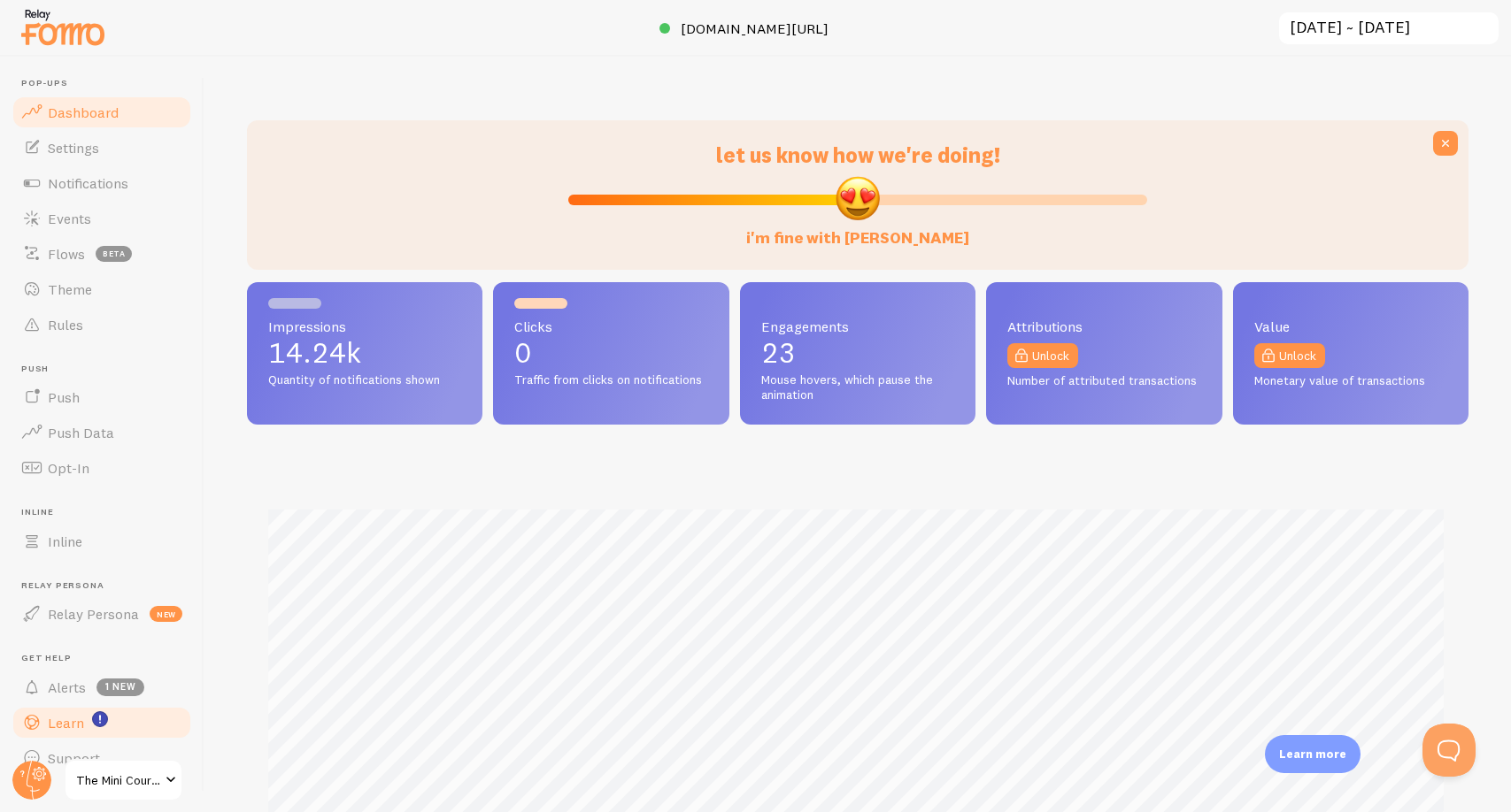
scroll to position [26, 0]
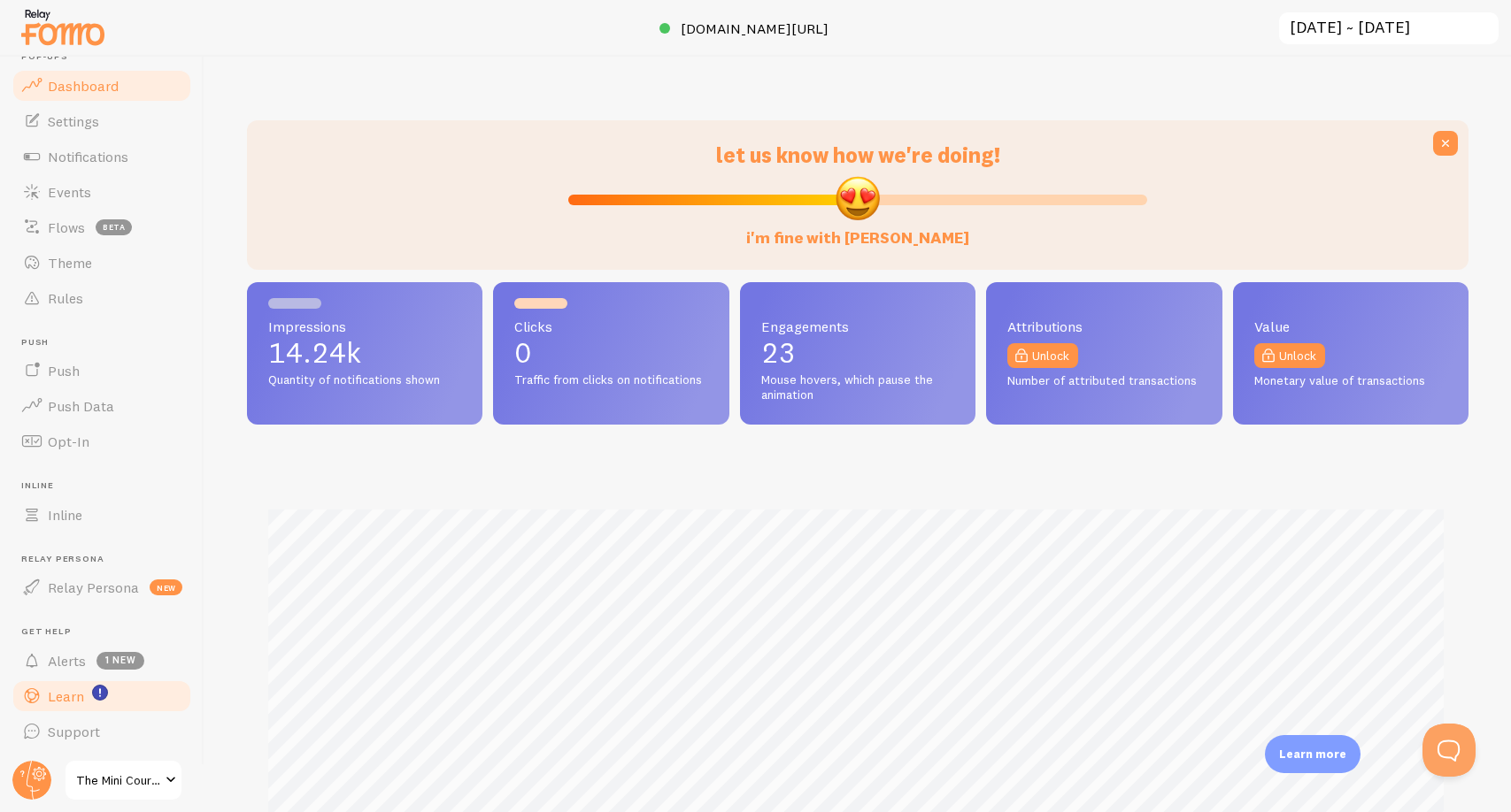
click at [83, 717] on link "Support" at bounding box center [102, 731] width 182 height 35
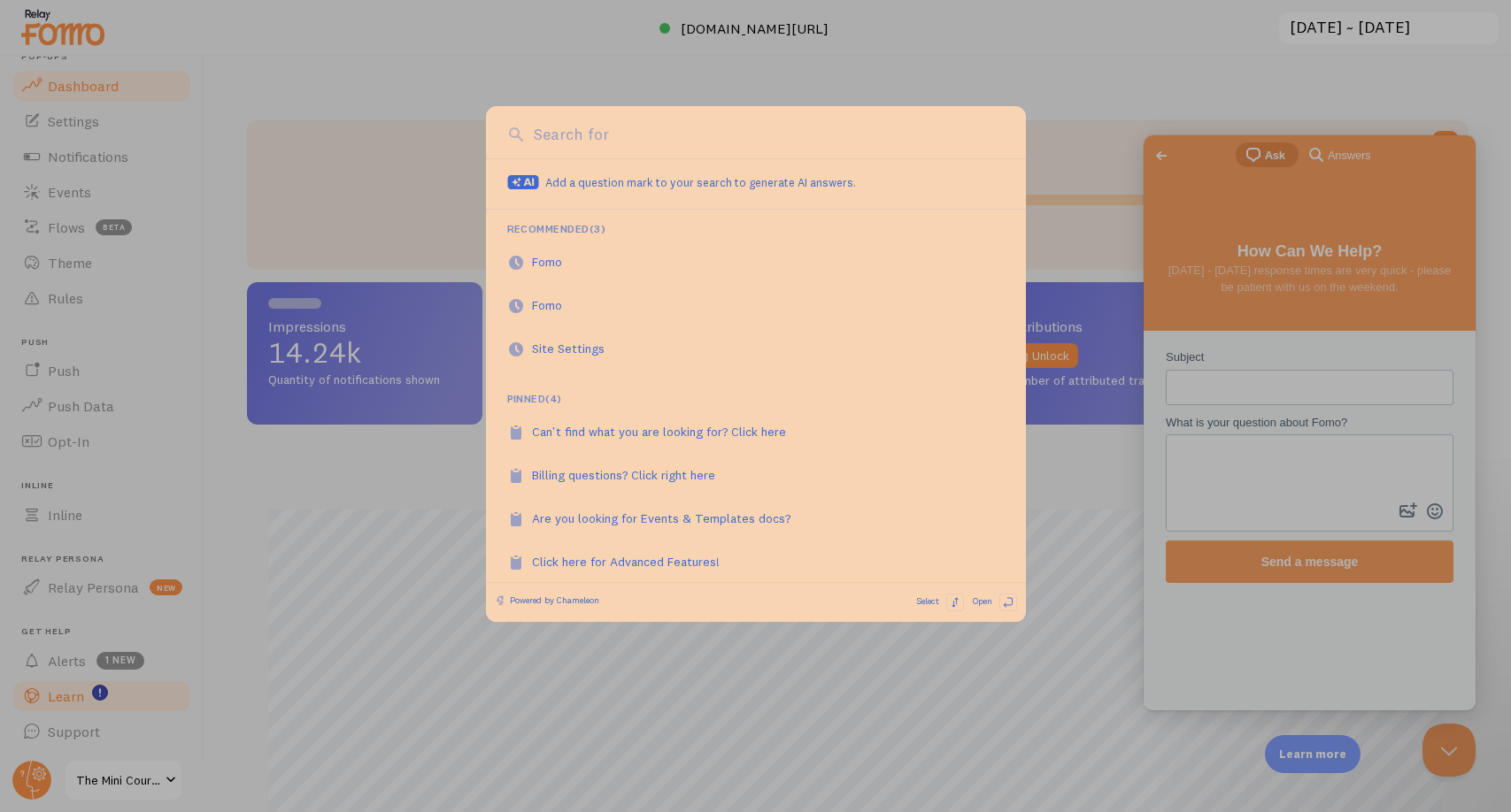
scroll to position [0, 0]
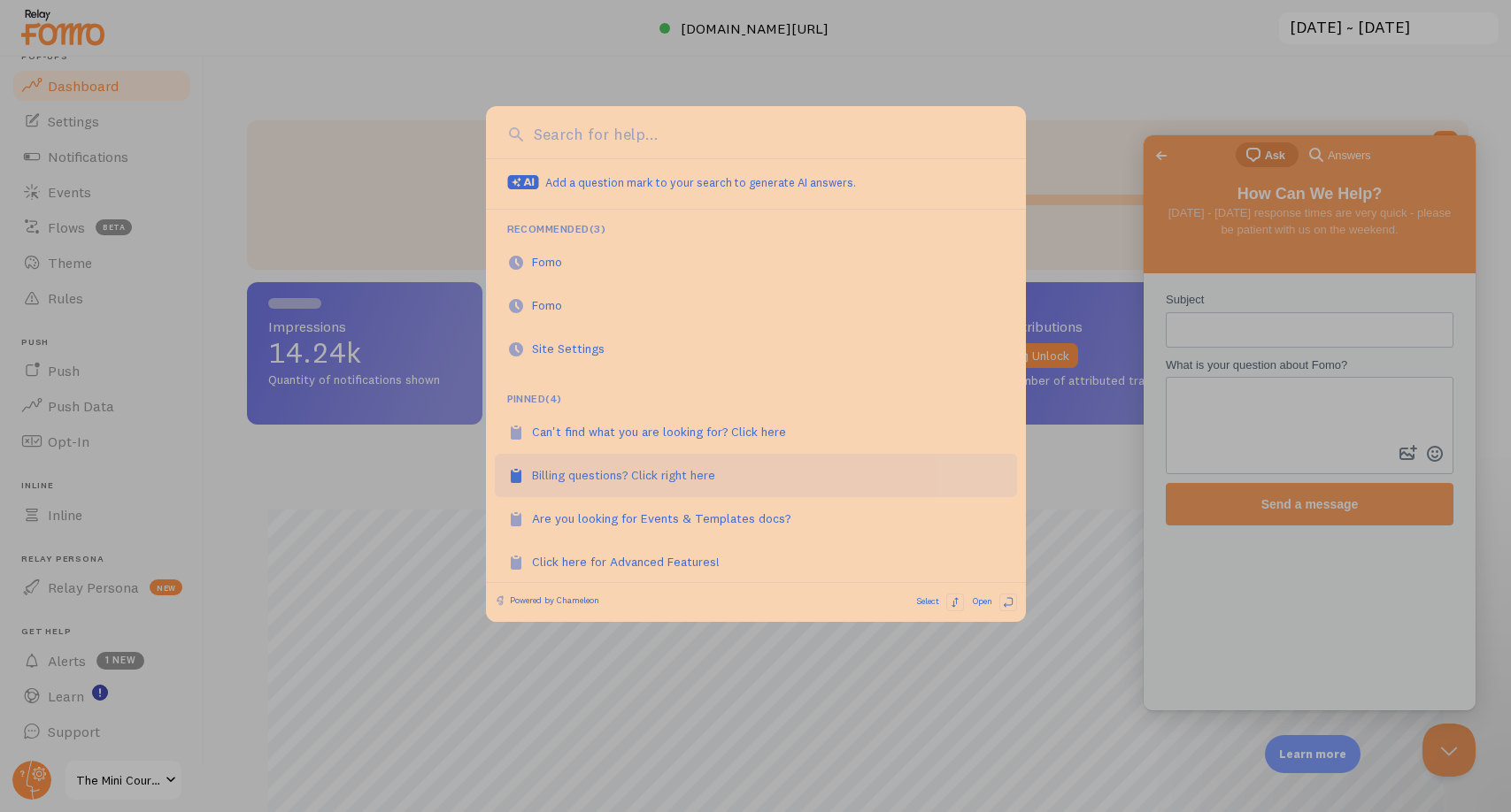
click at [643, 474] on div "Billing questions? Click right here" at bounding box center [633, 475] width 202 height 18
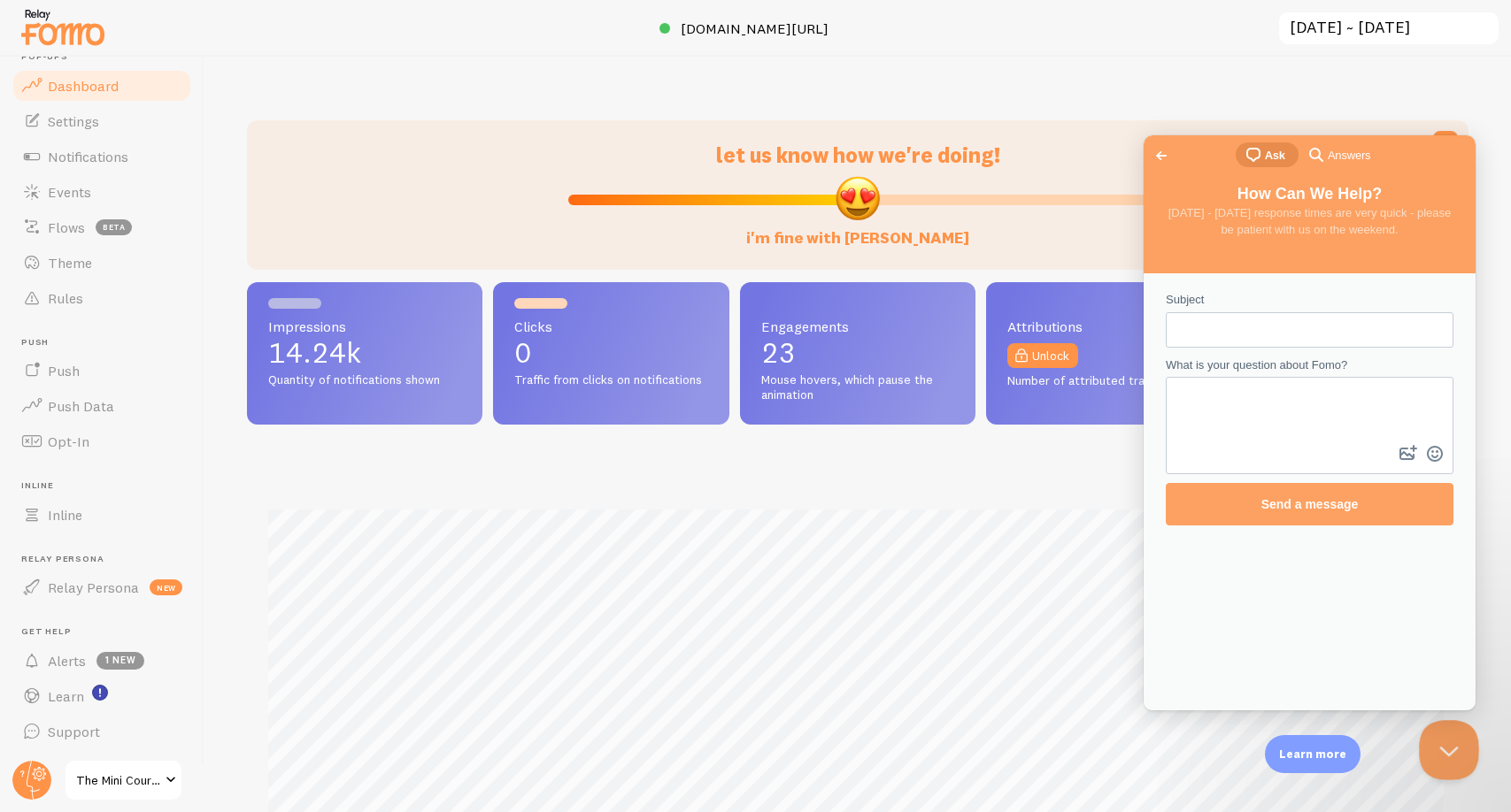
click at [1457, 749] on button "Close Beacon popover" at bounding box center [1445, 747] width 54 height 54
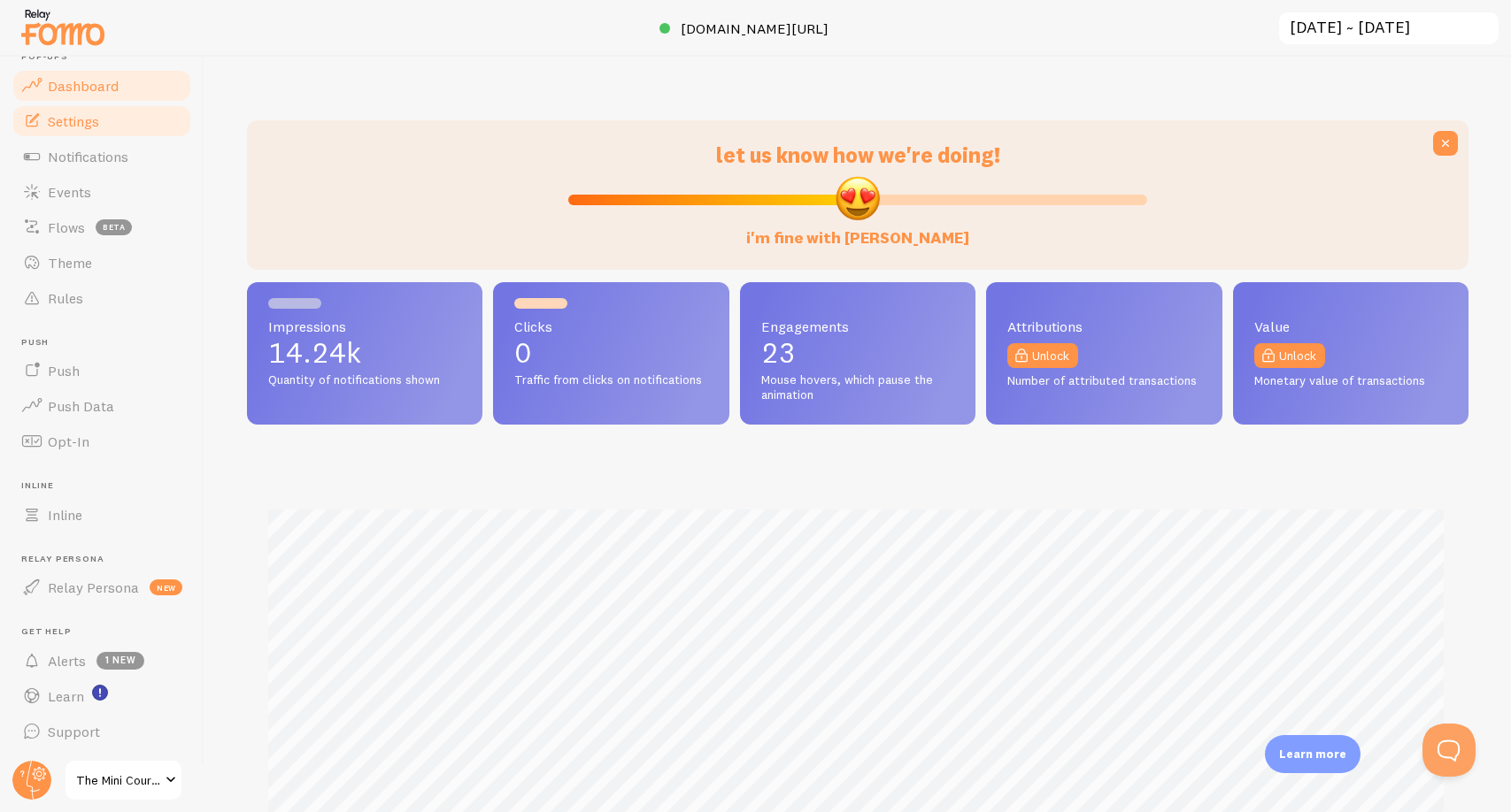
click at [98, 130] on link "Settings" at bounding box center [102, 121] width 182 height 35
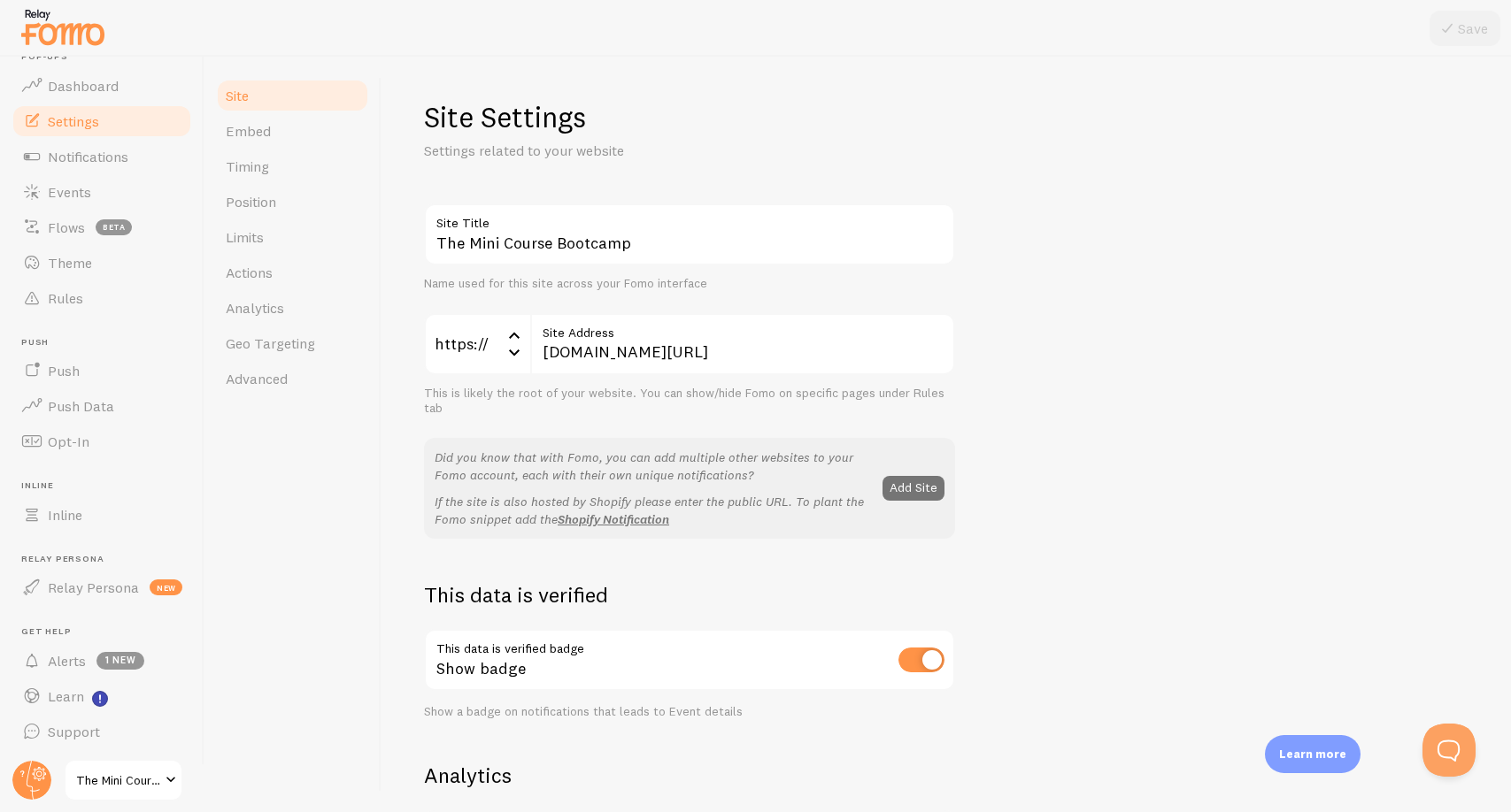
scroll to position [18, 0]
click at [29, 783] on circle at bounding box center [32, 780] width 39 height 39
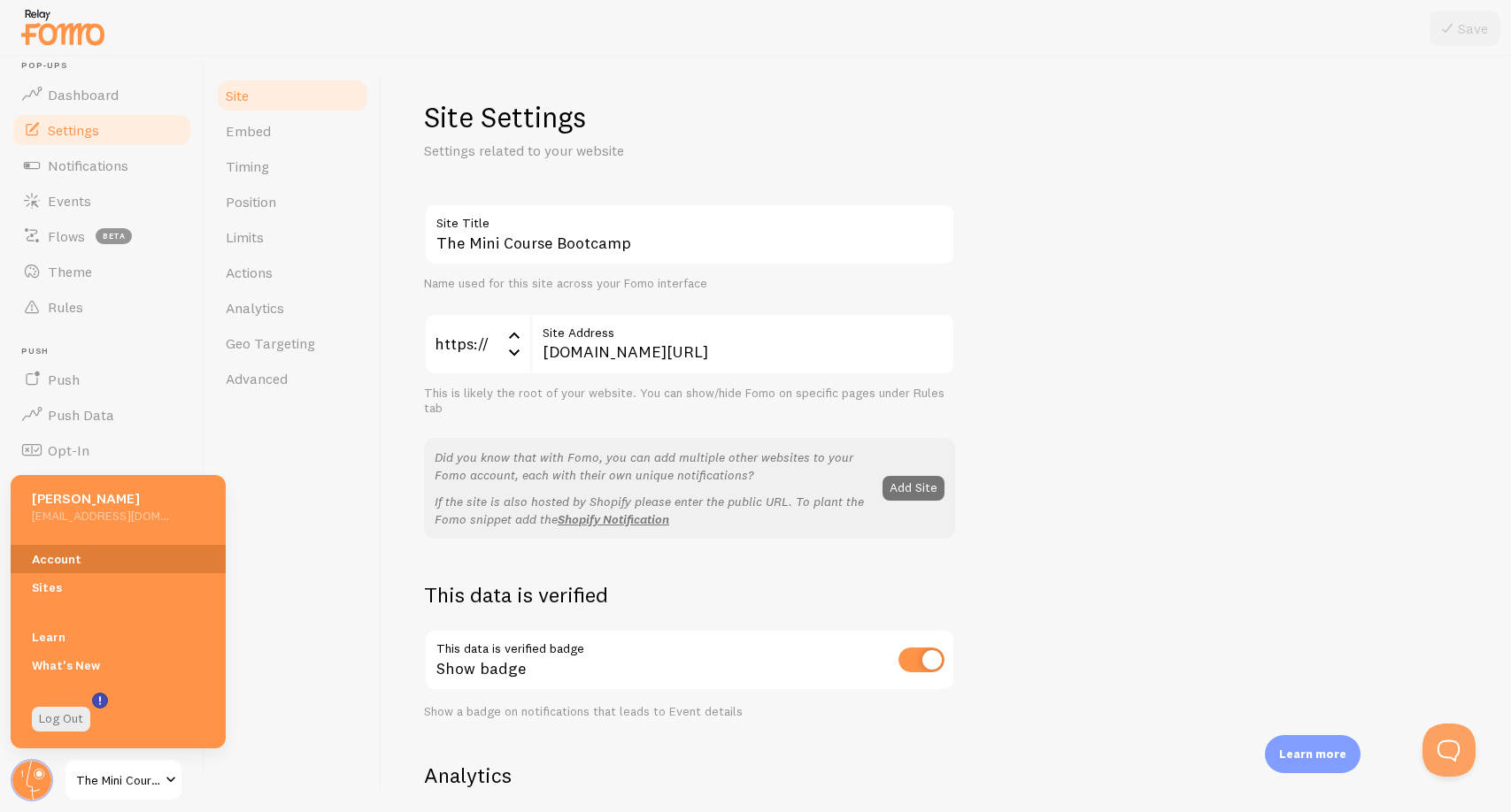
click at [83, 557] on link "Account" at bounding box center [118, 559] width 215 height 28
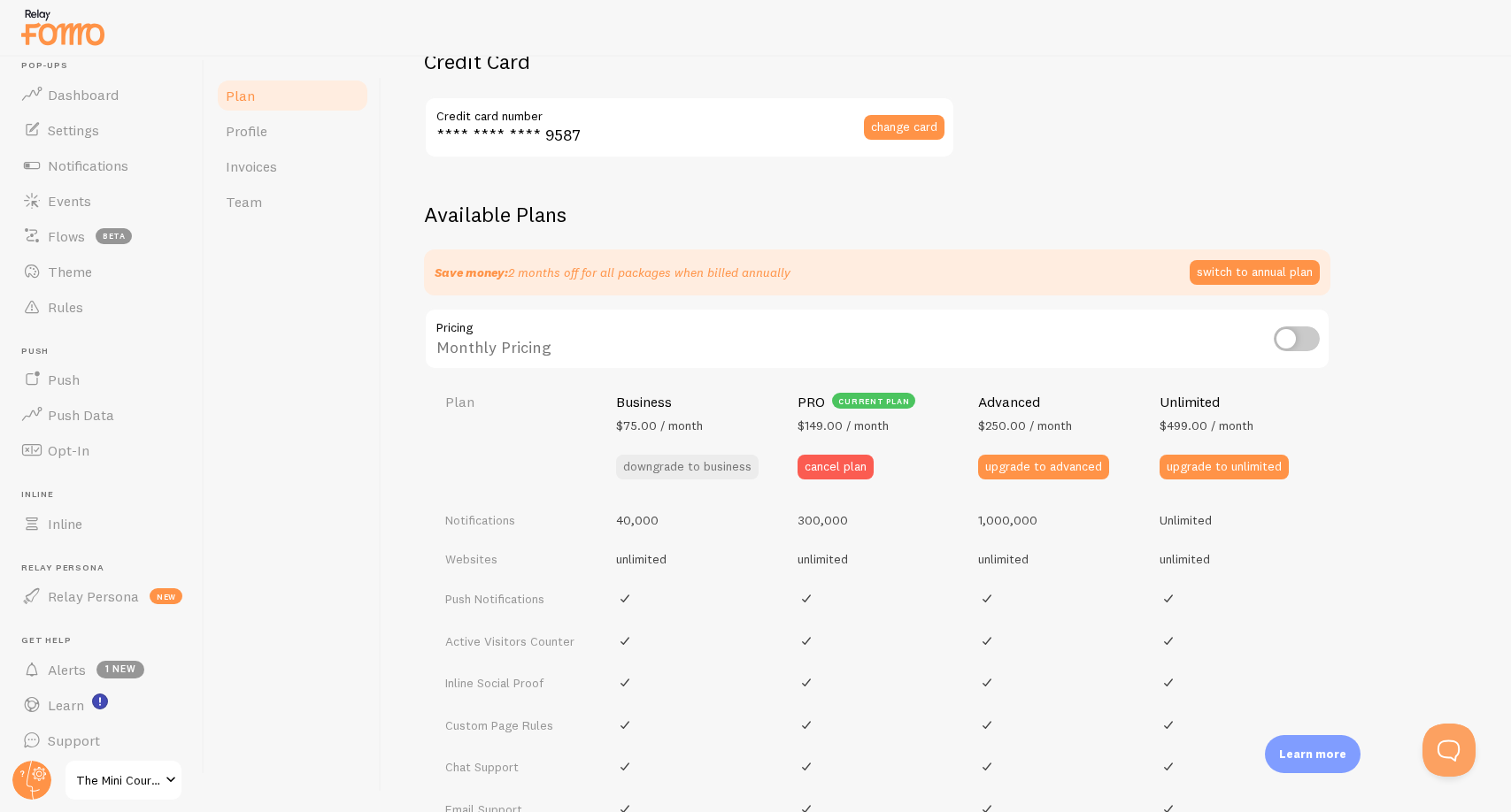
scroll to position [463, 0]
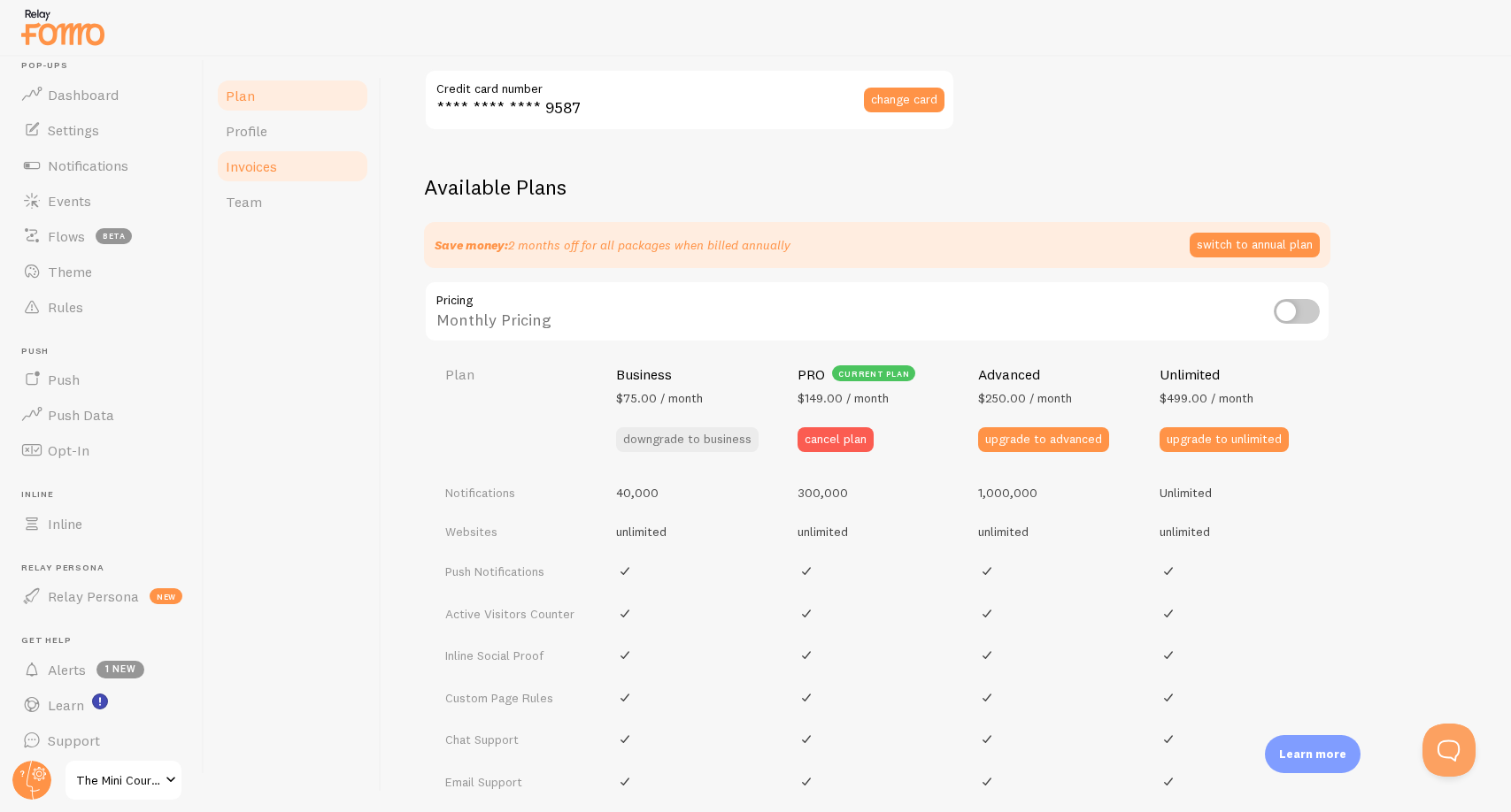
click at [288, 169] on link "Invoices" at bounding box center [292, 166] width 155 height 35
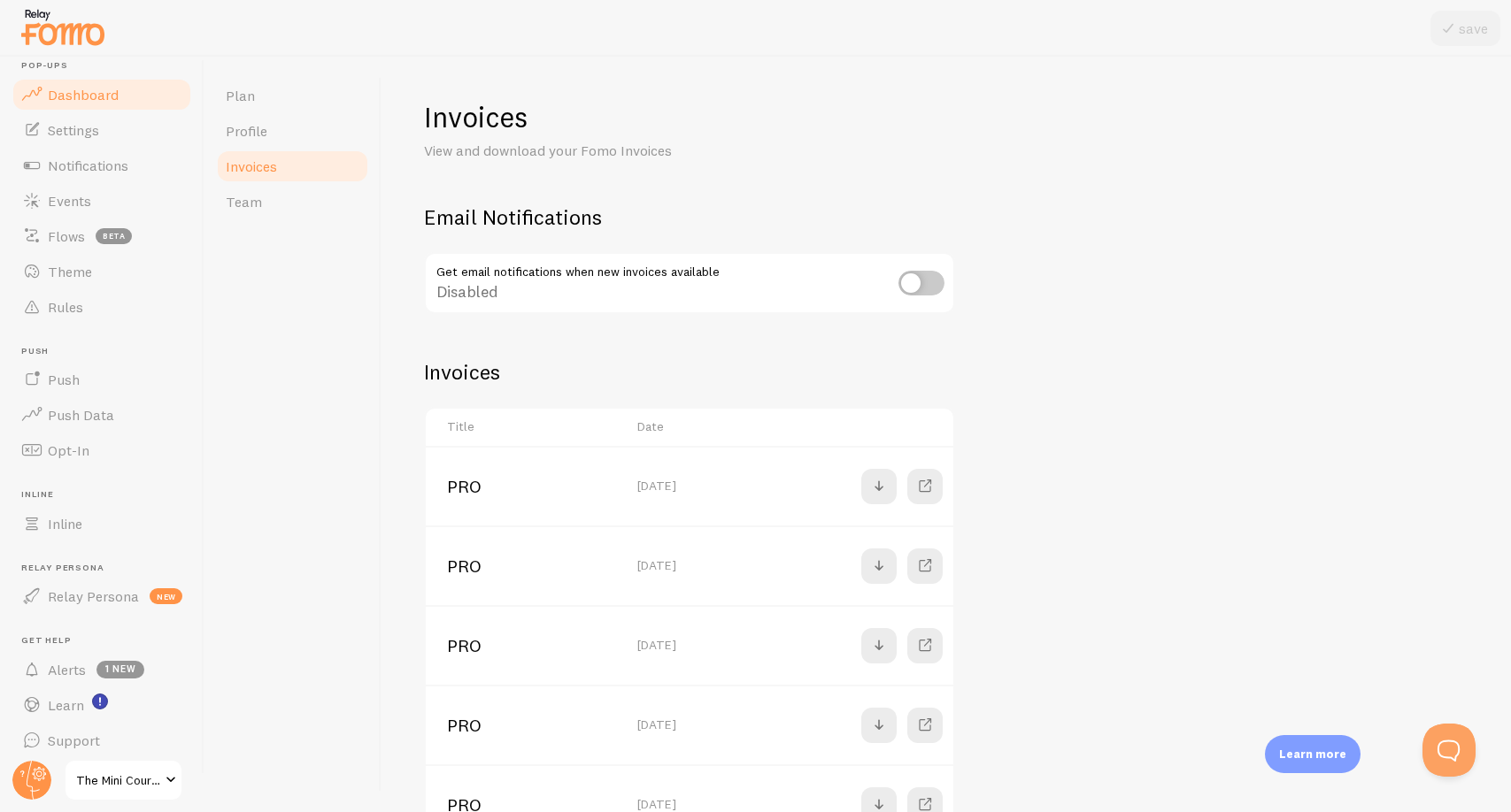
click at [87, 96] on span "Dashboard" at bounding box center [83, 95] width 71 height 18
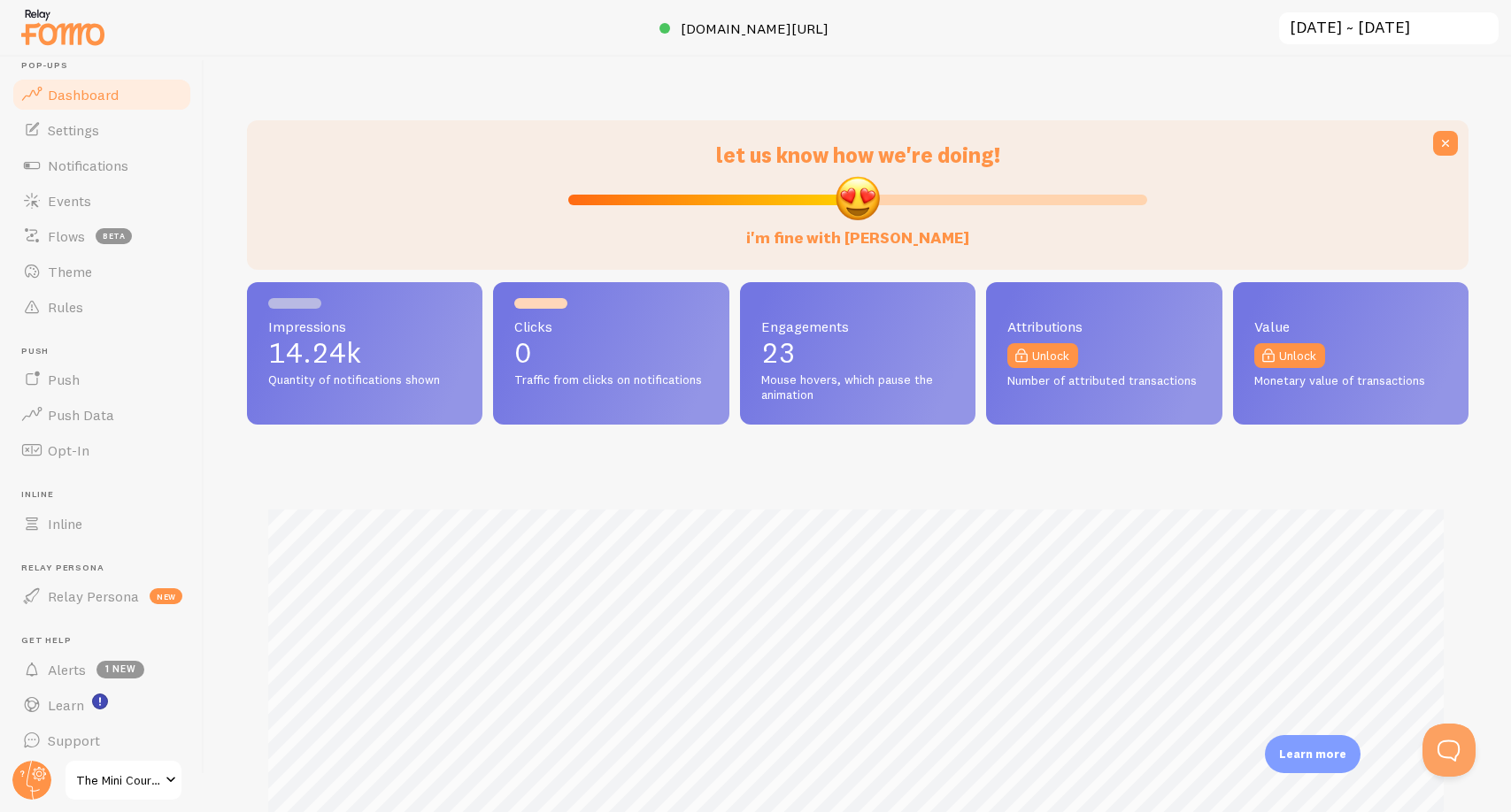
scroll to position [465, 1218]
click at [1444, 753] on button "Open Beacon popover" at bounding box center [1445, 747] width 54 height 54
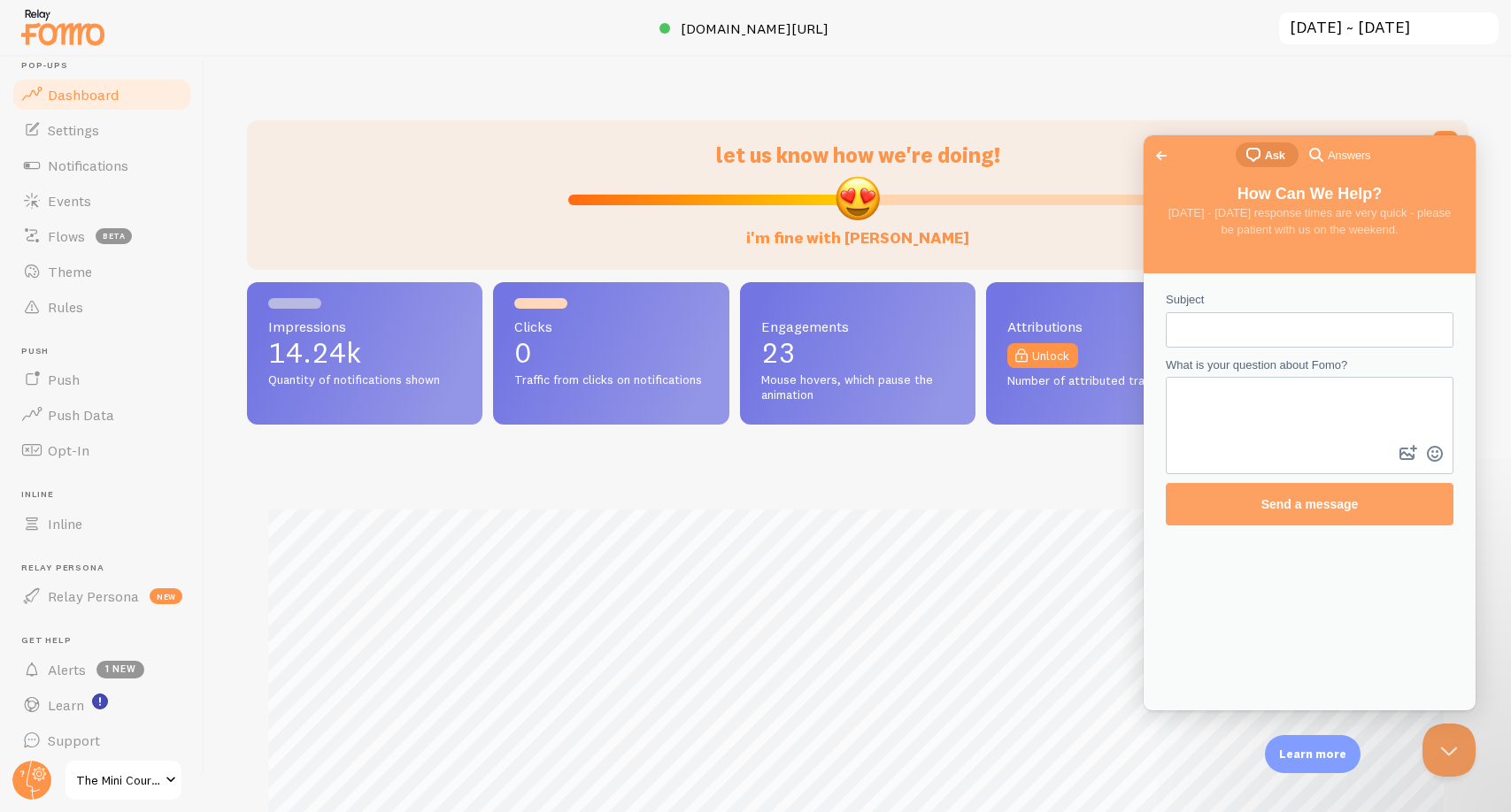
click at [1267, 334] on input "Subject" at bounding box center [1310, 329] width 260 height 32
type input "downgrade"
click at [1271, 403] on textarea "What is your question about Fomo?" at bounding box center [1309, 409] width 284 height 63
type textarea "Hello, I can't tell how many views I get, so wondering if I can downgrade"
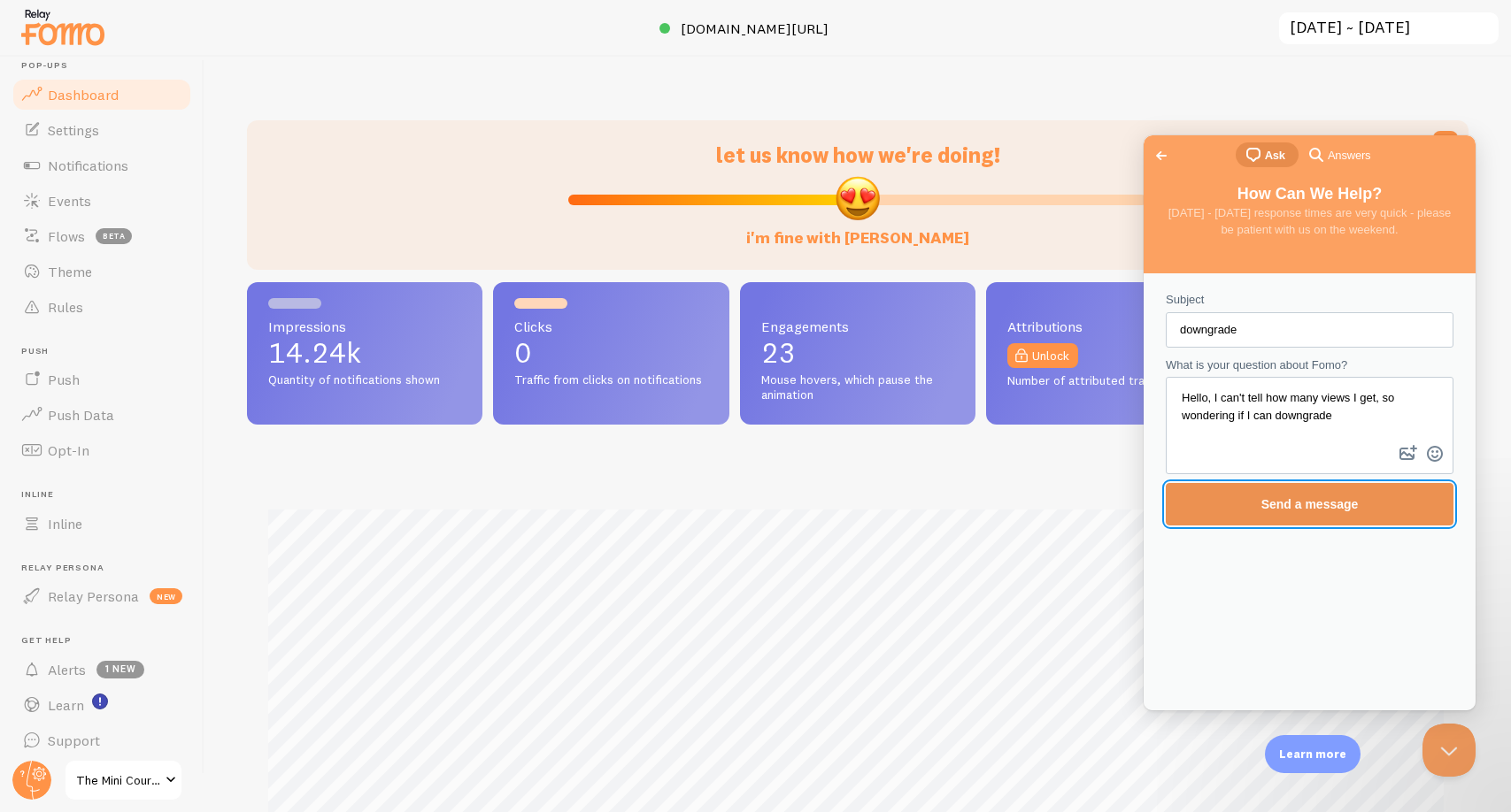
click at [1347, 507] on span "Send a message" at bounding box center [1310, 504] width 97 height 15
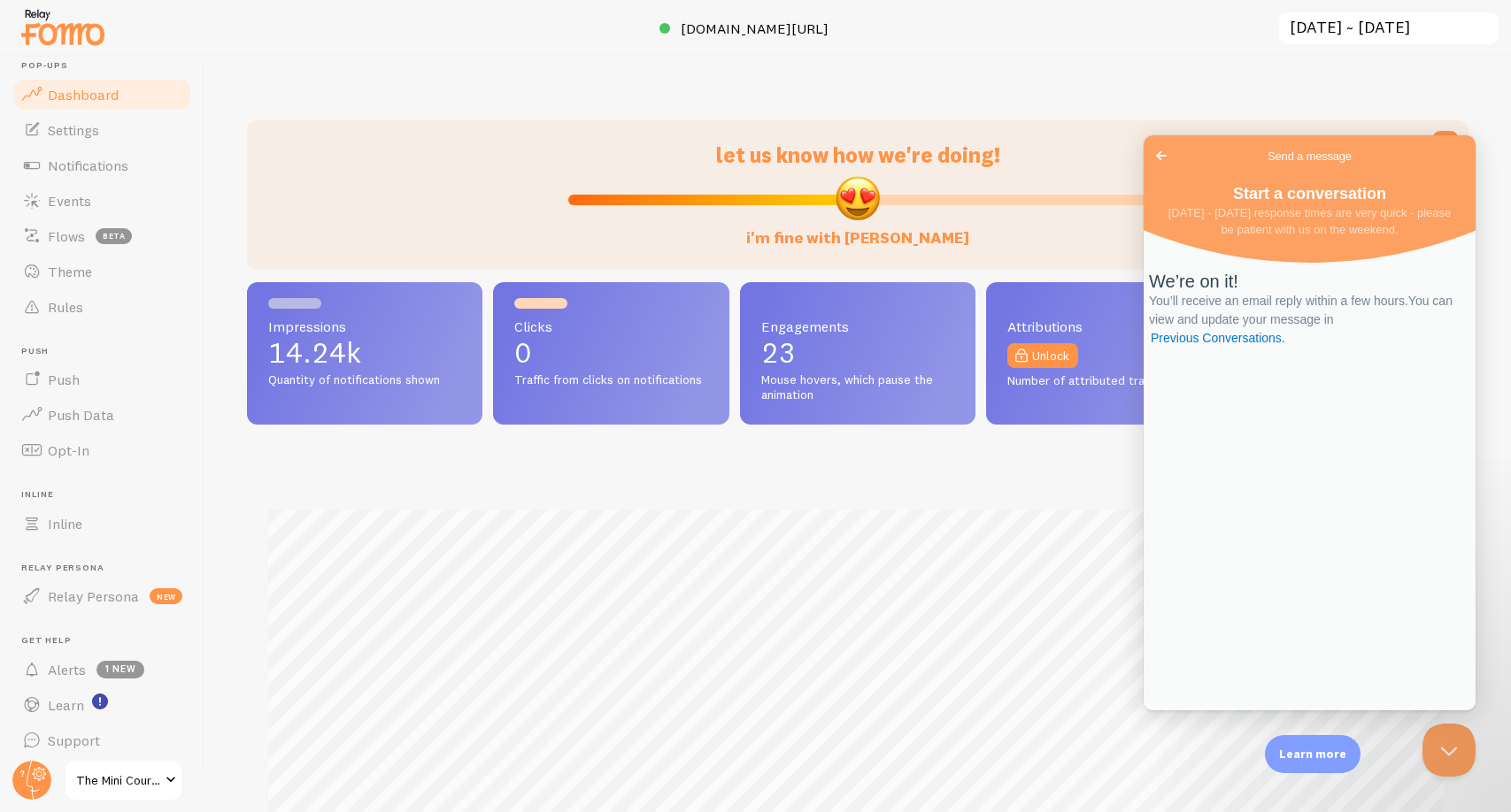
click at [1164, 151] on span "Go back" at bounding box center [1161, 155] width 21 height 21
